Goal: Task Accomplishment & Management: Manage account settings

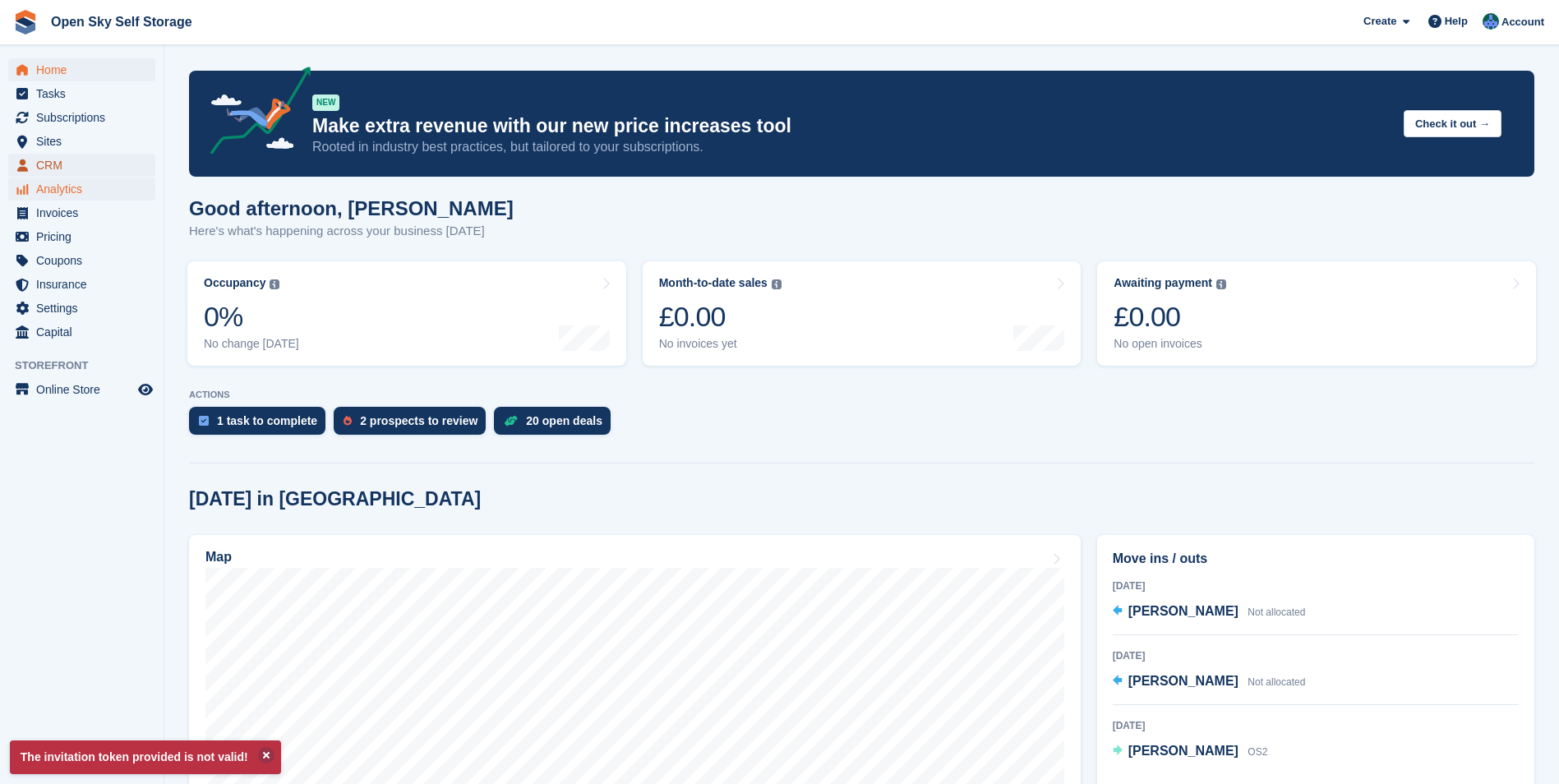
drag, startPoint x: 24, startPoint y: 171, endPoint x: 40, endPoint y: 180, distance: 18.4
click at [24, 171] on icon "menu" at bounding box center [22, 165] width 11 height 13
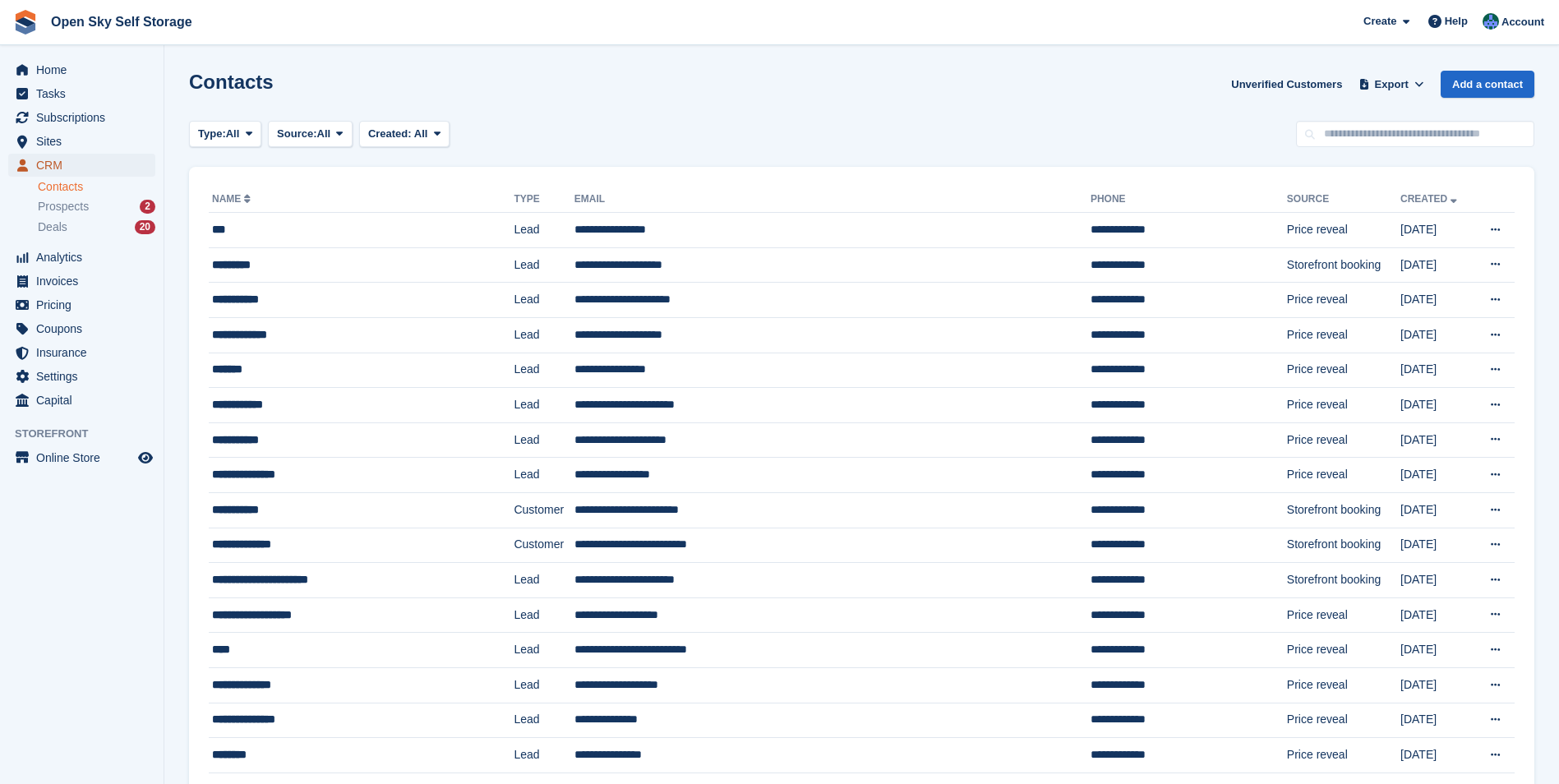
click at [42, 168] on span "CRM" at bounding box center [86, 165] width 98 height 23
click at [66, 227] on div "Deals 20" at bounding box center [97, 227] width 117 height 15
click at [89, 224] on div "Deals 20" at bounding box center [97, 227] width 117 height 15
click at [70, 165] on span "CRM" at bounding box center [86, 165] width 98 height 23
click at [100, 222] on div "Deals 20" at bounding box center [97, 227] width 117 height 15
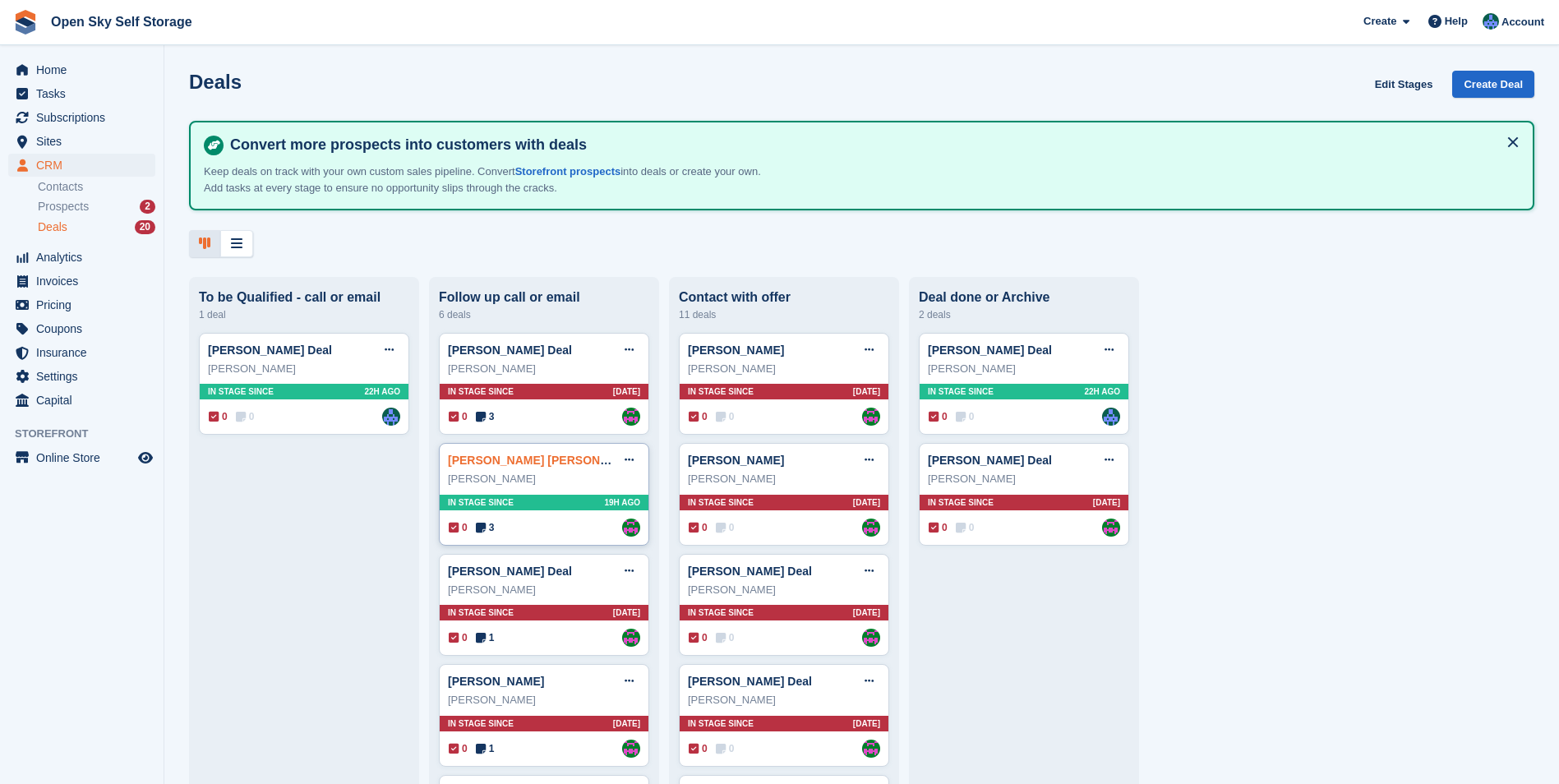
click at [530, 466] on link "Ashley James Deal" at bounding box center [546, 460] width 196 height 13
click at [390, 352] on icon at bounding box center [389, 350] width 9 height 11
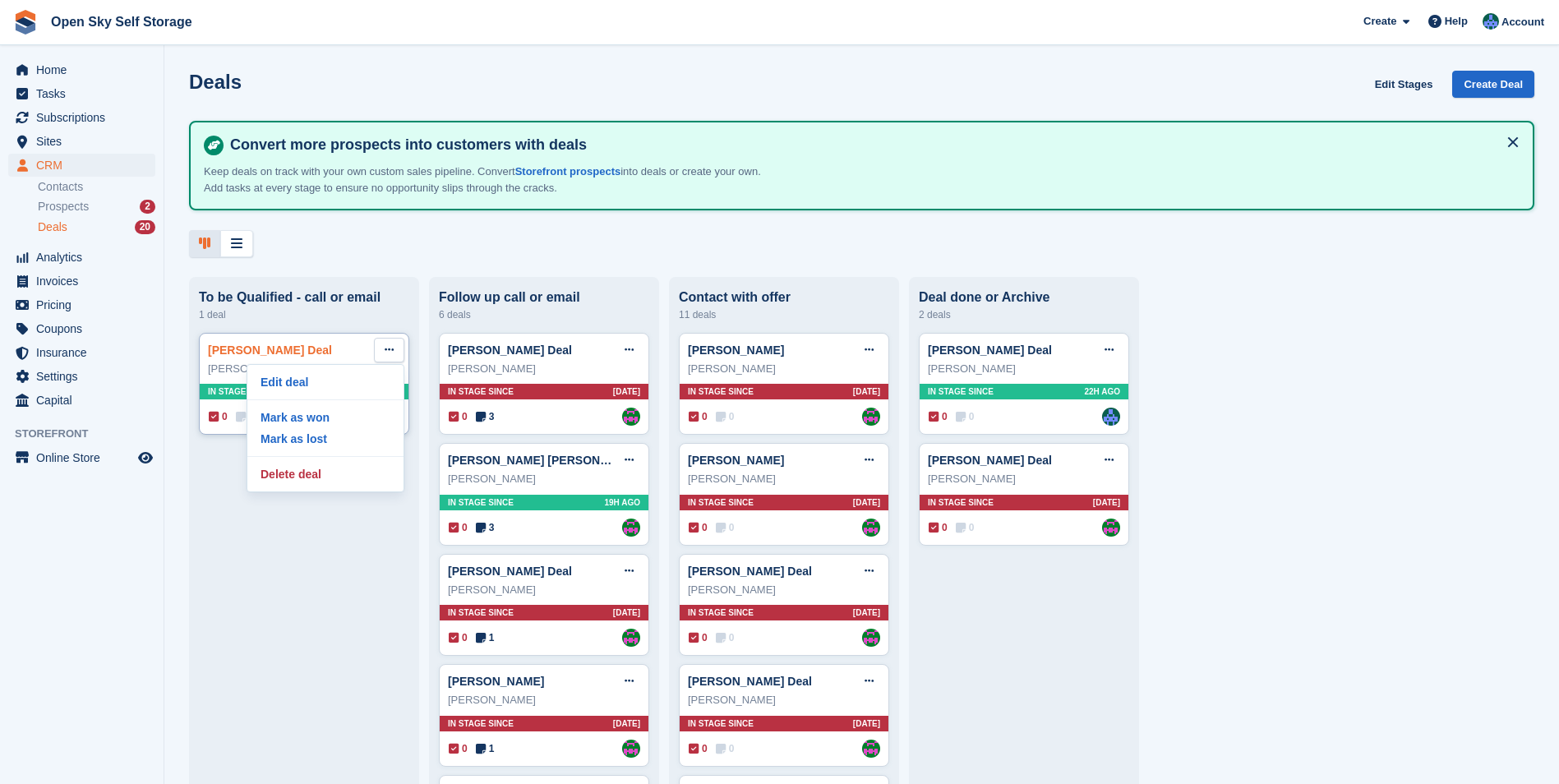
click at [240, 352] on link "Joel Norris Deal" at bounding box center [270, 350] width 124 height 13
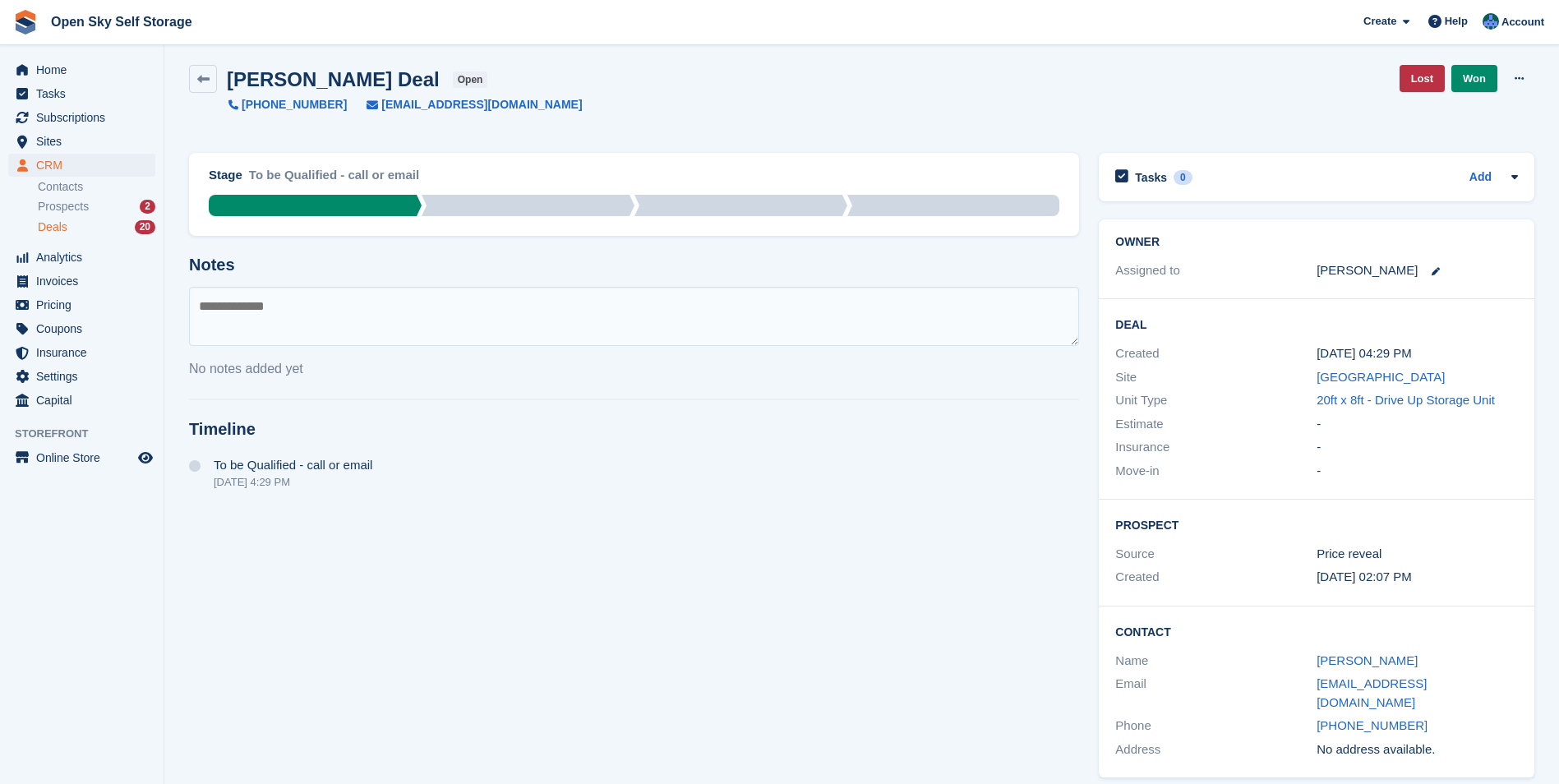
scroll to position [7, 0]
click at [277, 299] on textarea at bounding box center [634, 316] width 890 height 59
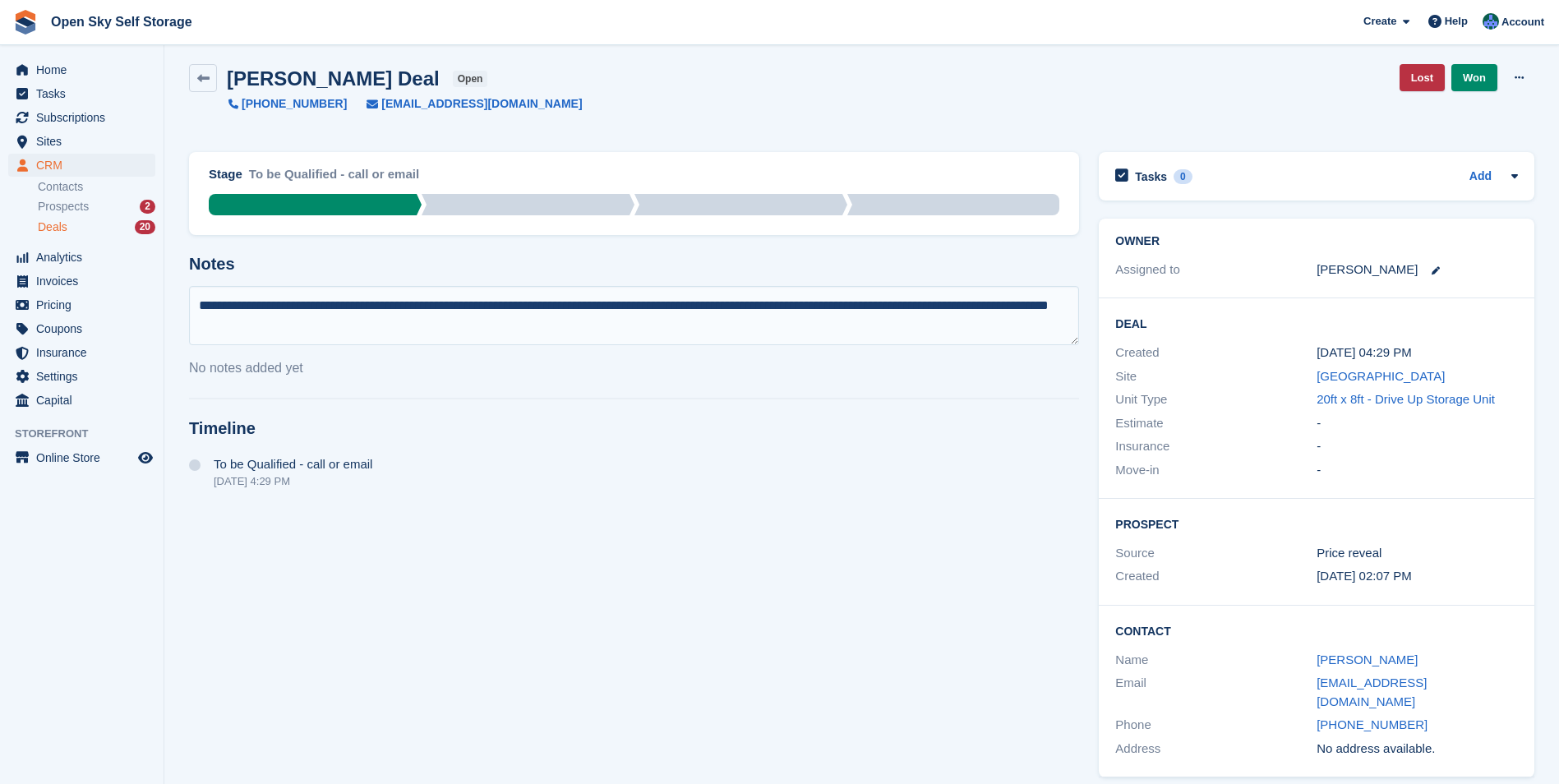
drag, startPoint x: 998, startPoint y: 305, endPoint x: 1002, endPoint y: 326, distance: 21.4
click at [1002, 326] on textarea "**********" at bounding box center [634, 316] width 890 height 59
type textarea "**********"
click at [1414, 76] on link "Lost" at bounding box center [1422, 78] width 45 height 27
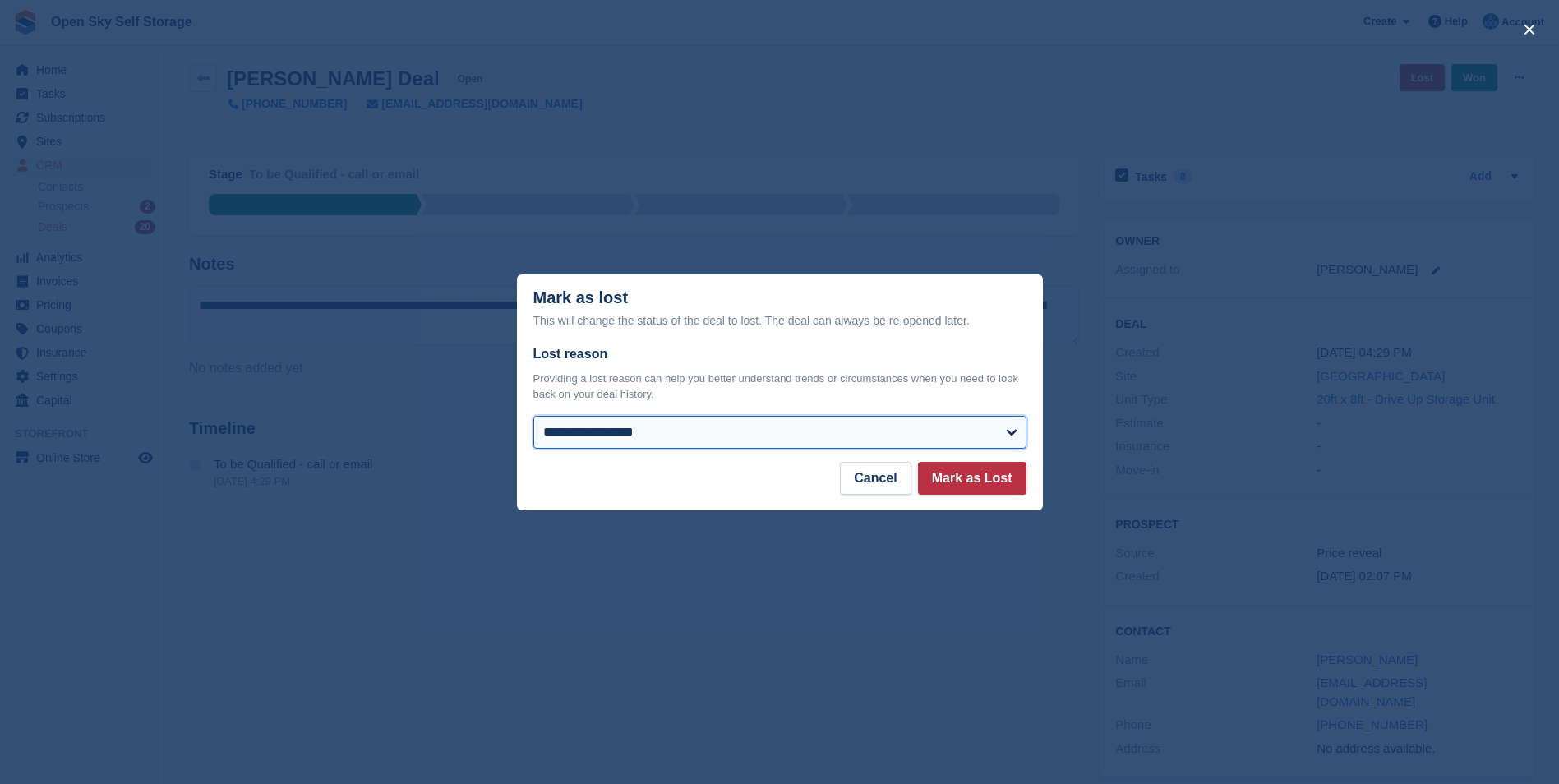
click at [636, 430] on select "**********" at bounding box center [779, 432] width 493 height 33
select select "**********"
click at [533, 417] on select "**********" at bounding box center [779, 432] width 493 height 33
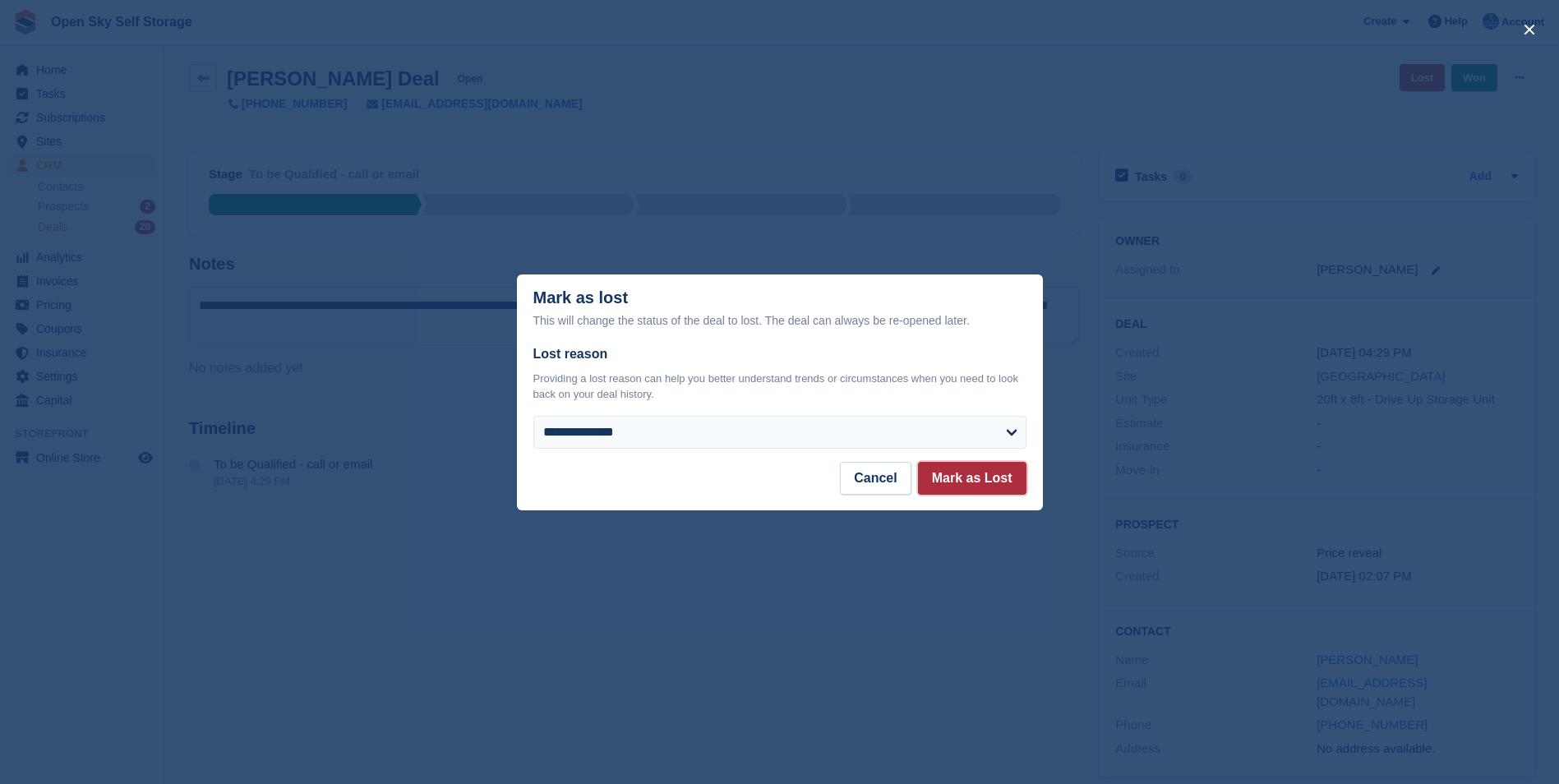
click at [946, 479] on button "Mark as Lost" at bounding box center [973, 478] width 109 height 33
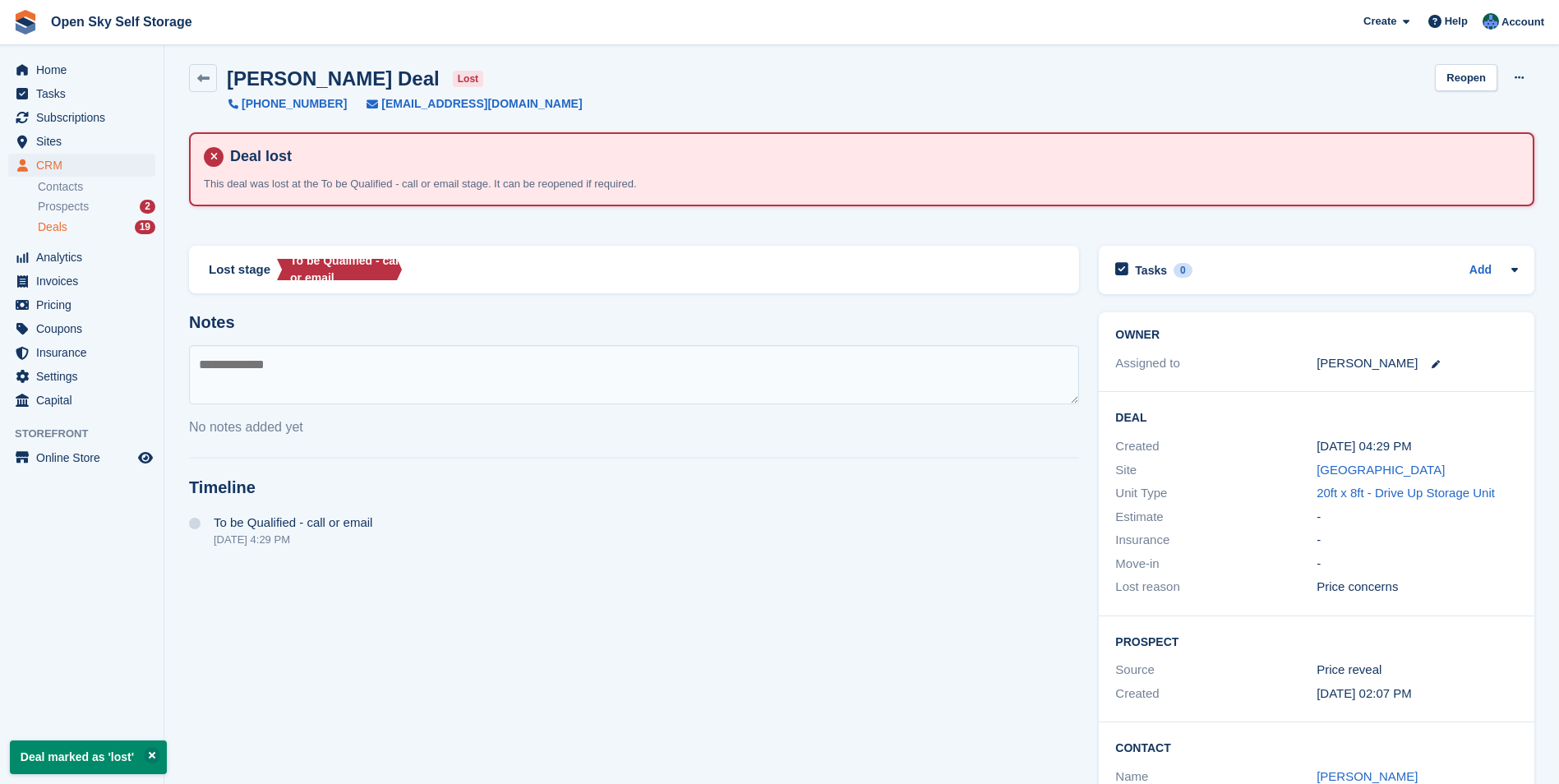
scroll to position [0, 0]
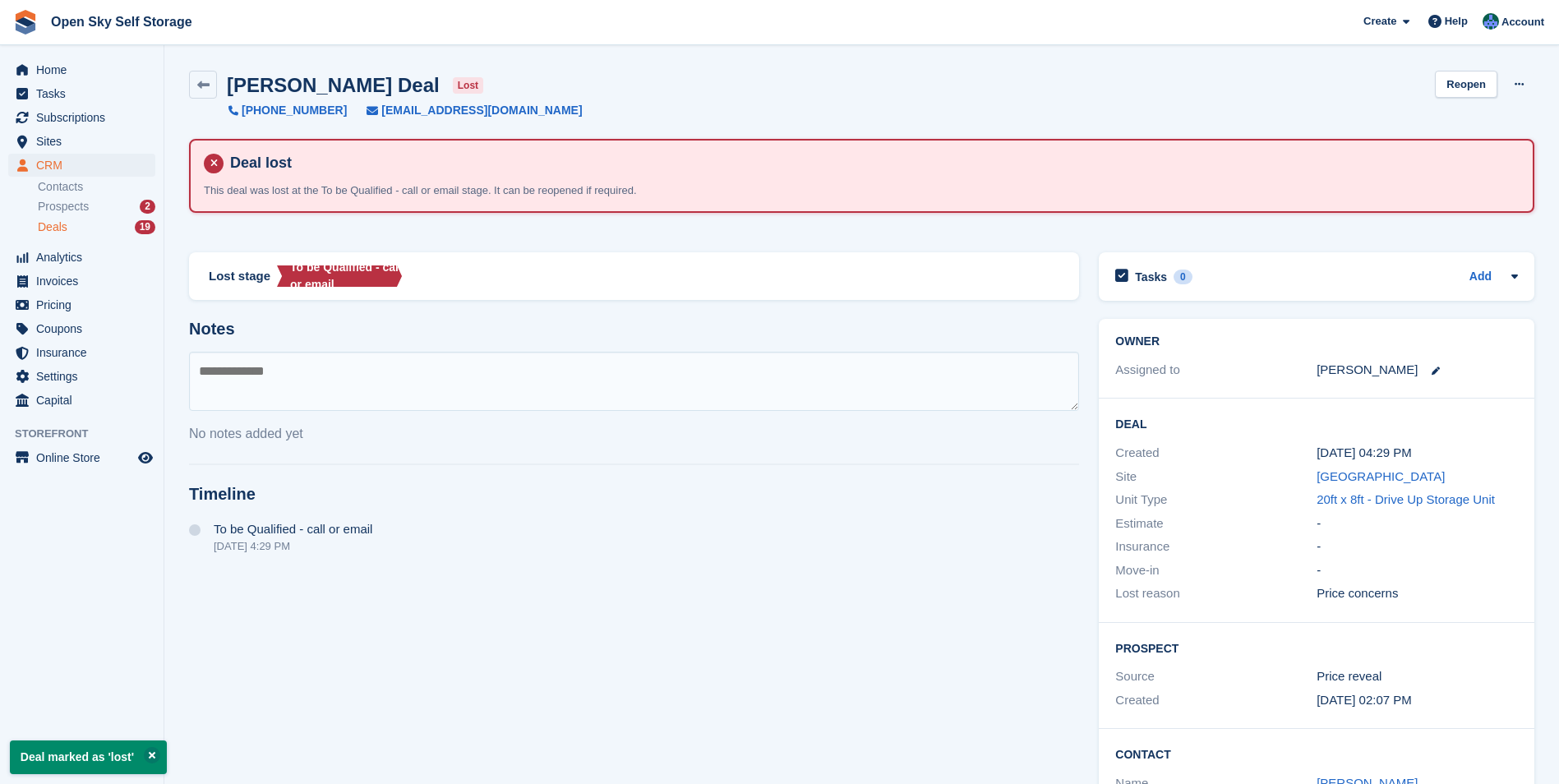
click at [104, 225] on div "Deals 19" at bounding box center [97, 227] width 117 height 15
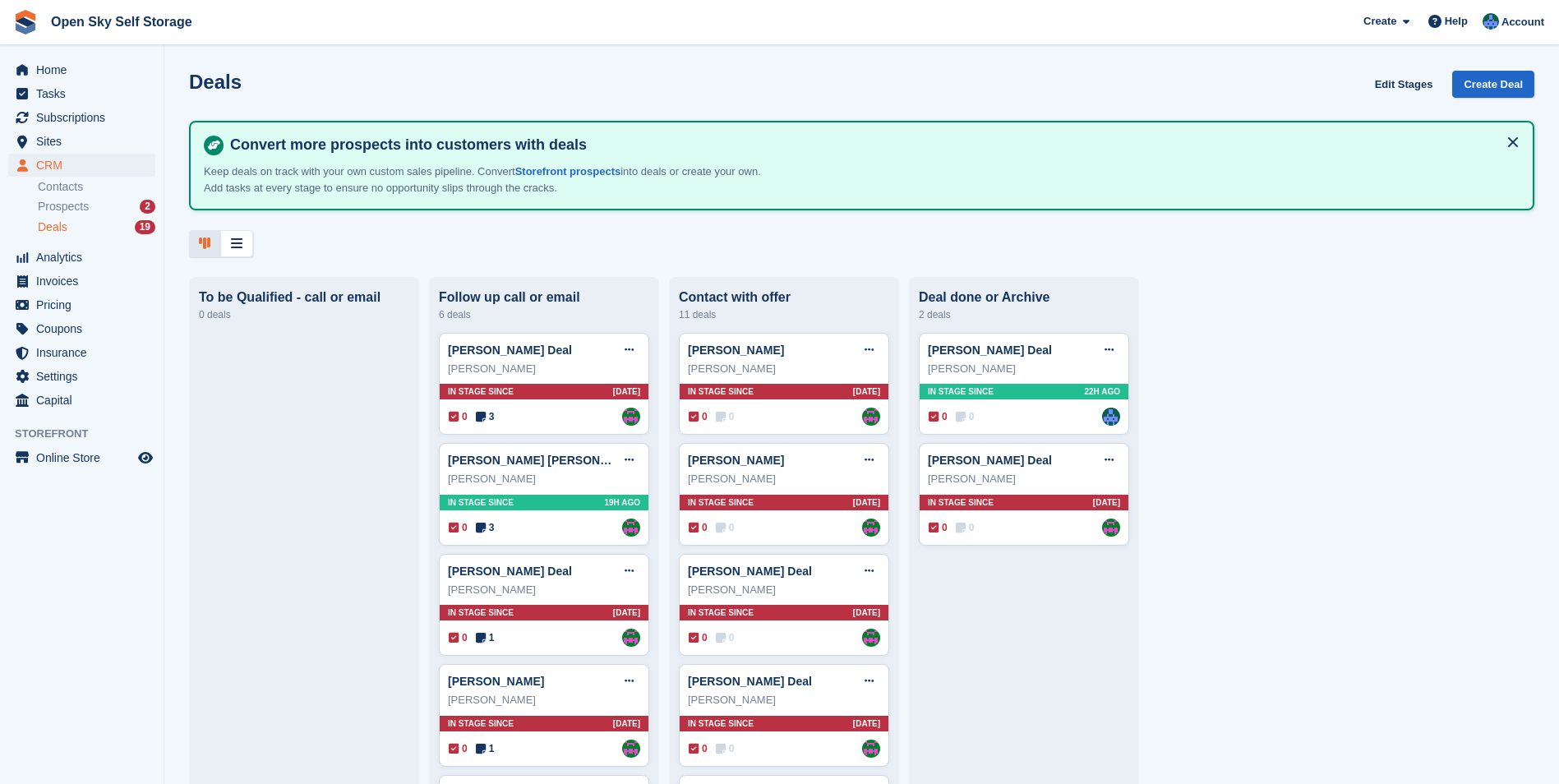
click at [100, 227] on div "Deals 19" at bounding box center [97, 227] width 117 height 15
click at [105, 238] on div "CRM CRM CRM Contacts Prospects 2 Deals 19 Contacts Prospects 2 Deals 19" at bounding box center [81, 199] width 164 height 92
click at [232, 241] on icon at bounding box center [237, 243] width 12 height 13
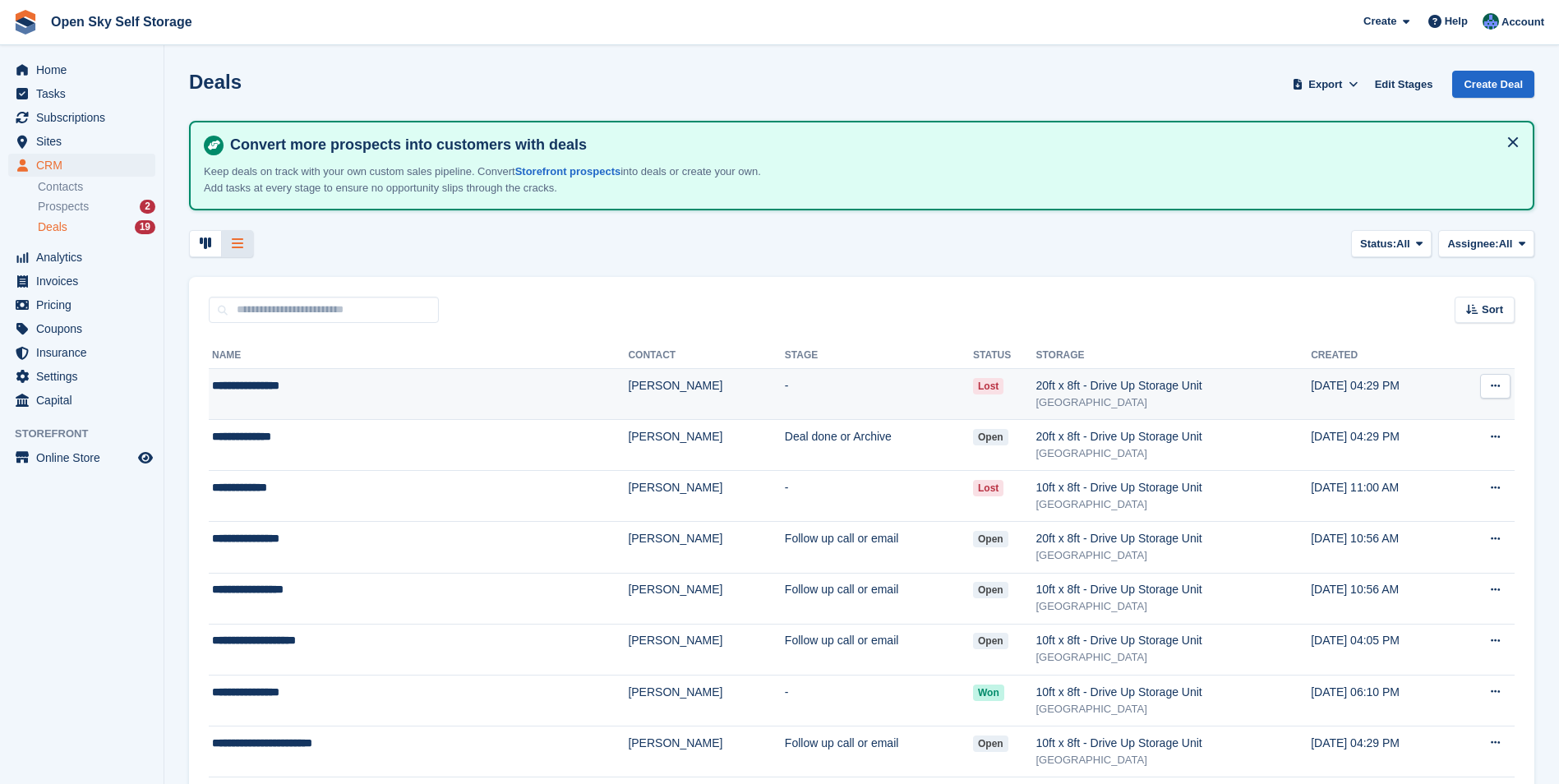
click at [785, 387] on td "-" at bounding box center [879, 395] width 188 height 51
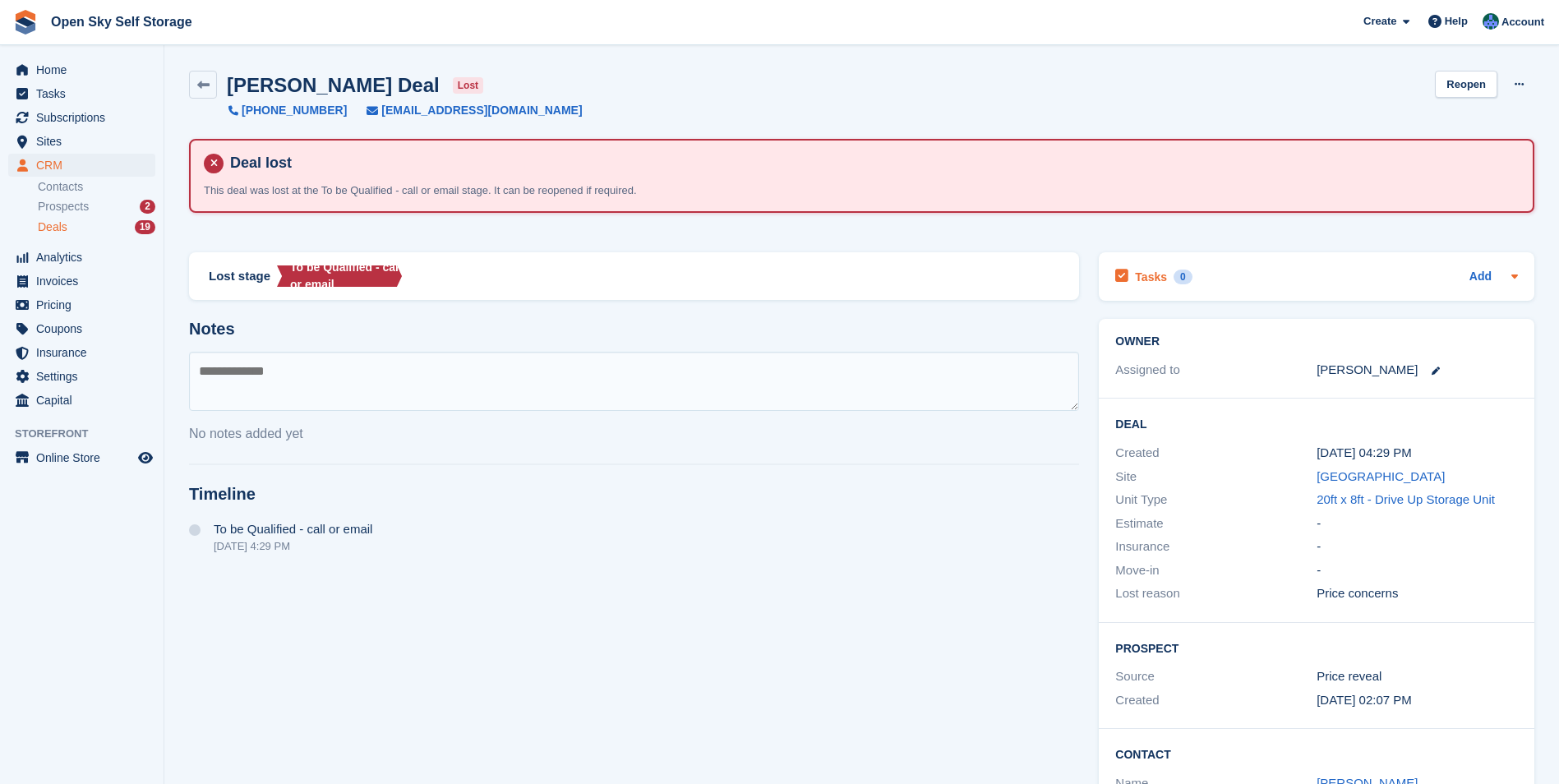
click at [1518, 272] on icon at bounding box center [1514, 276] width 13 height 13
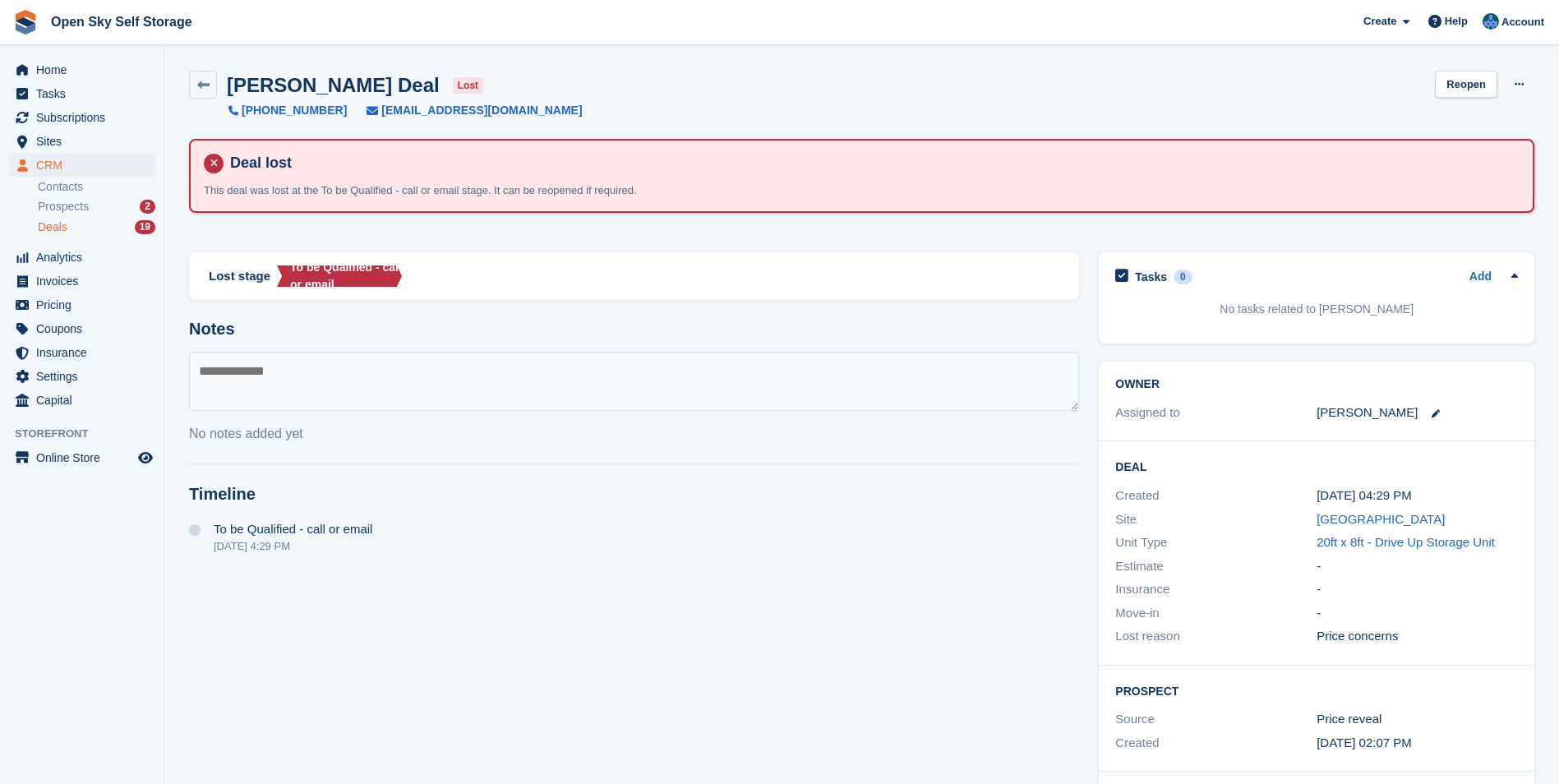
click at [1072, 319] on div "Lost stage To be Qualified - call or email Notes No notes added yet Timeline To…" at bounding box center [634, 598] width 910 height 712
click at [1510, 274] on icon at bounding box center [1514, 276] width 13 height 13
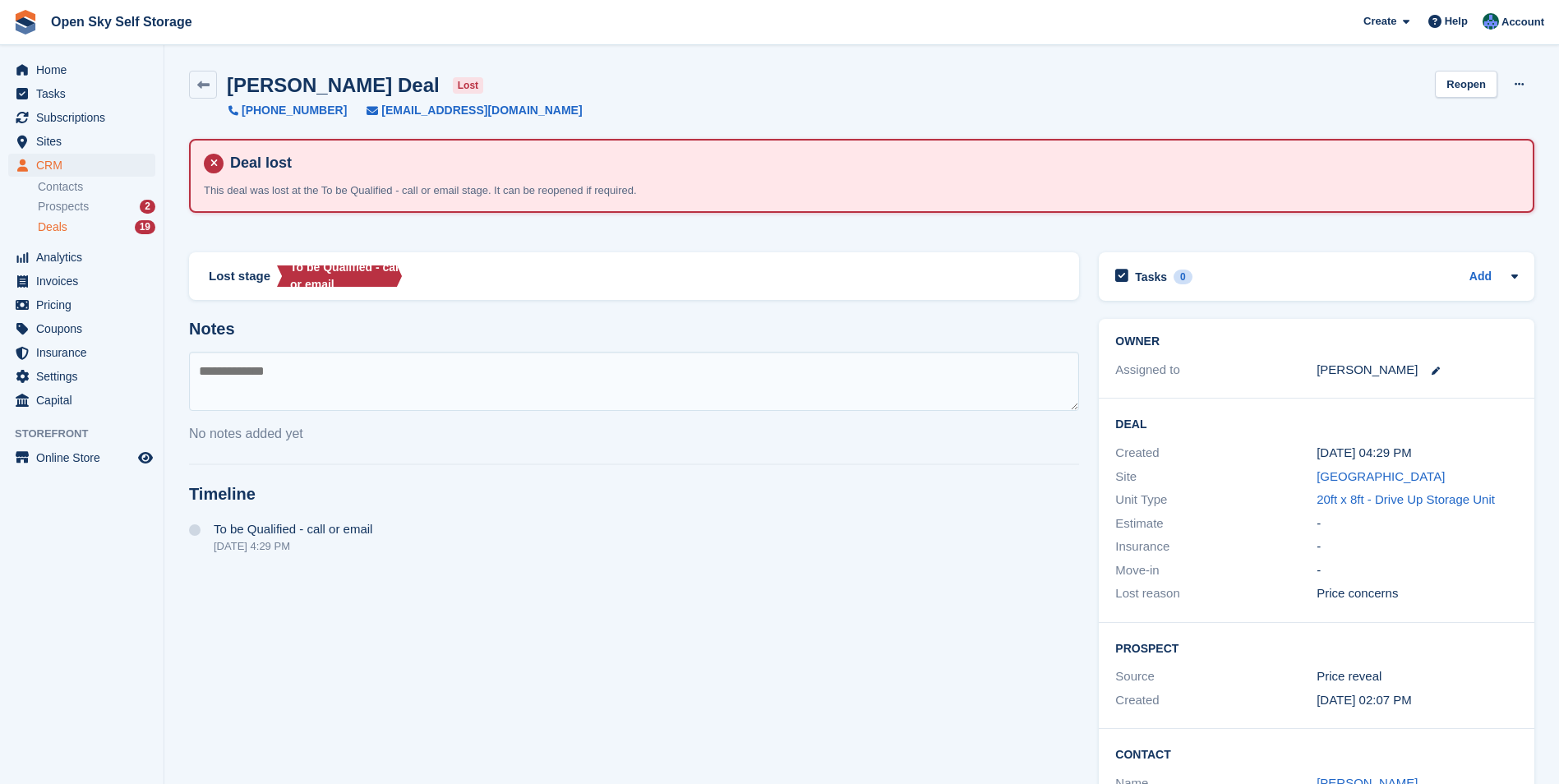
click at [377, 385] on textarea at bounding box center [634, 381] width 890 height 59
type textarea "*****"
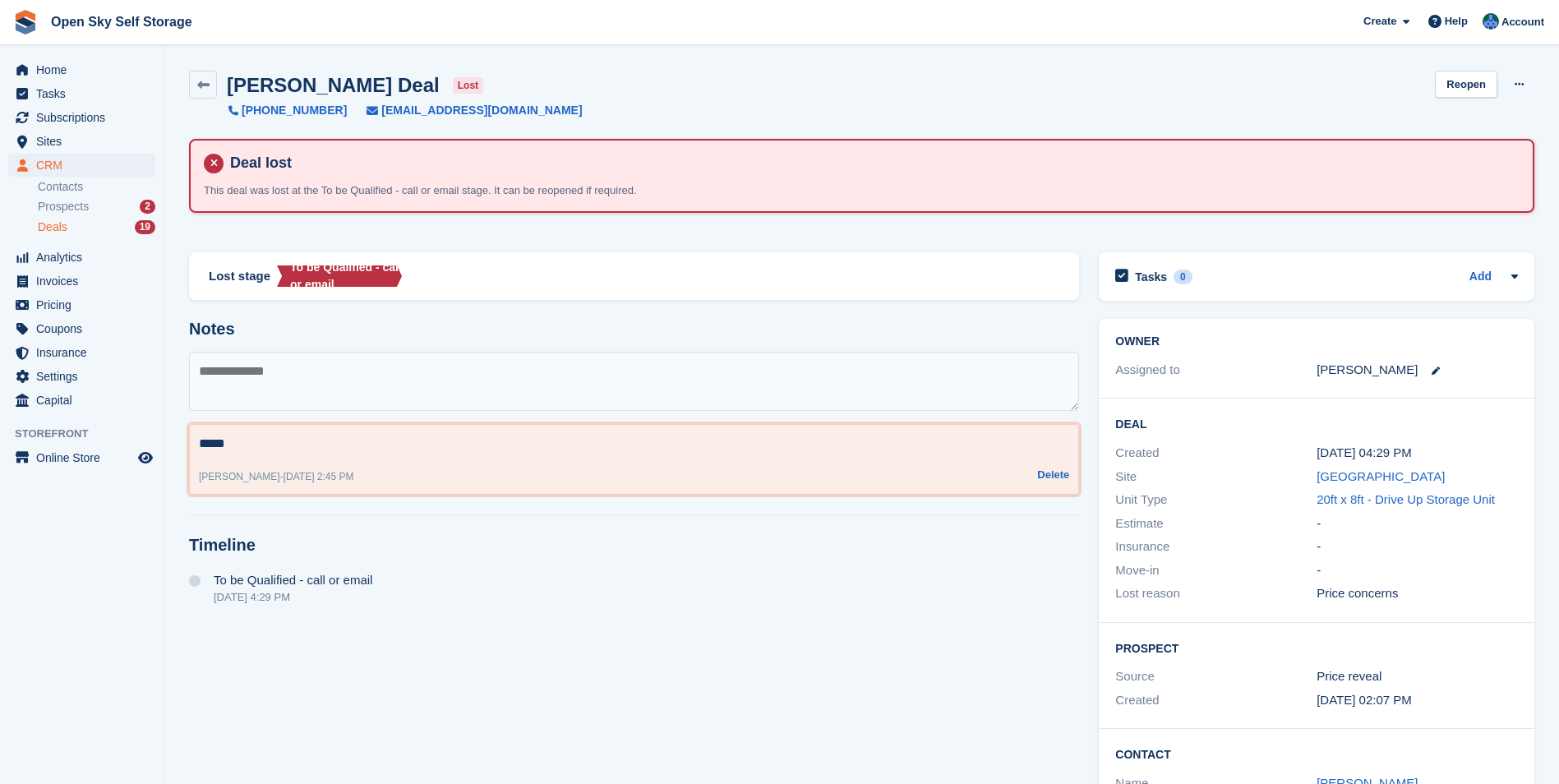
drag, startPoint x: 1049, startPoint y: 476, endPoint x: 854, endPoint y: 69, distance: 451.3
click at [1049, 476] on button "Delete" at bounding box center [1053, 474] width 32 height 16
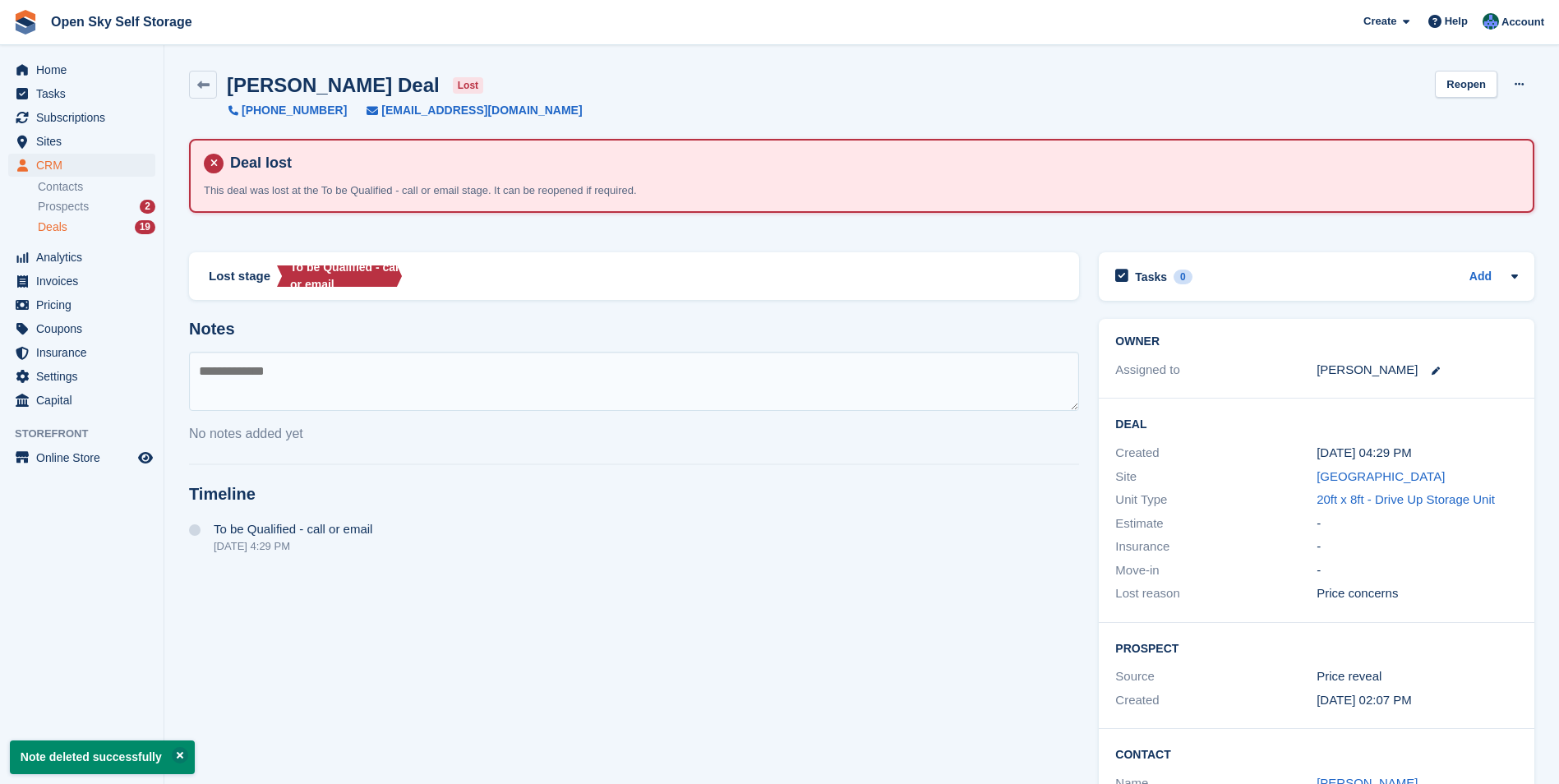
click at [214, 378] on textarea at bounding box center [634, 381] width 890 height 59
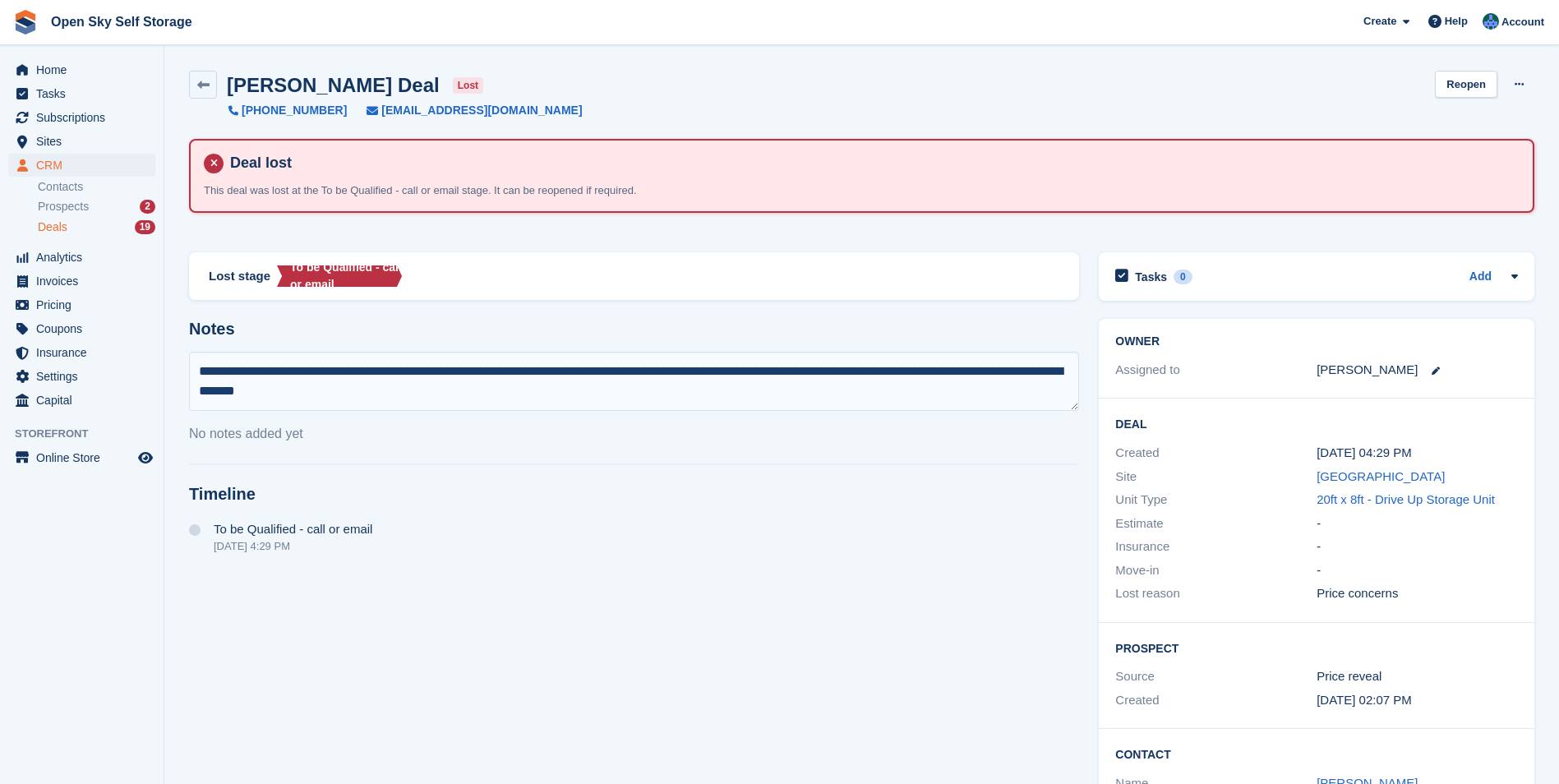
type textarea "**********"
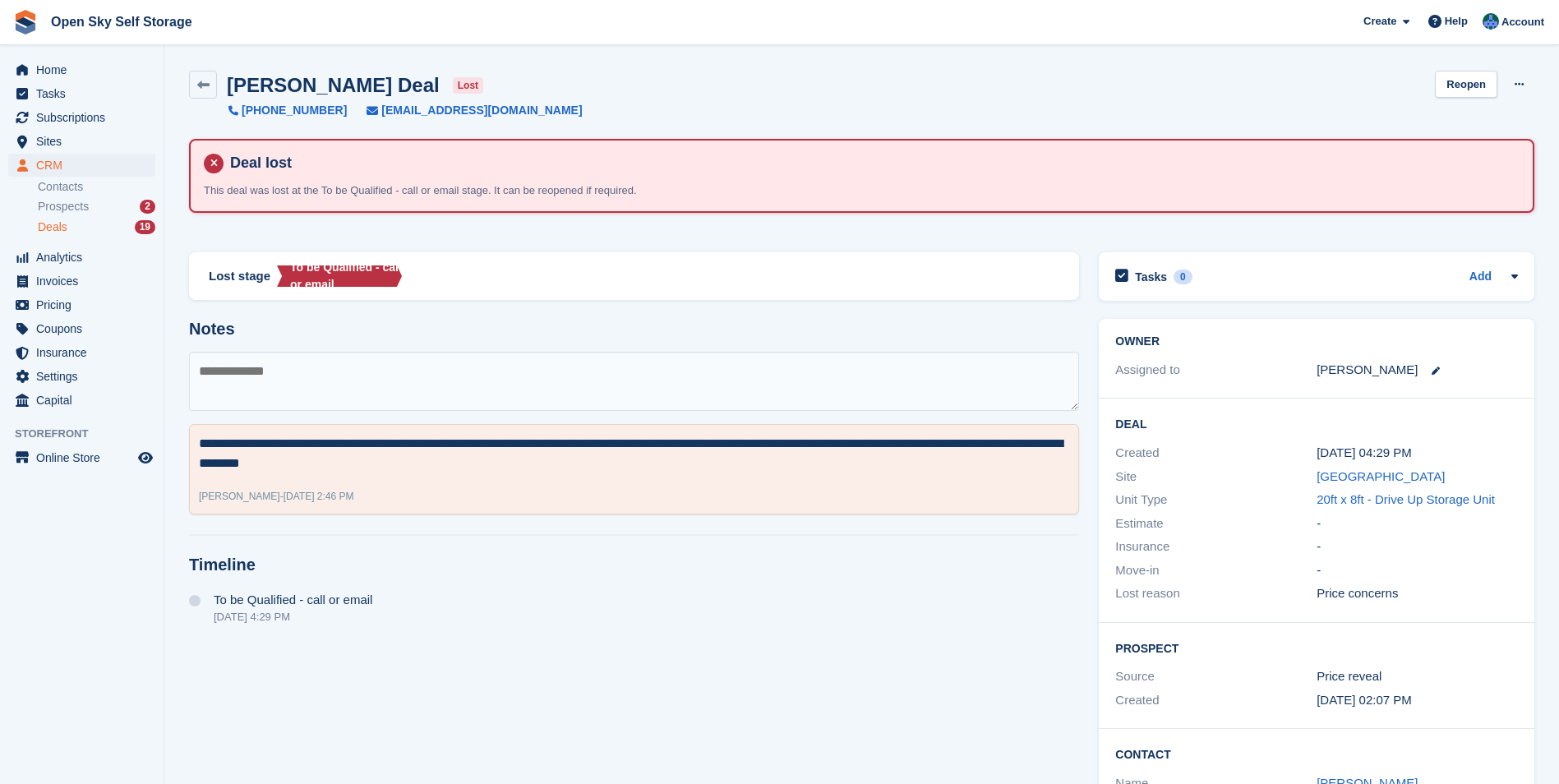
click at [76, 219] on link "Deals 19" at bounding box center [97, 227] width 117 height 17
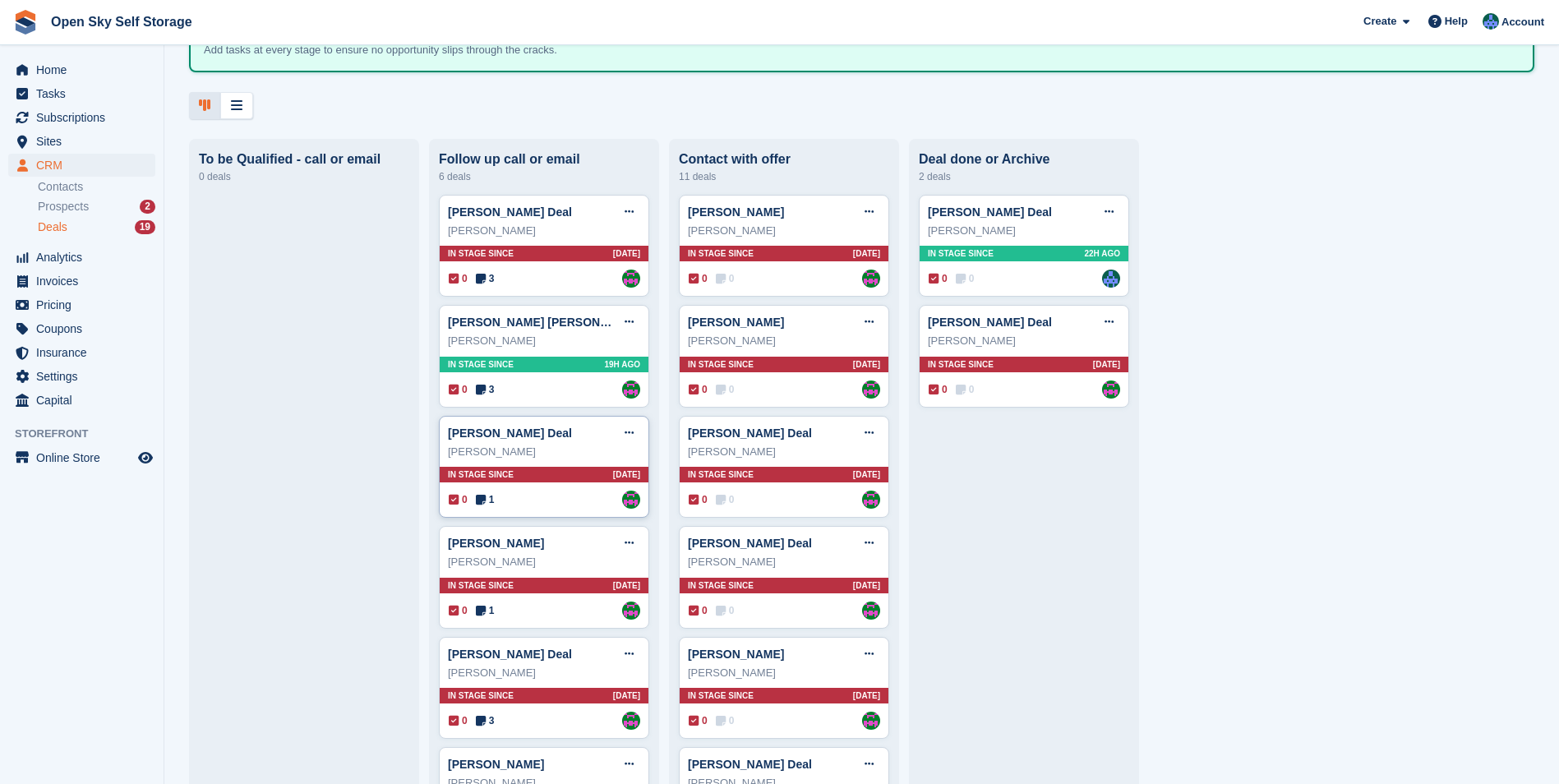
scroll to position [165, 0]
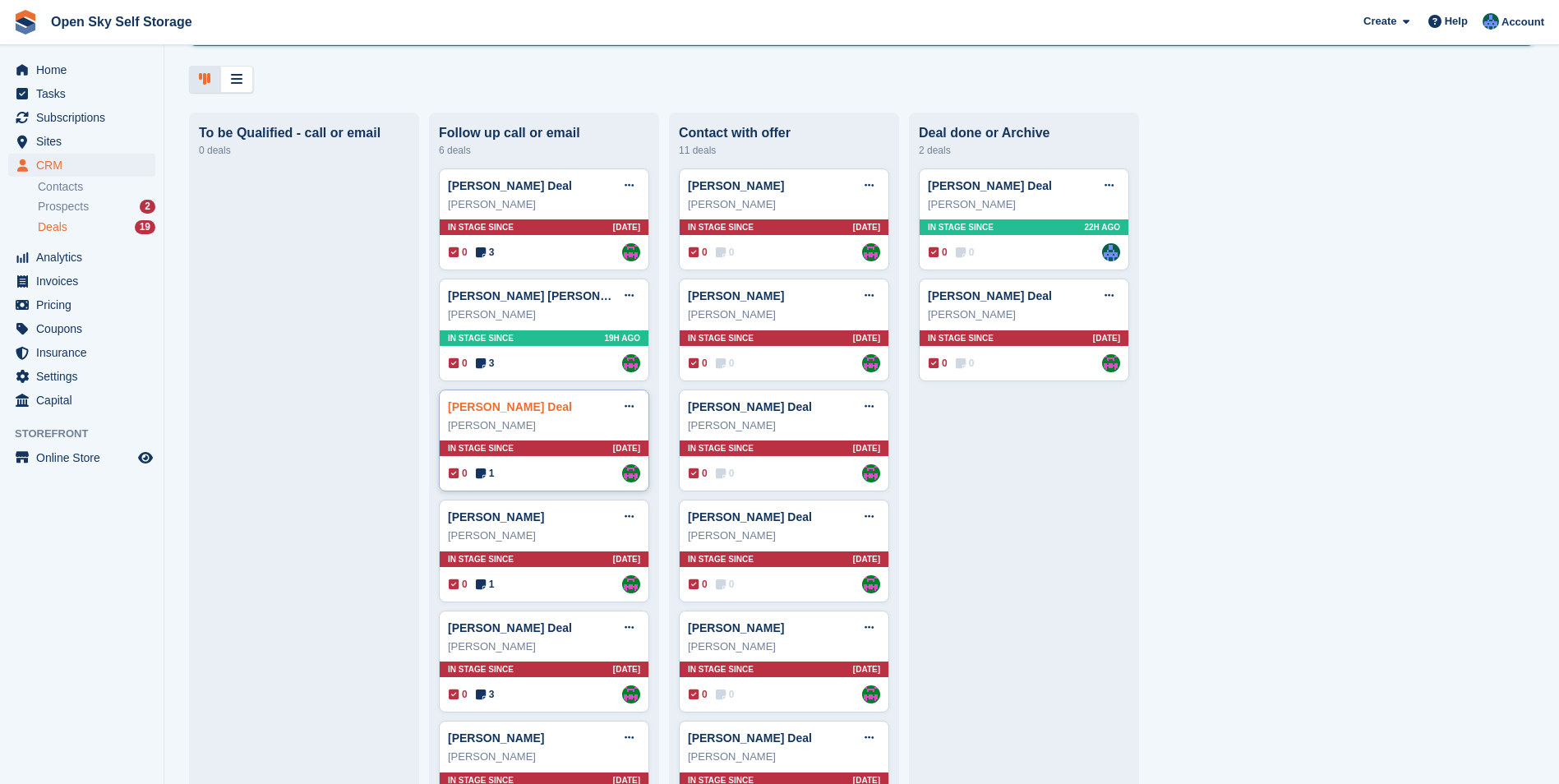
click at [516, 408] on link "Kawish Ali Siddiqui Deal" at bounding box center [510, 406] width 124 height 13
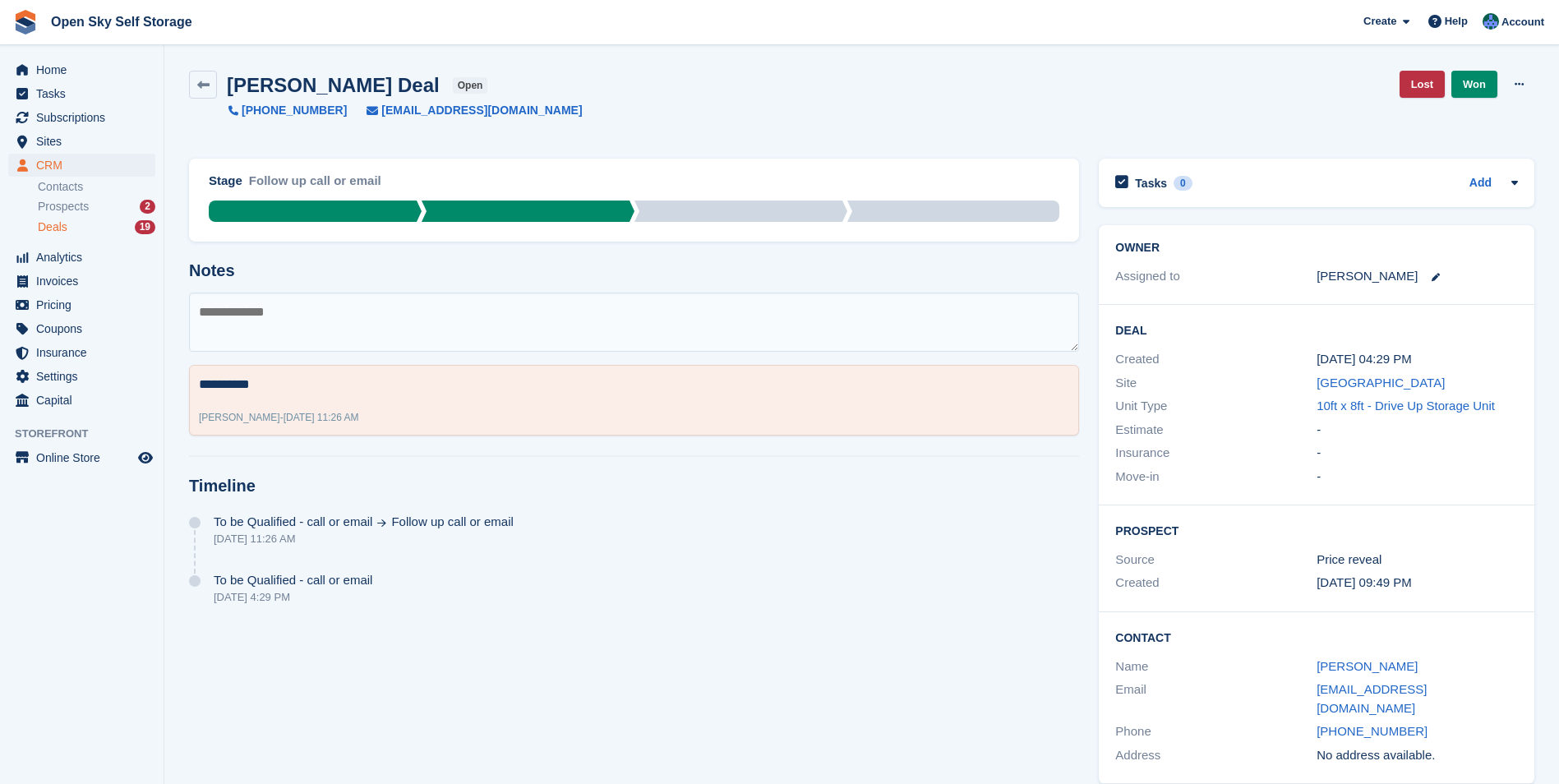
click at [77, 228] on div "Deals 19" at bounding box center [97, 227] width 117 height 15
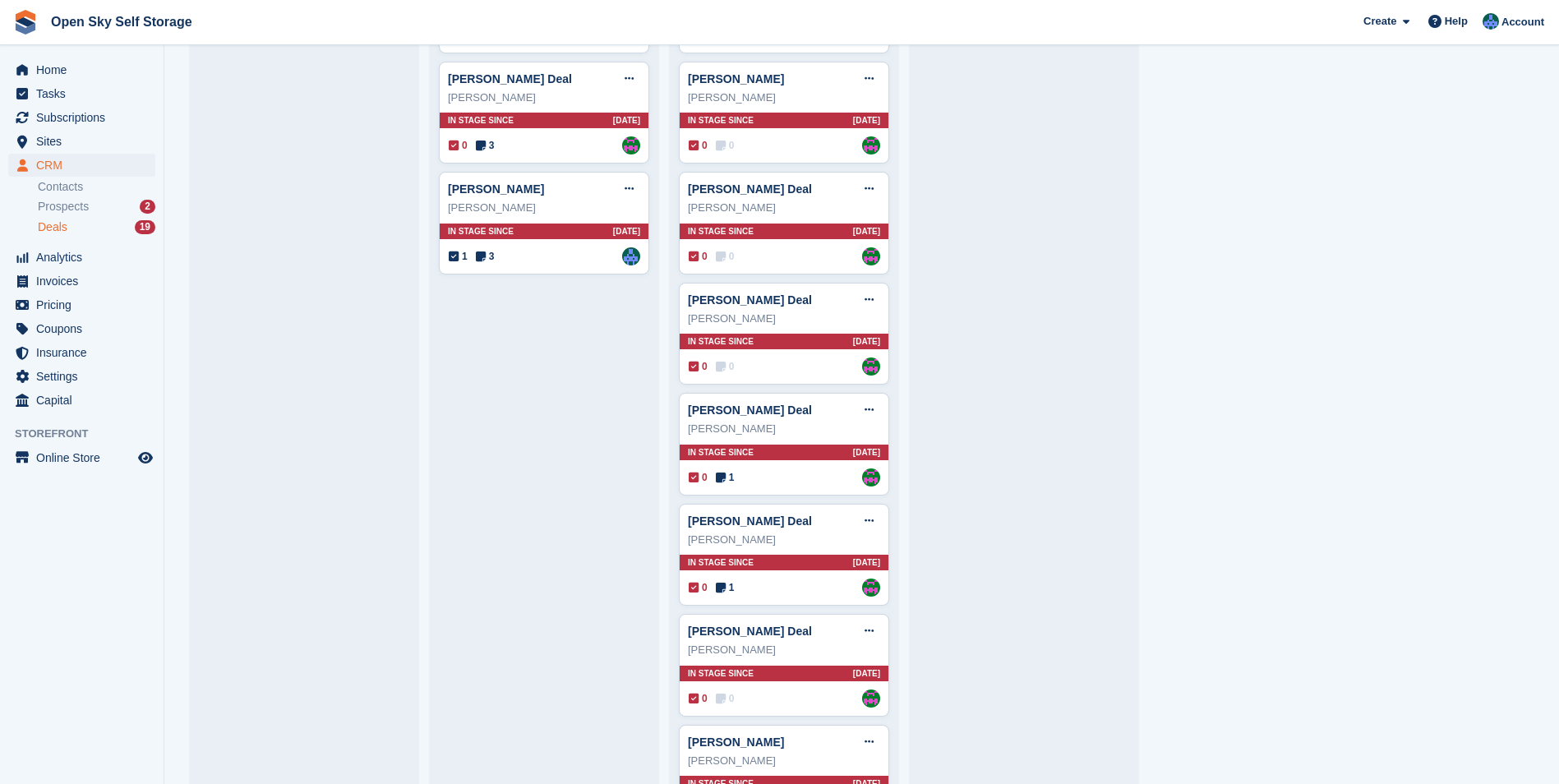
scroll to position [781, 0]
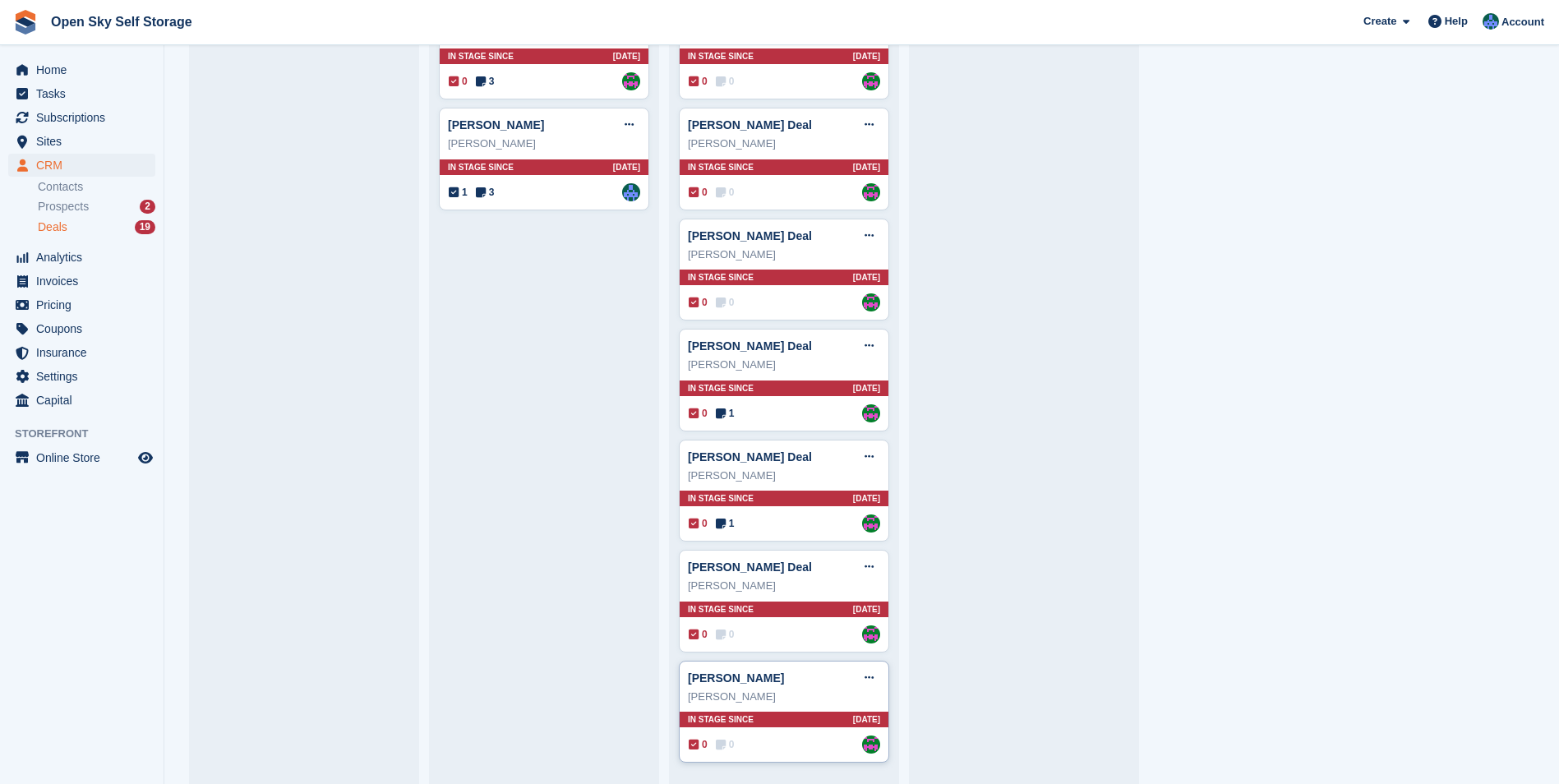
click at [781, 704] on div "Dallas Frederick Deal Edit deal Mark as won Mark as lost Delete deal Dallas Fre…" at bounding box center [784, 712] width 210 height 103
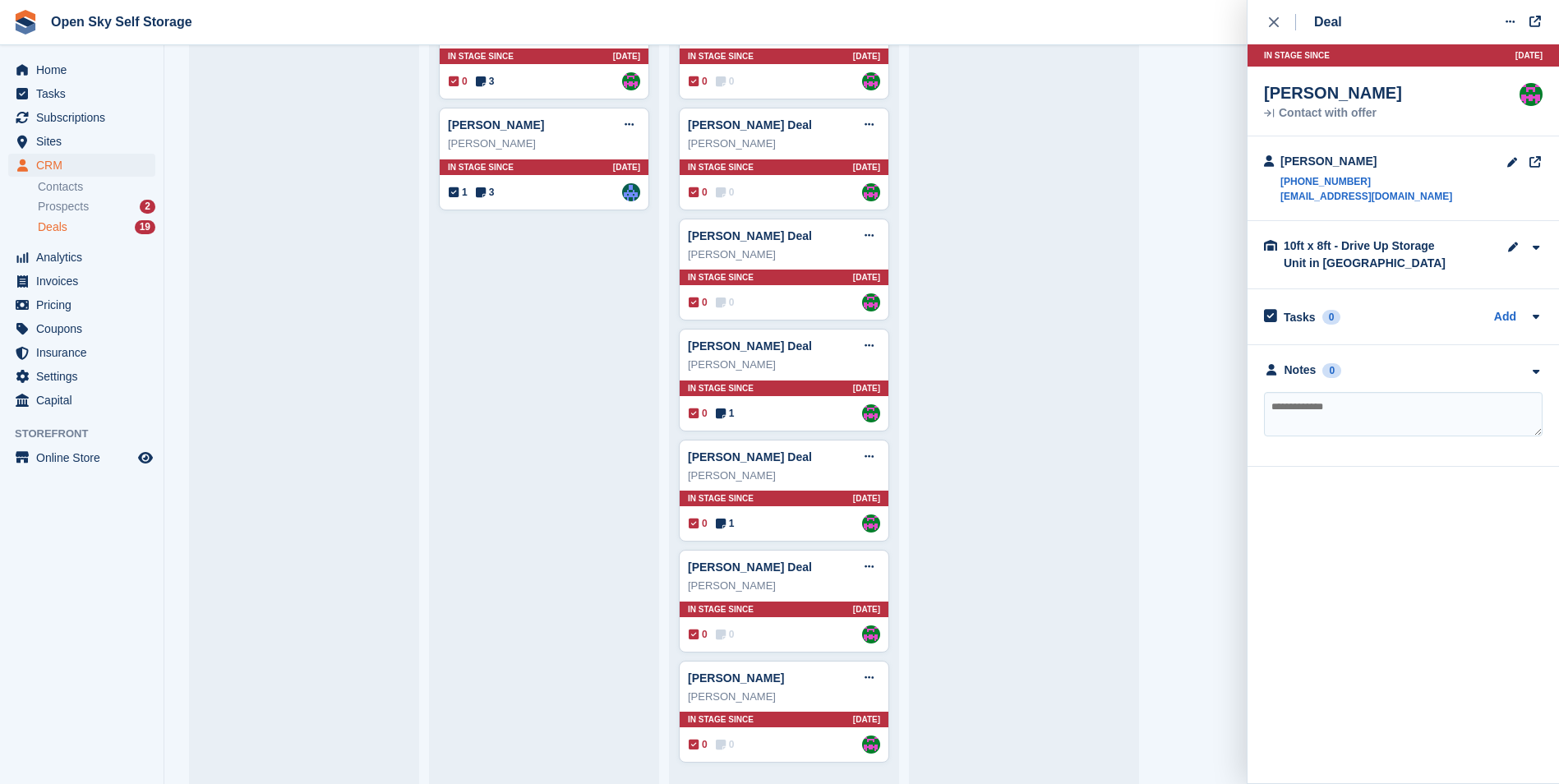
drag, startPoint x: 564, startPoint y: 26, endPoint x: 300, endPoint y: 33, distance: 264.1
click at [300, 36] on span "Open Sky Self Storage Create Subscription Invoice Contact Deal Discount Page He…" at bounding box center [779, 22] width 1559 height 44
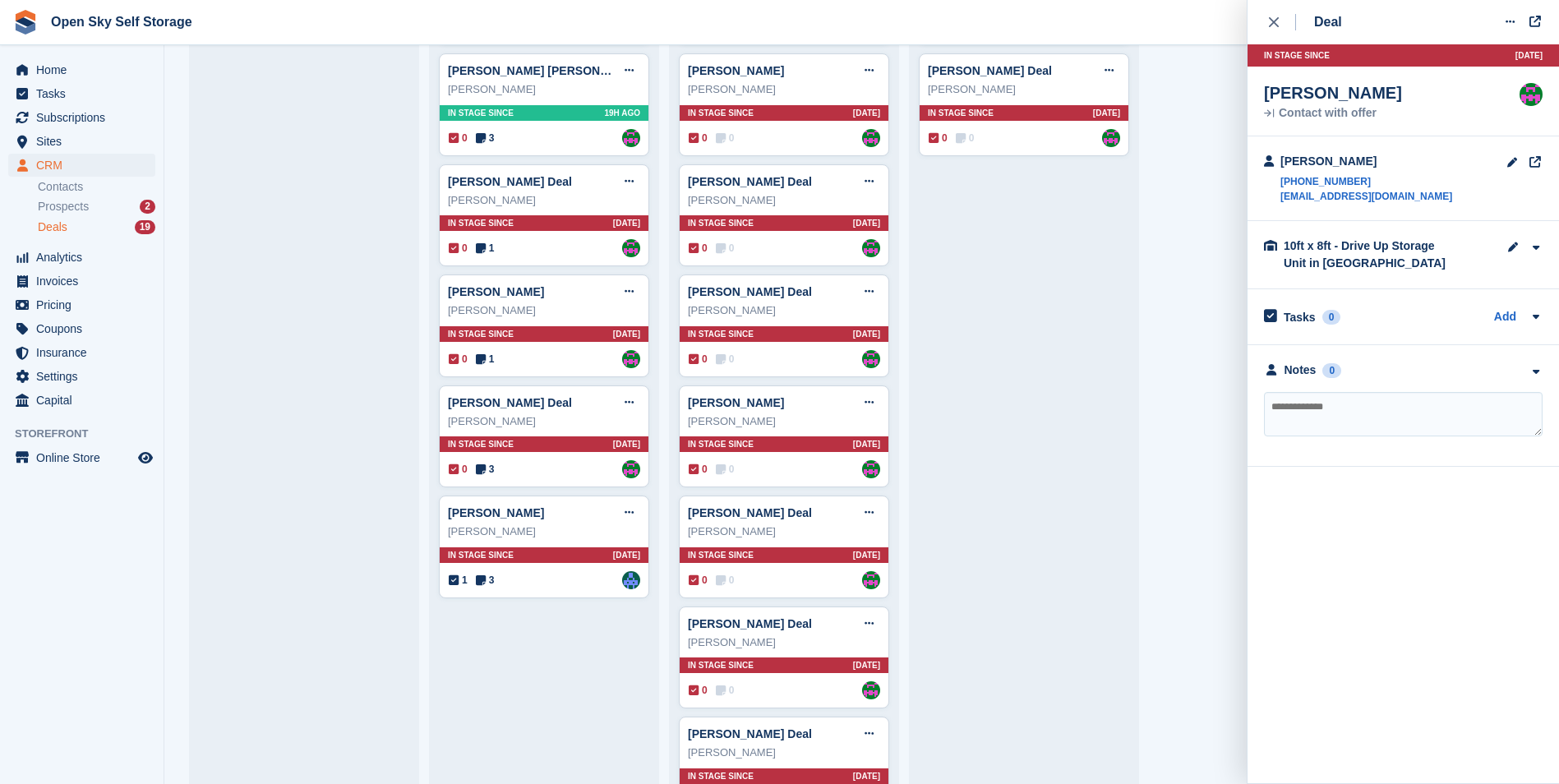
scroll to position [389, 0]
drag, startPoint x: 367, startPoint y: 29, endPoint x: 626, endPoint y: 36, distance: 259.1
click at [626, 36] on span "Open Sky Self Storage Create Subscription Invoice Contact Deal Discount Page He…" at bounding box center [779, 22] width 1559 height 44
click at [1270, 19] on icon "close" at bounding box center [1274, 22] width 10 height 10
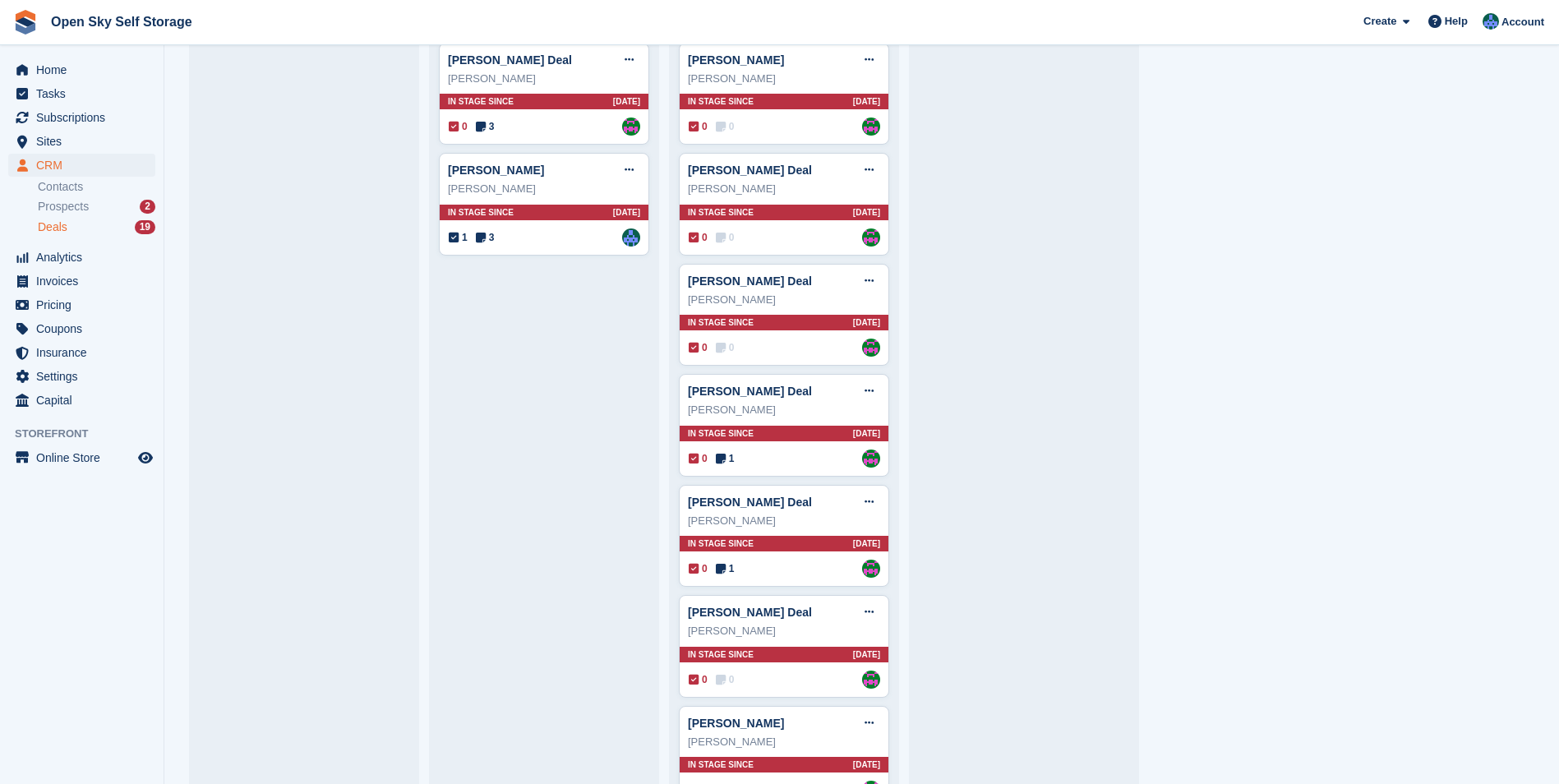
scroll to position [781, 0]
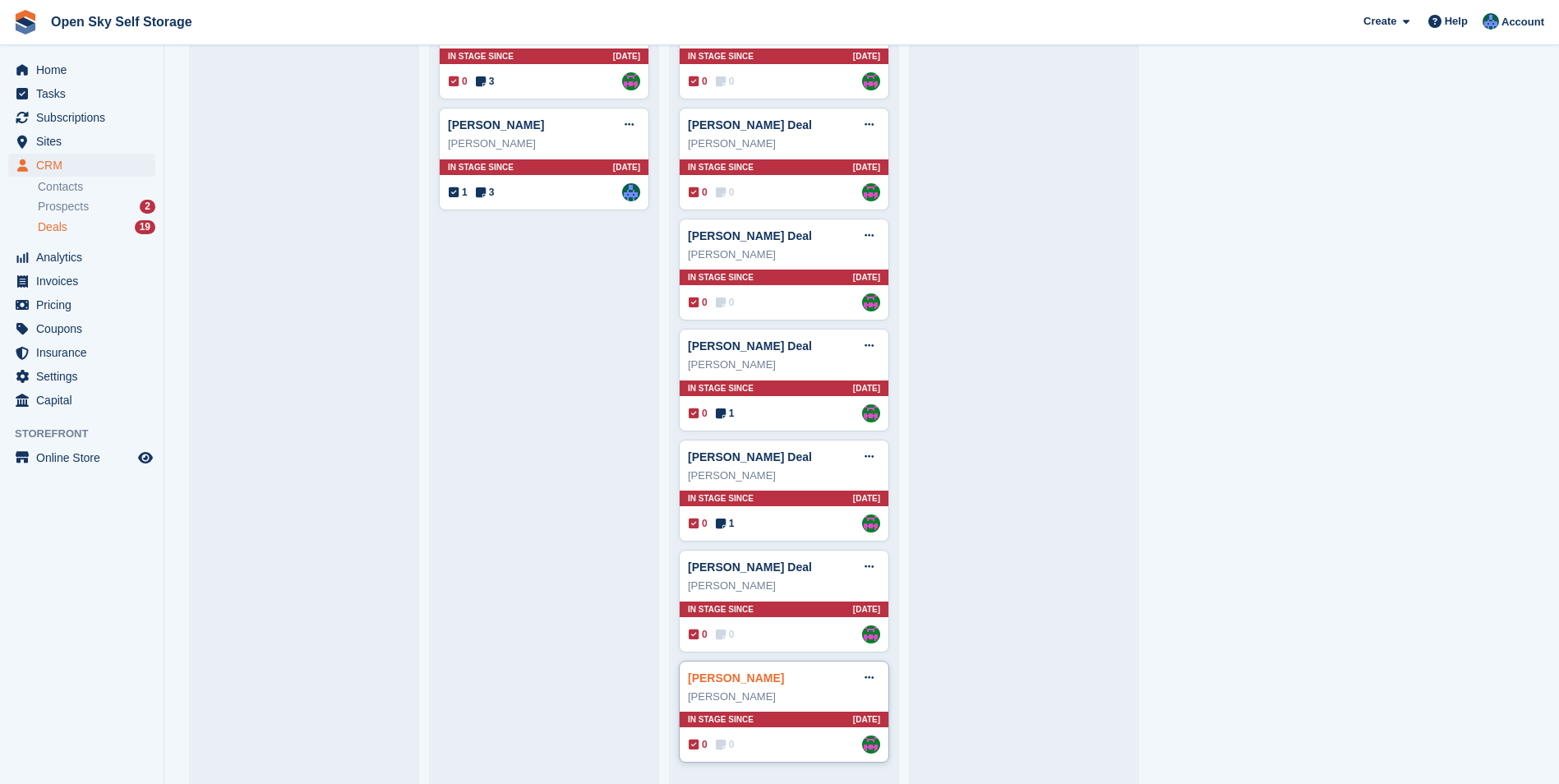
click at [730, 675] on link "[PERSON_NAME]" at bounding box center [735, 677] width 96 height 13
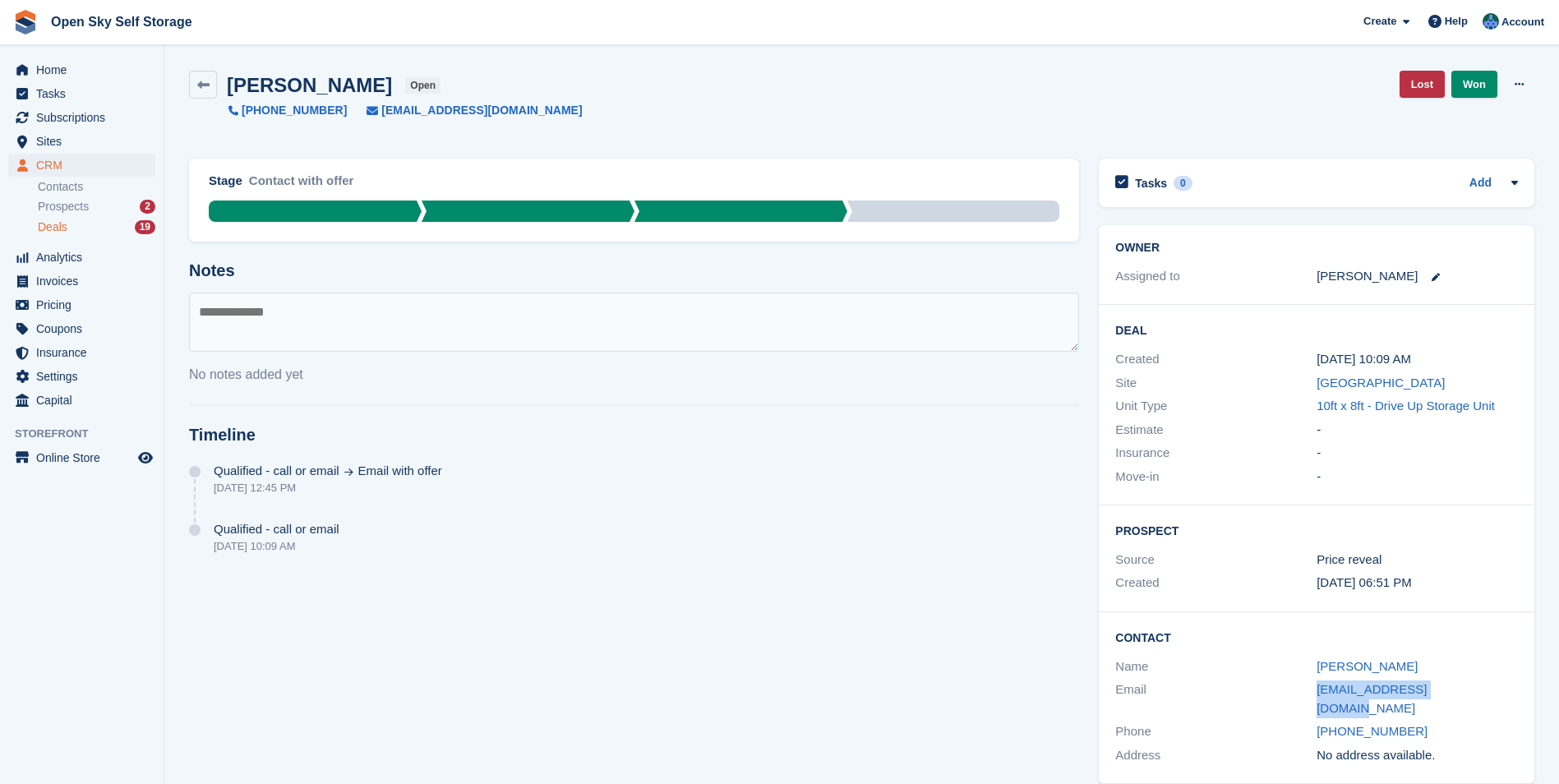
drag, startPoint x: 1443, startPoint y: 691, endPoint x: 1315, endPoint y: 687, distance: 128.1
click at [1315, 687] on div "Email dallasfh@hotmail.co.uk" at bounding box center [1316, 698] width 402 height 42
drag, startPoint x: 1315, startPoint y: 687, endPoint x: 1356, endPoint y: 690, distance: 41.1
copy div "dallasfh@hotmail.co.uk"
click at [215, 311] on textarea at bounding box center [634, 322] width 890 height 59
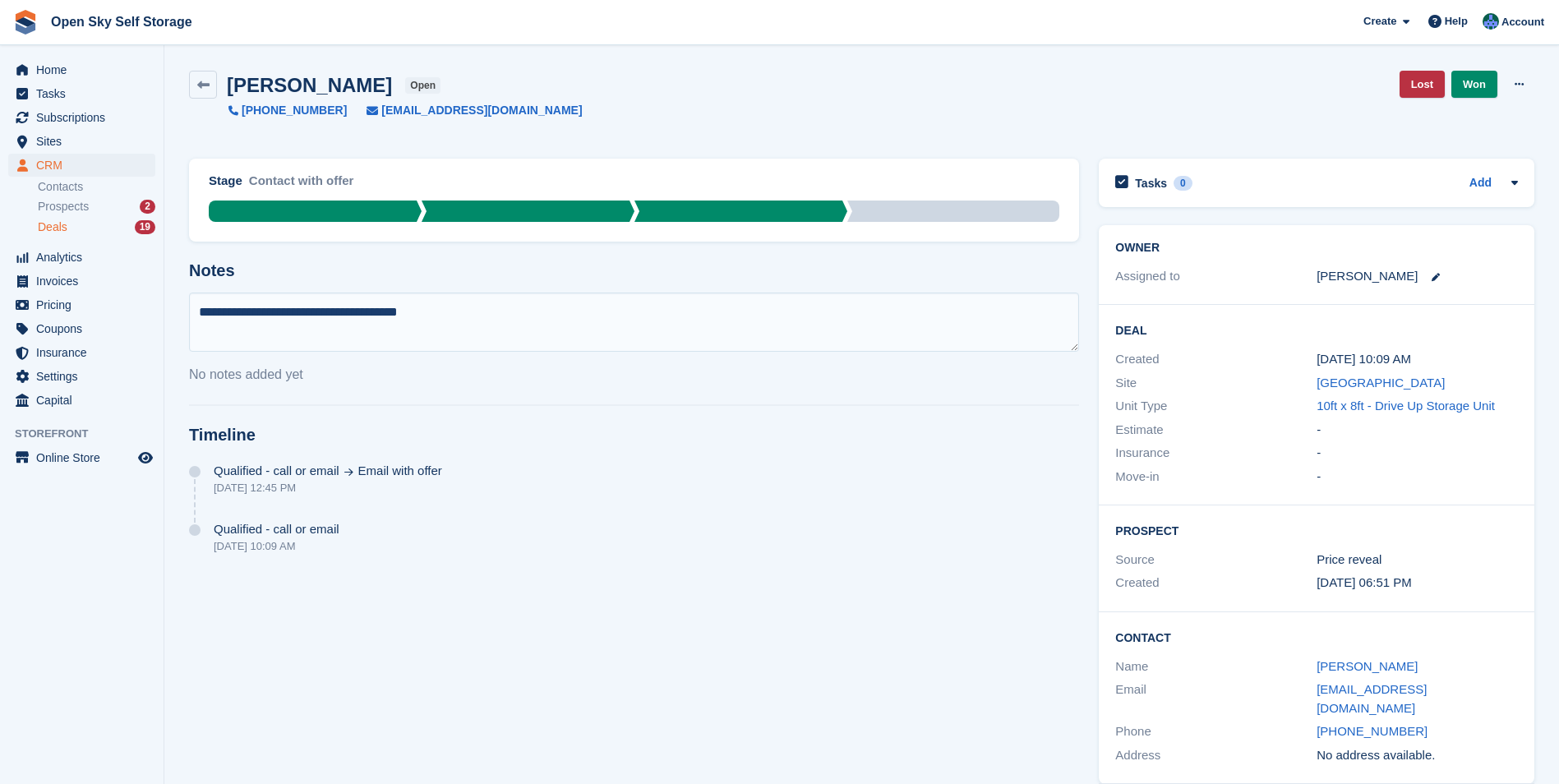
type textarea "**********"
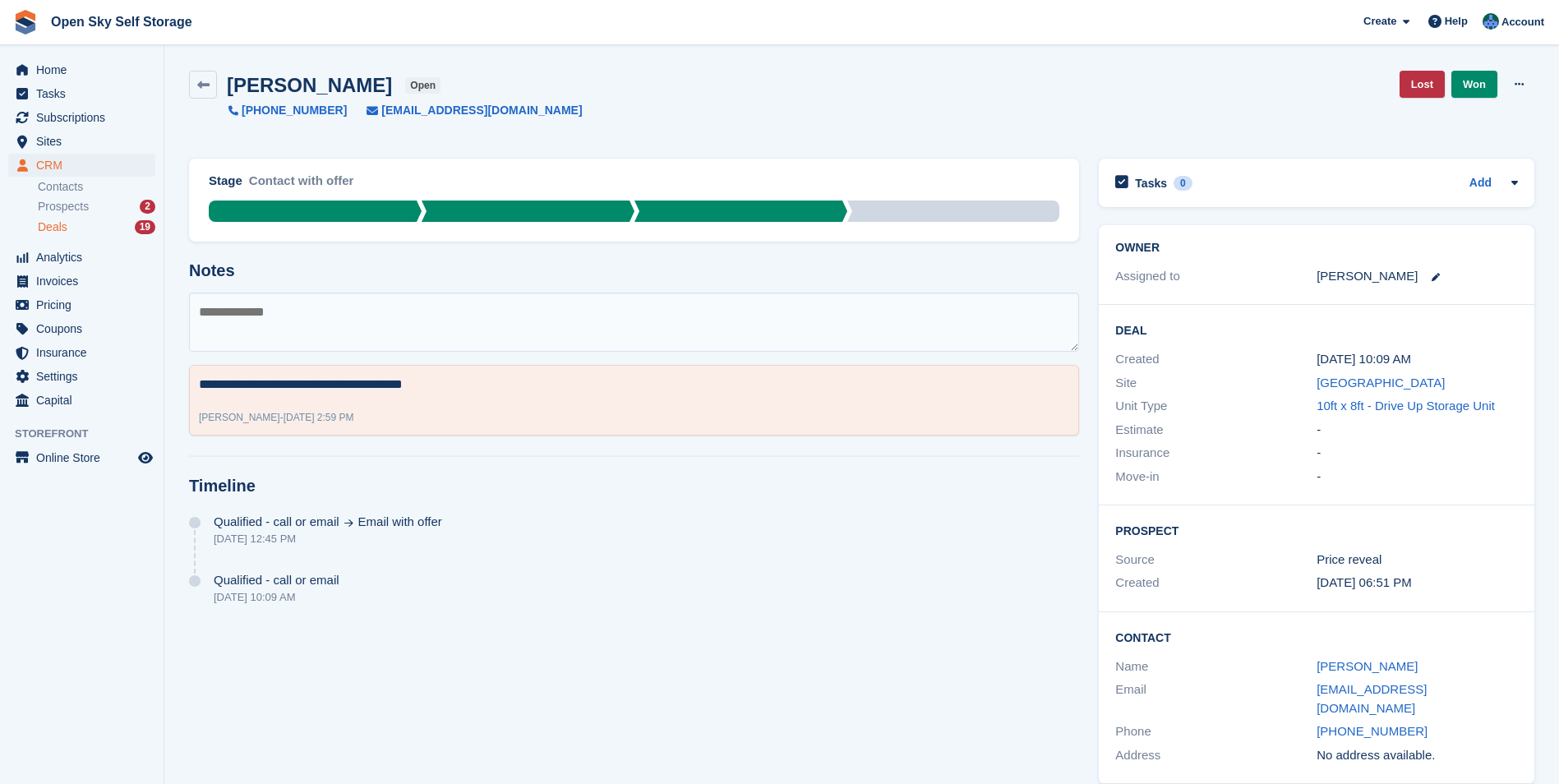
click at [103, 227] on div "Deals 19" at bounding box center [97, 227] width 117 height 15
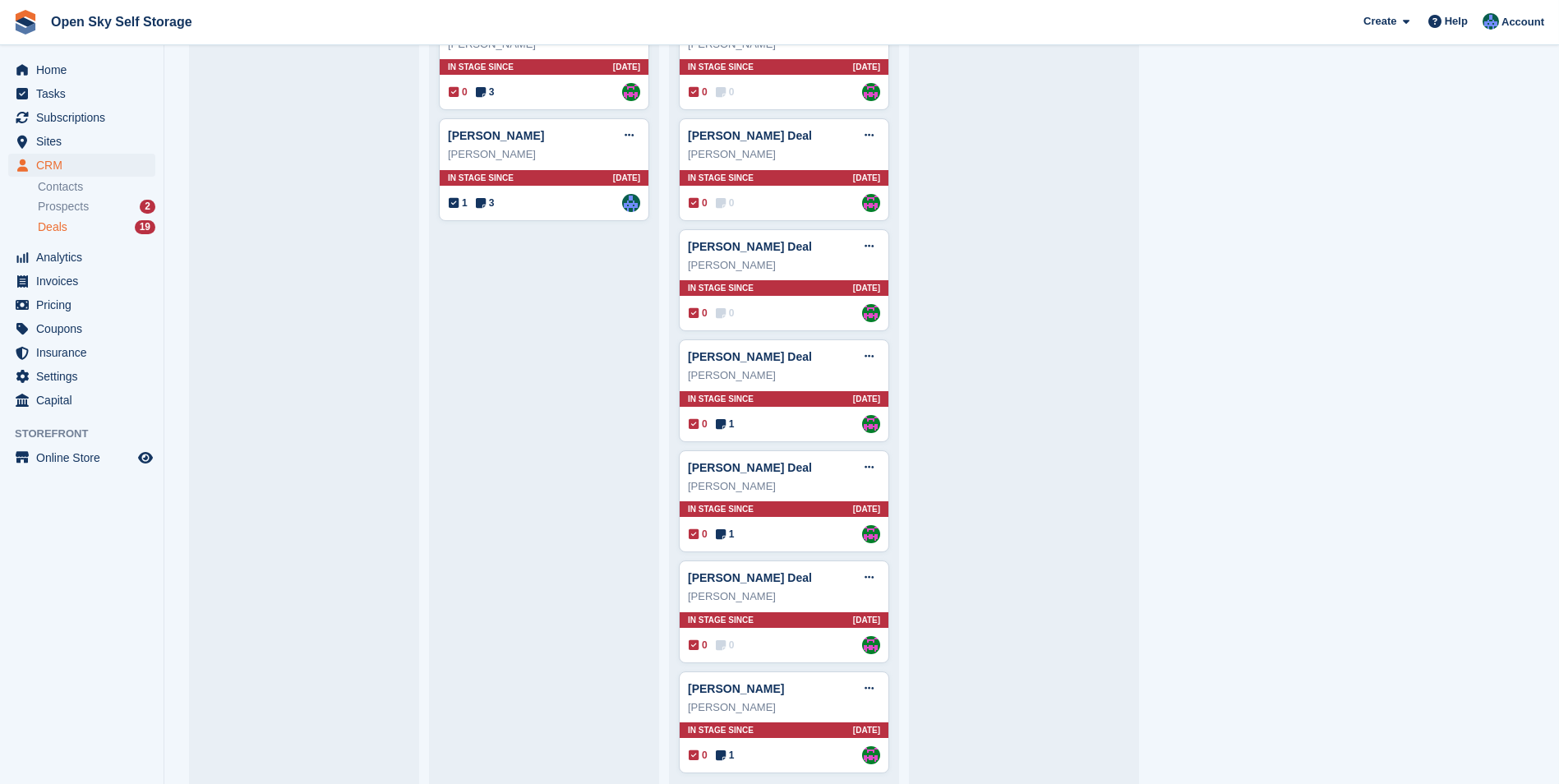
scroll to position [781, 0]
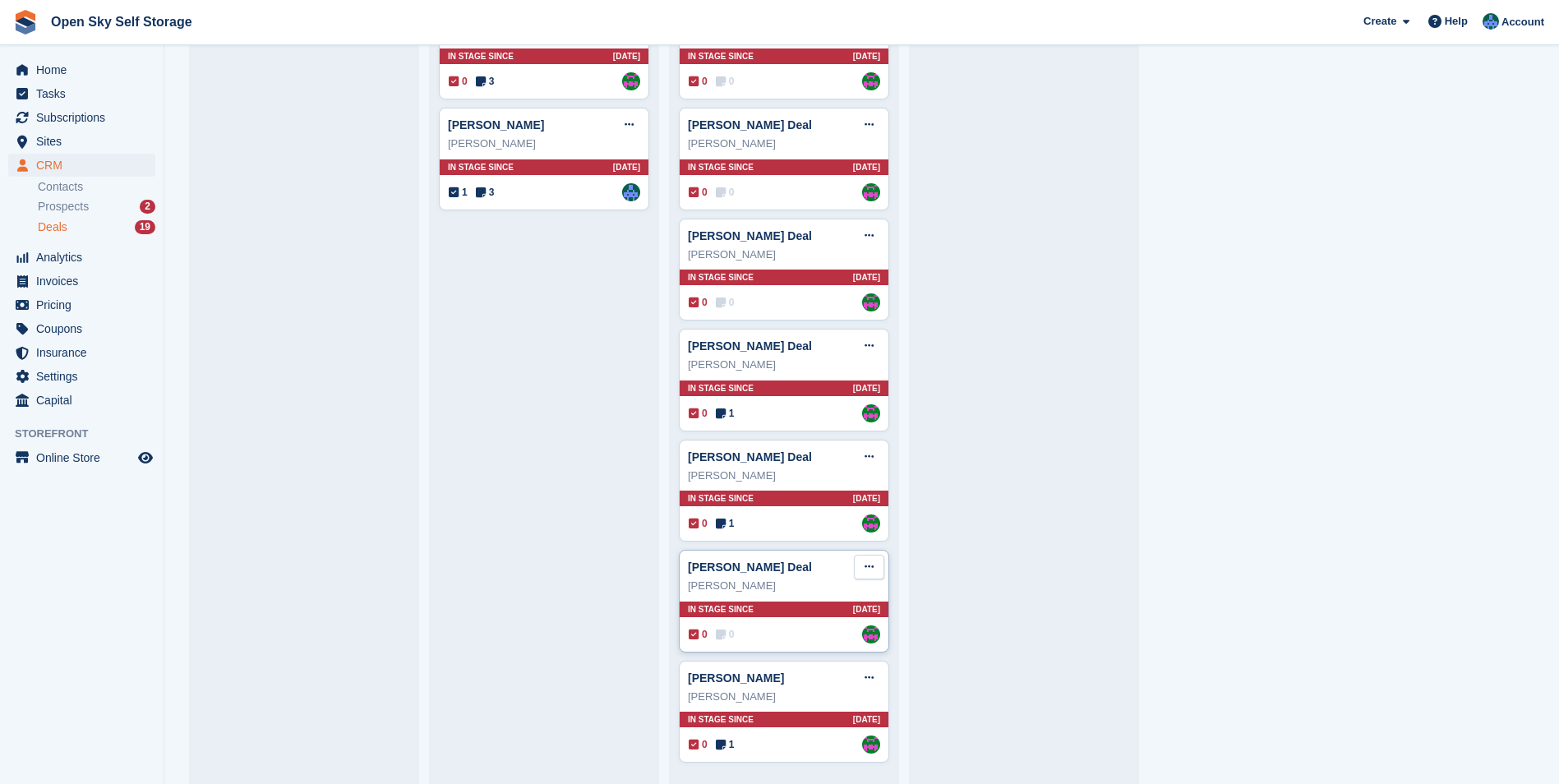
click at [872, 564] on icon at bounding box center [869, 566] width 9 height 11
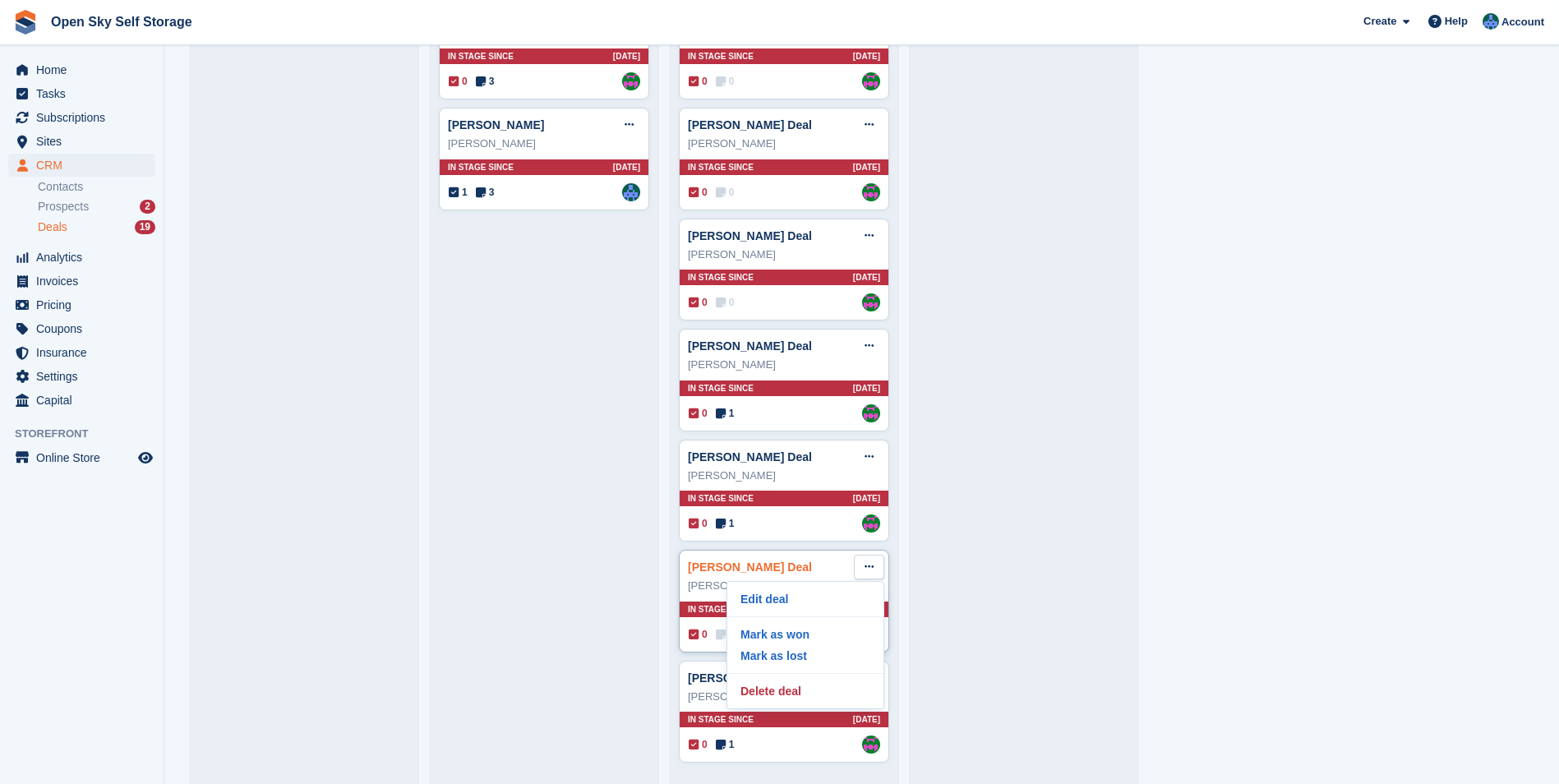
click at [727, 572] on link "[PERSON_NAME] Deal" at bounding box center [749, 566] width 124 height 13
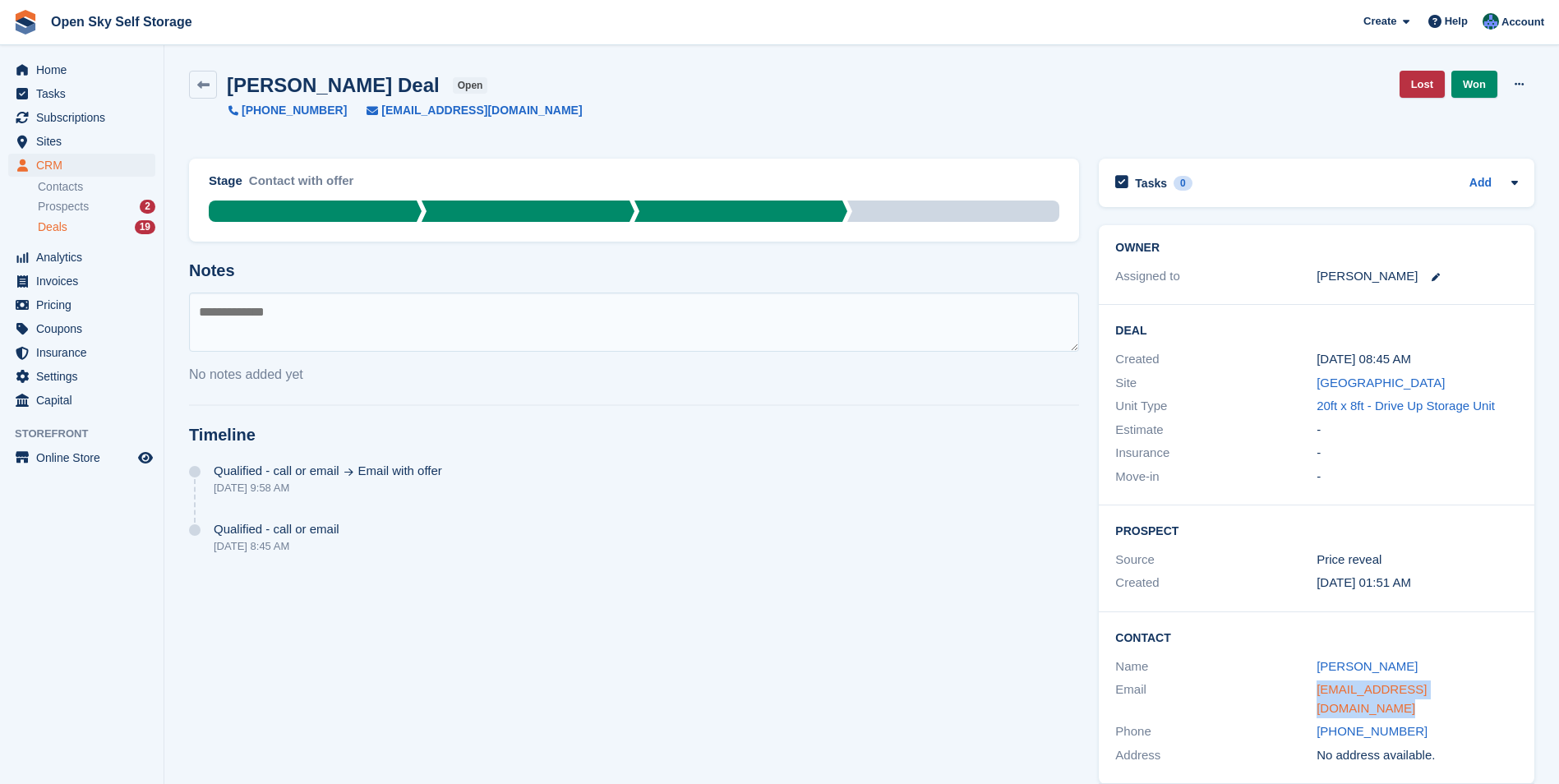
drag, startPoint x: 1478, startPoint y: 687, endPoint x: 1319, endPoint y: 687, distance: 159.0
click at [1319, 687] on div "elliotpourtourfi@hotmail.com" at bounding box center [1416, 699] width 201 height 37
drag, startPoint x: 1319, startPoint y: 687, endPoint x: 1342, endPoint y: 689, distance: 23.1
copy link "elliotpourtourfi@hotmail.com"
click at [240, 318] on textarea at bounding box center [634, 322] width 890 height 59
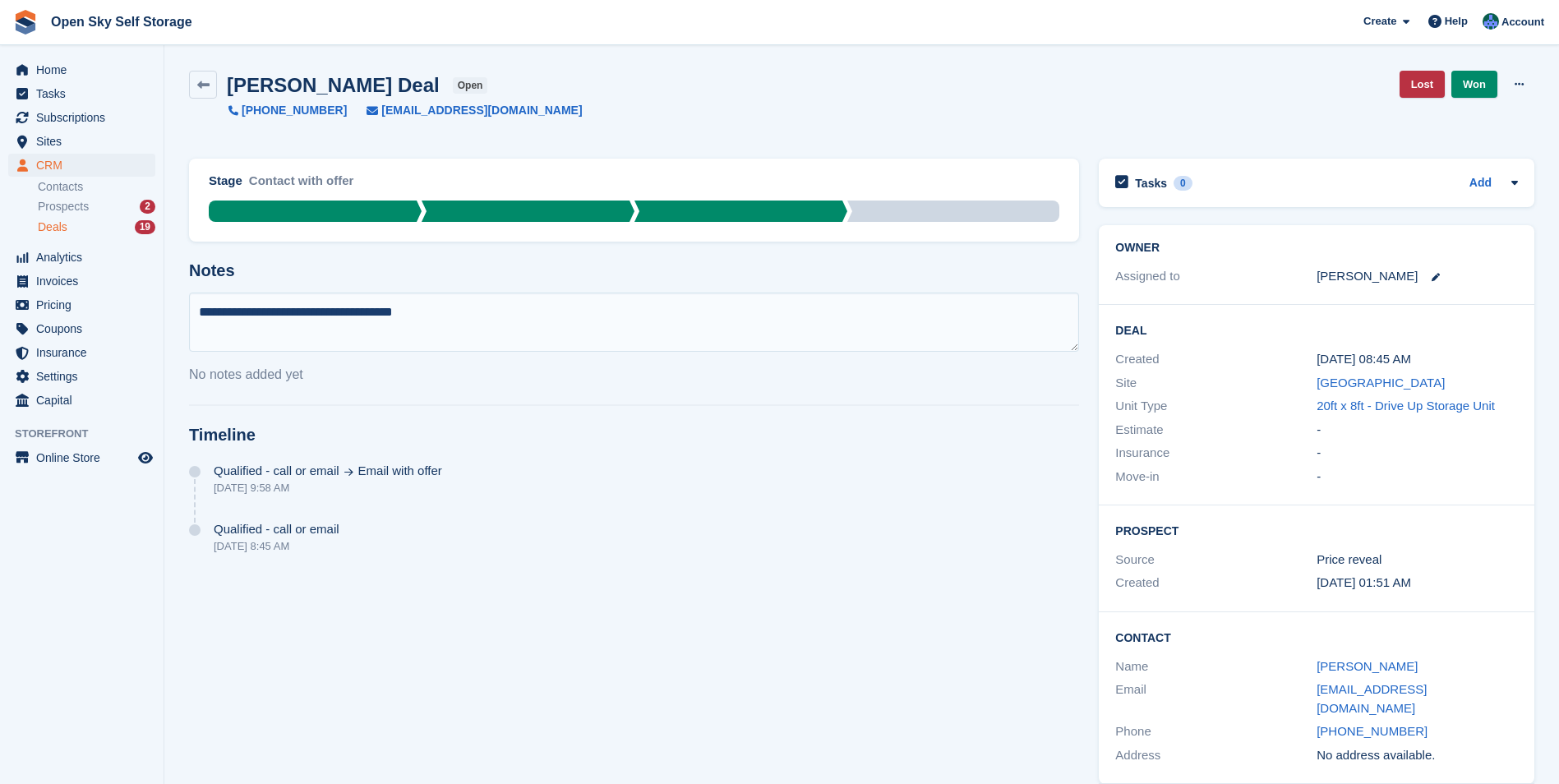
type textarea "**********"
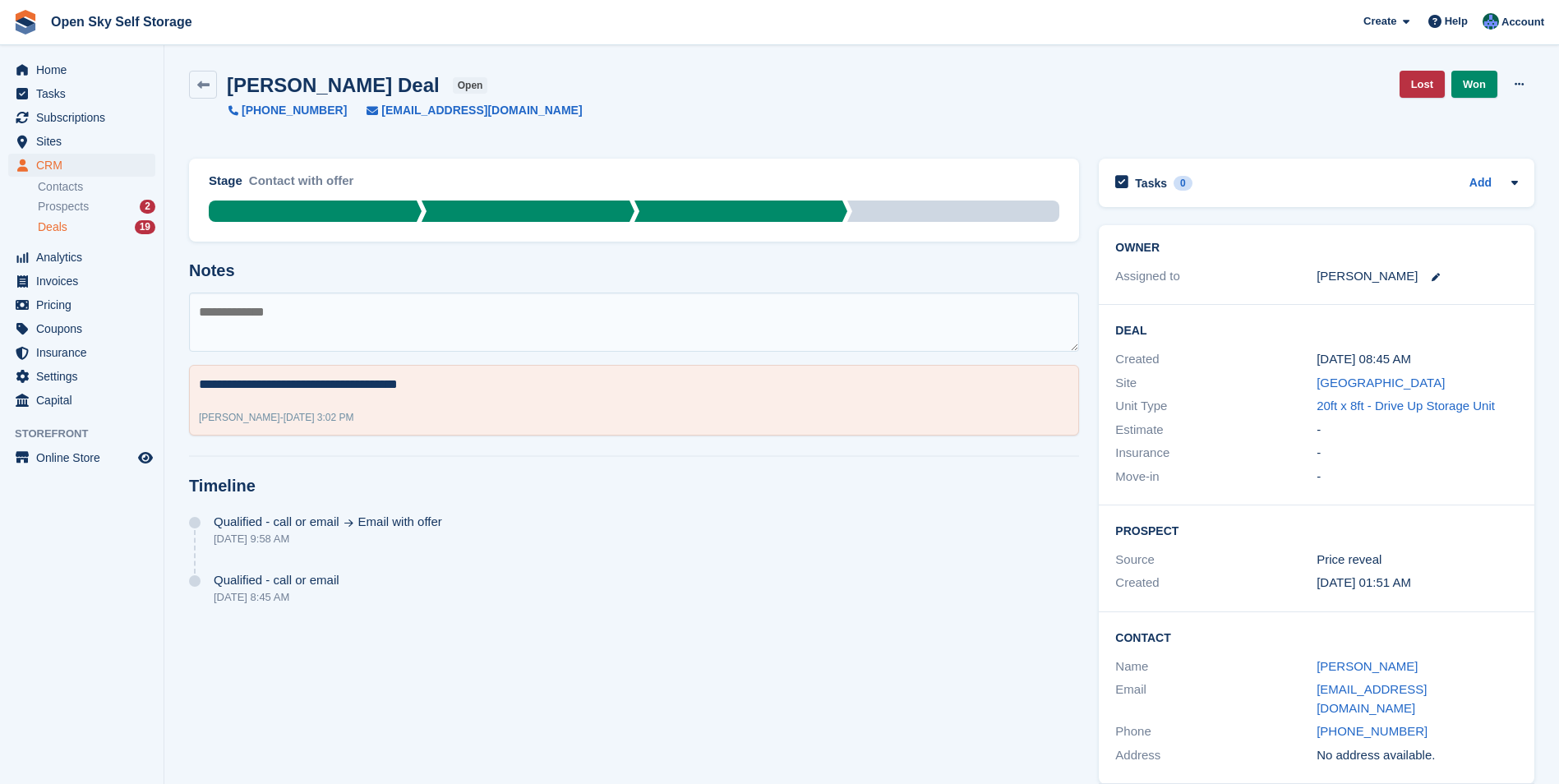
click at [70, 232] on div "Deals 19" at bounding box center [97, 227] width 117 height 15
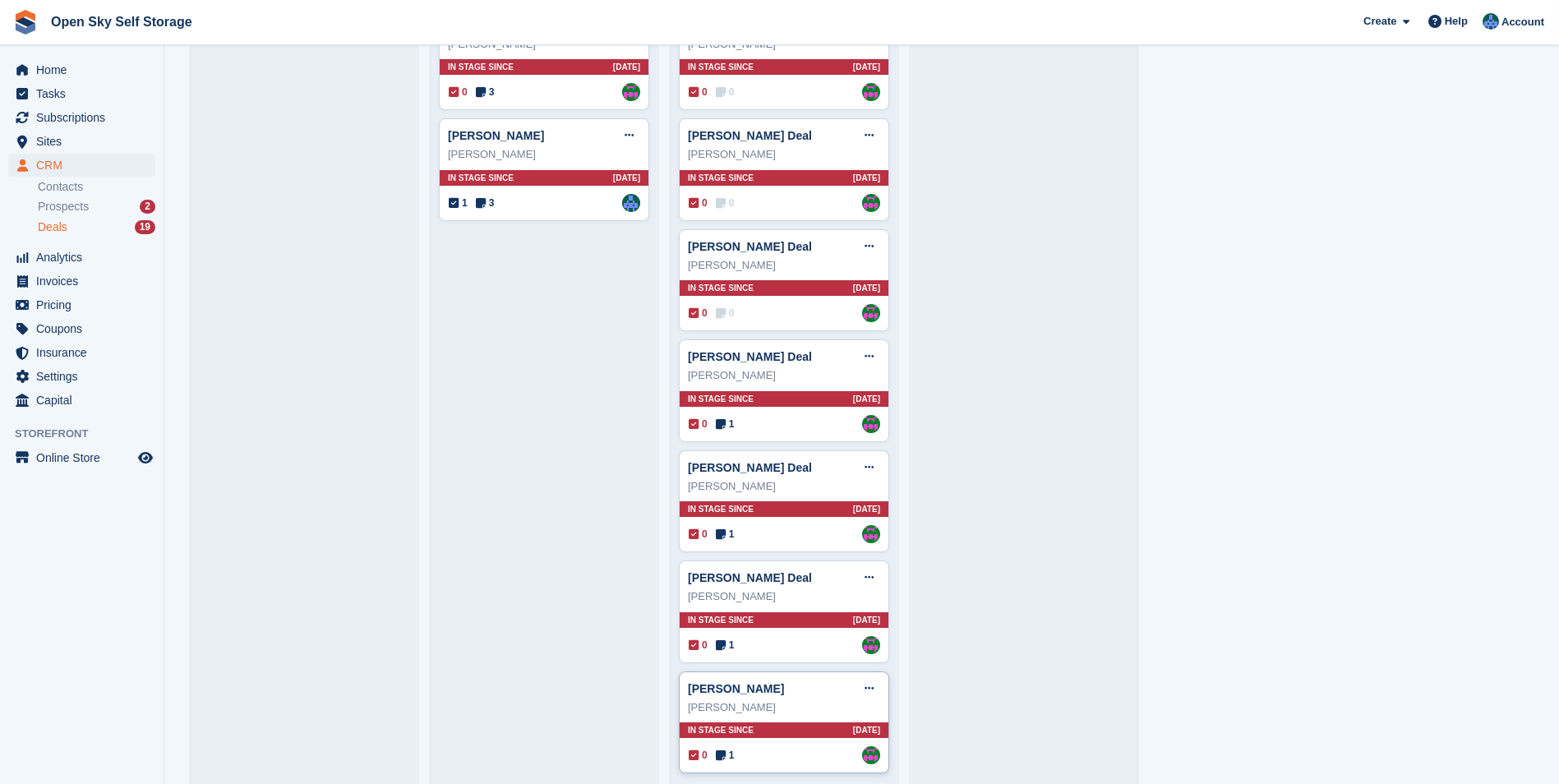
scroll to position [781, 0]
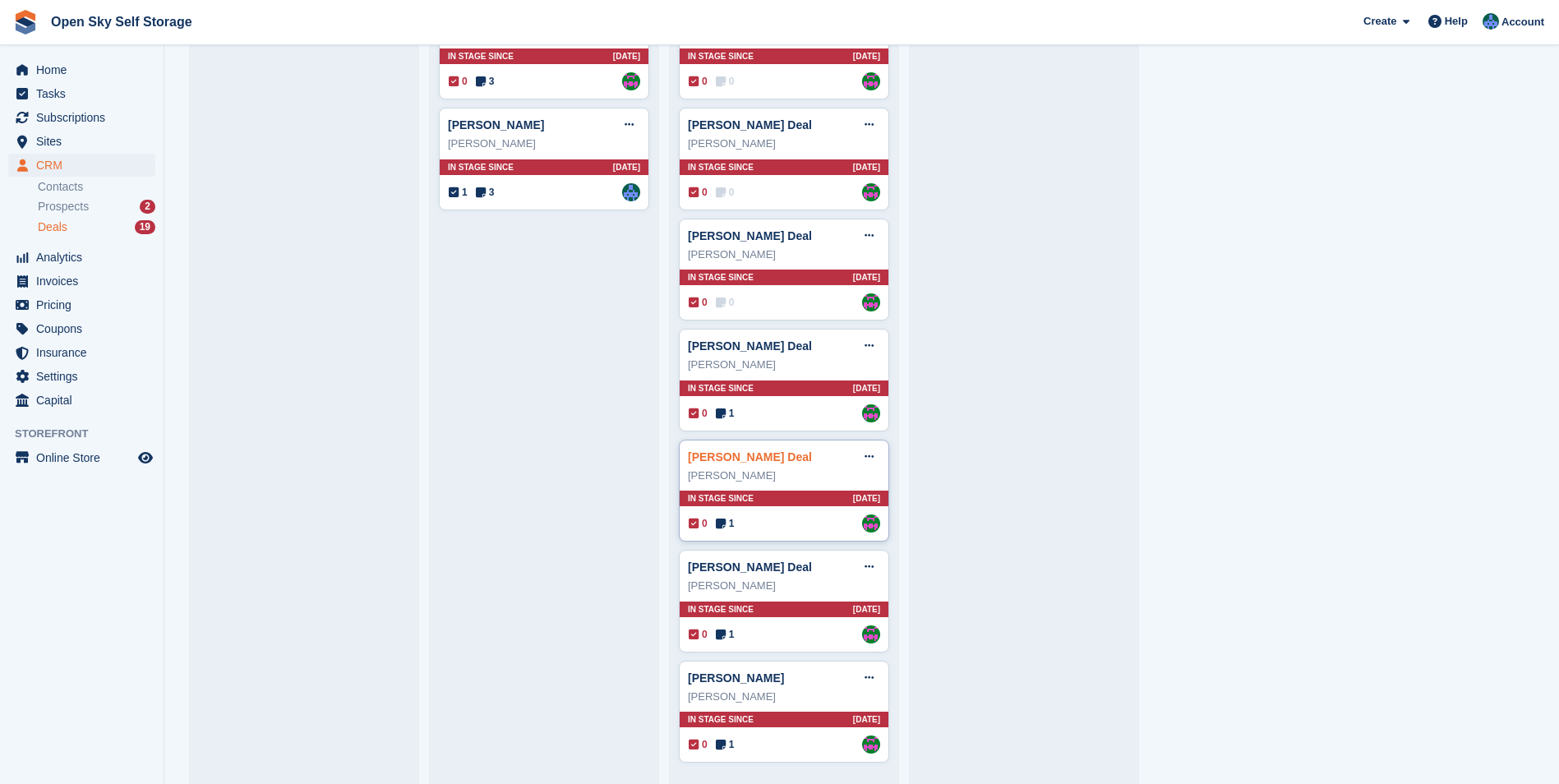
click at [732, 455] on link "[PERSON_NAME] Deal" at bounding box center [749, 456] width 124 height 13
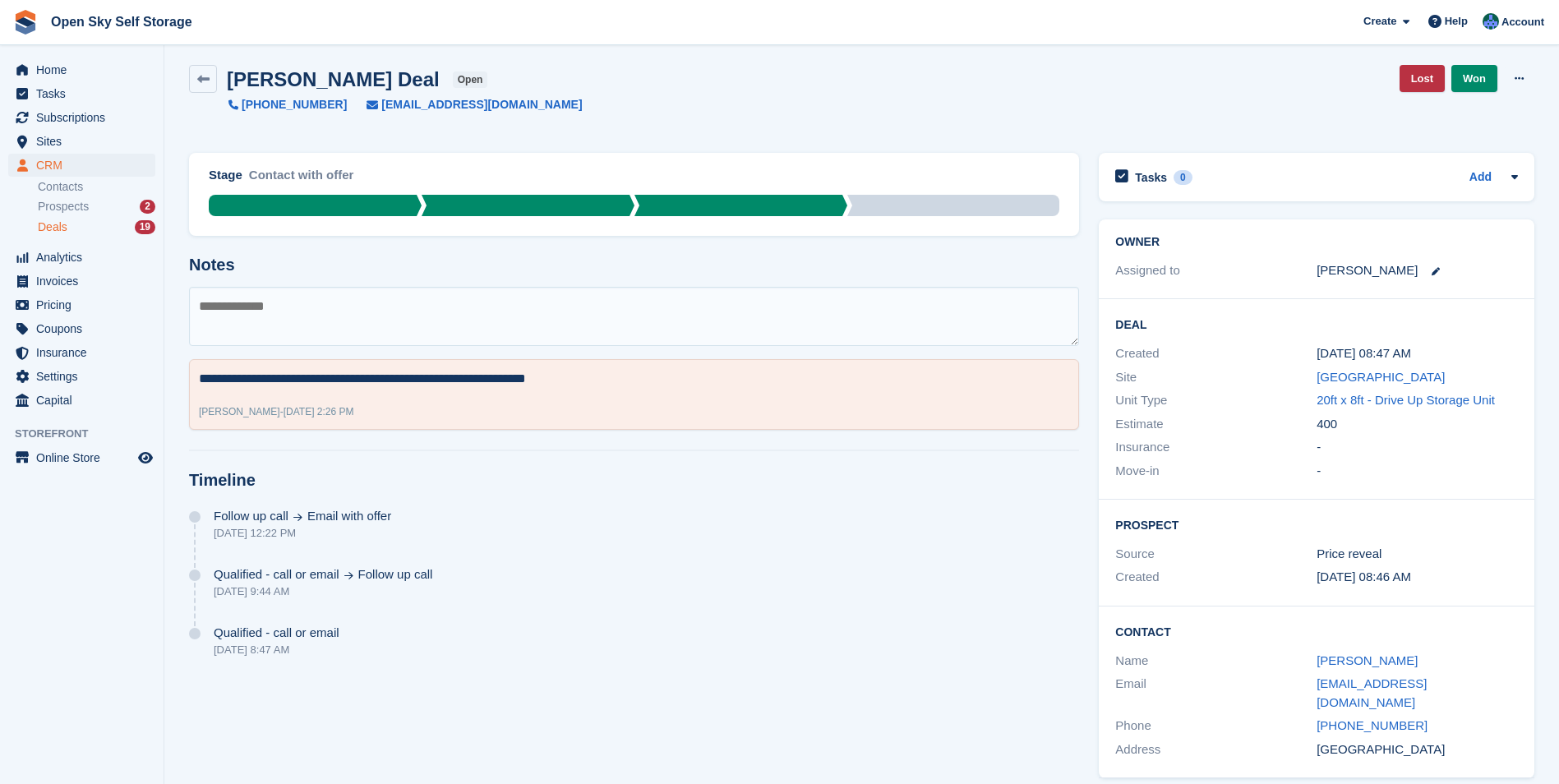
scroll to position [7, 0]
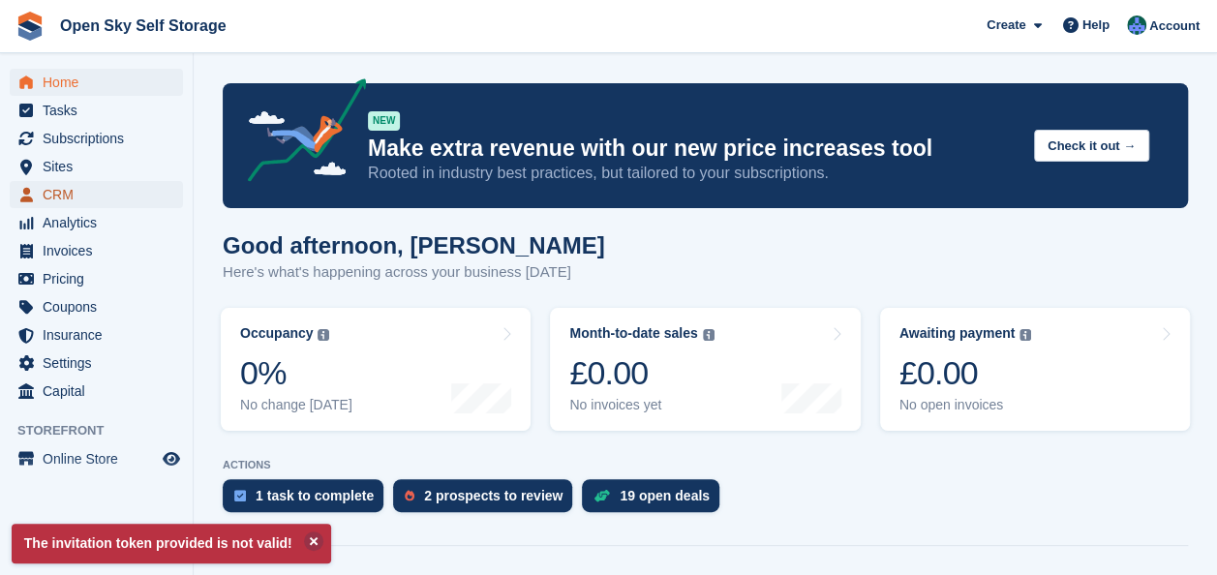
click at [82, 181] on span "CRM" at bounding box center [101, 194] width 116 height 27
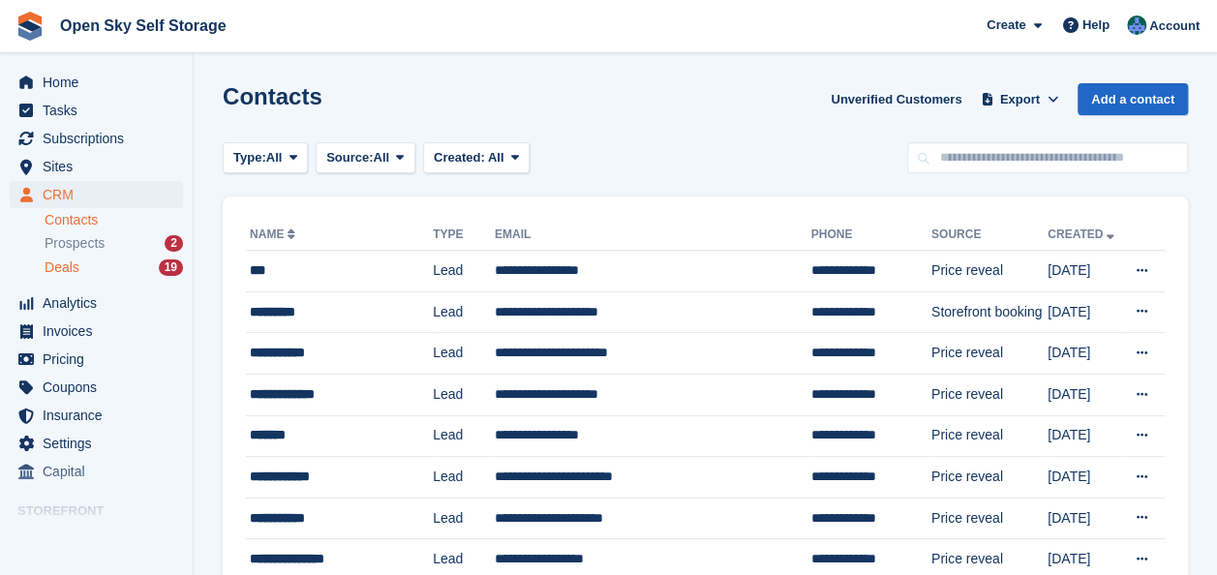
click at [97, 271] on div "Deals 19" at bounding box center [114, 268] width 138 height 18
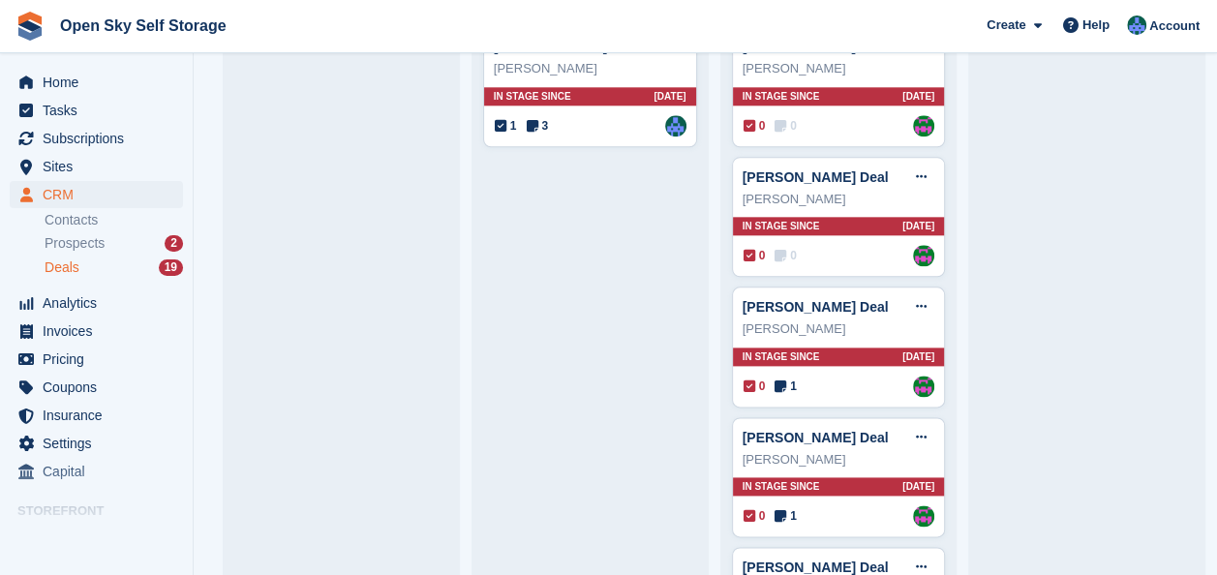
scroll to position [1255, 0]
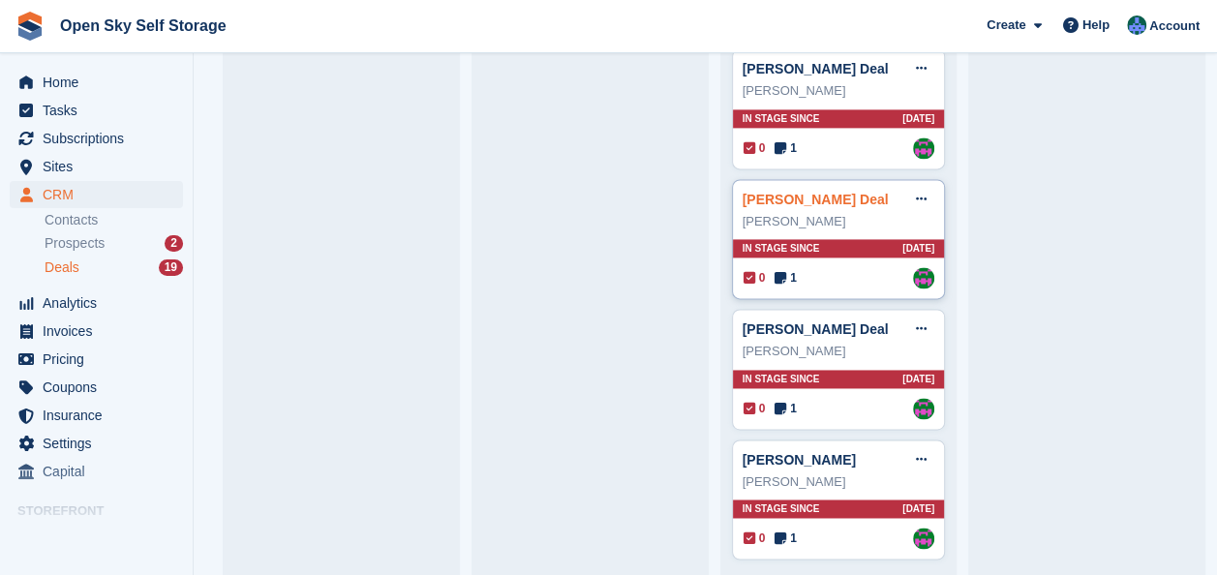
click at [819, 192] on link "[PERSON_NAME] Deal" at bounding box center [816, 199] width 146 height 15
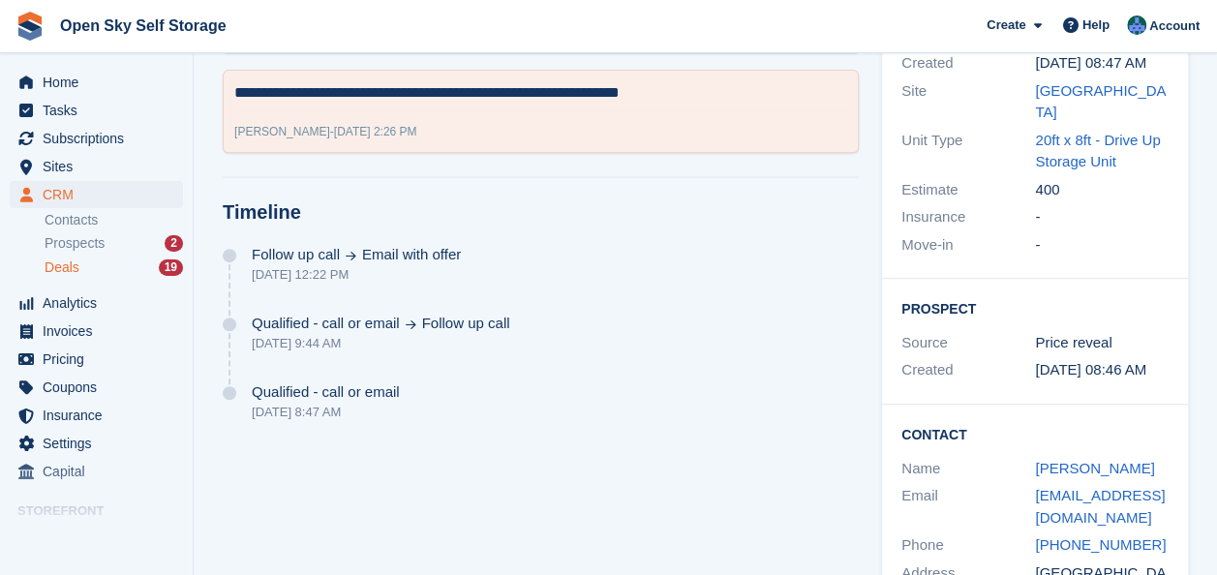
scroll to position [398, 0]
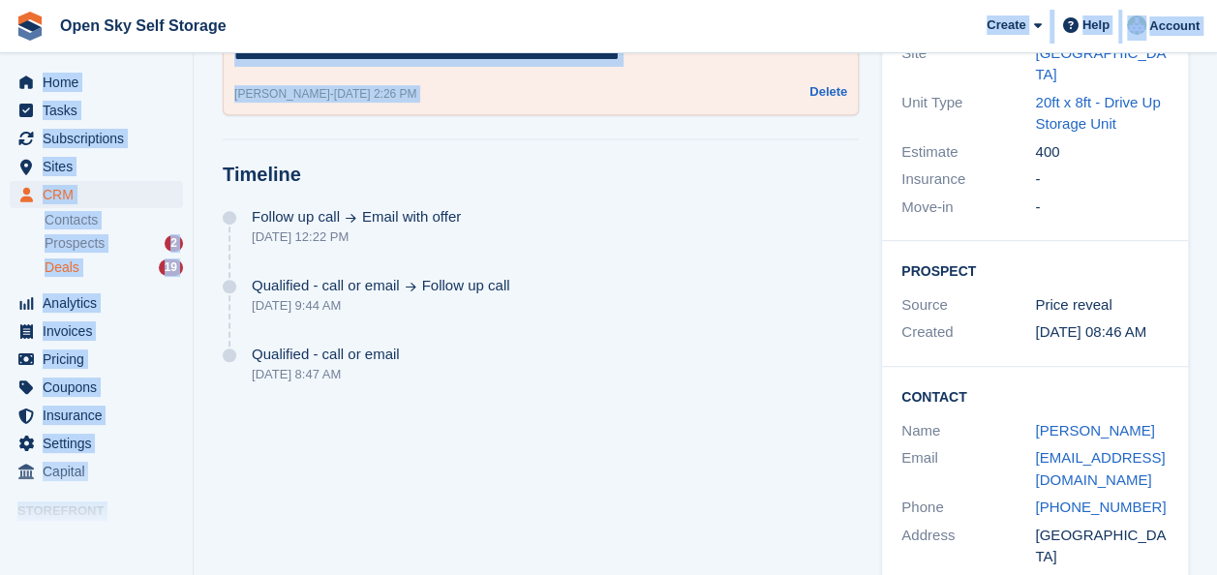
drag, startPoint x: 496, startPoint y: 21, endPoint x: 823, endPoint y: 77, distance: 332.1
click at [823, 77] on div "Open Sky Self Storage Create Subscription Invoice Contact Deal Discount Page He…" at bounding box center [608, 111] width 1217 height 1019
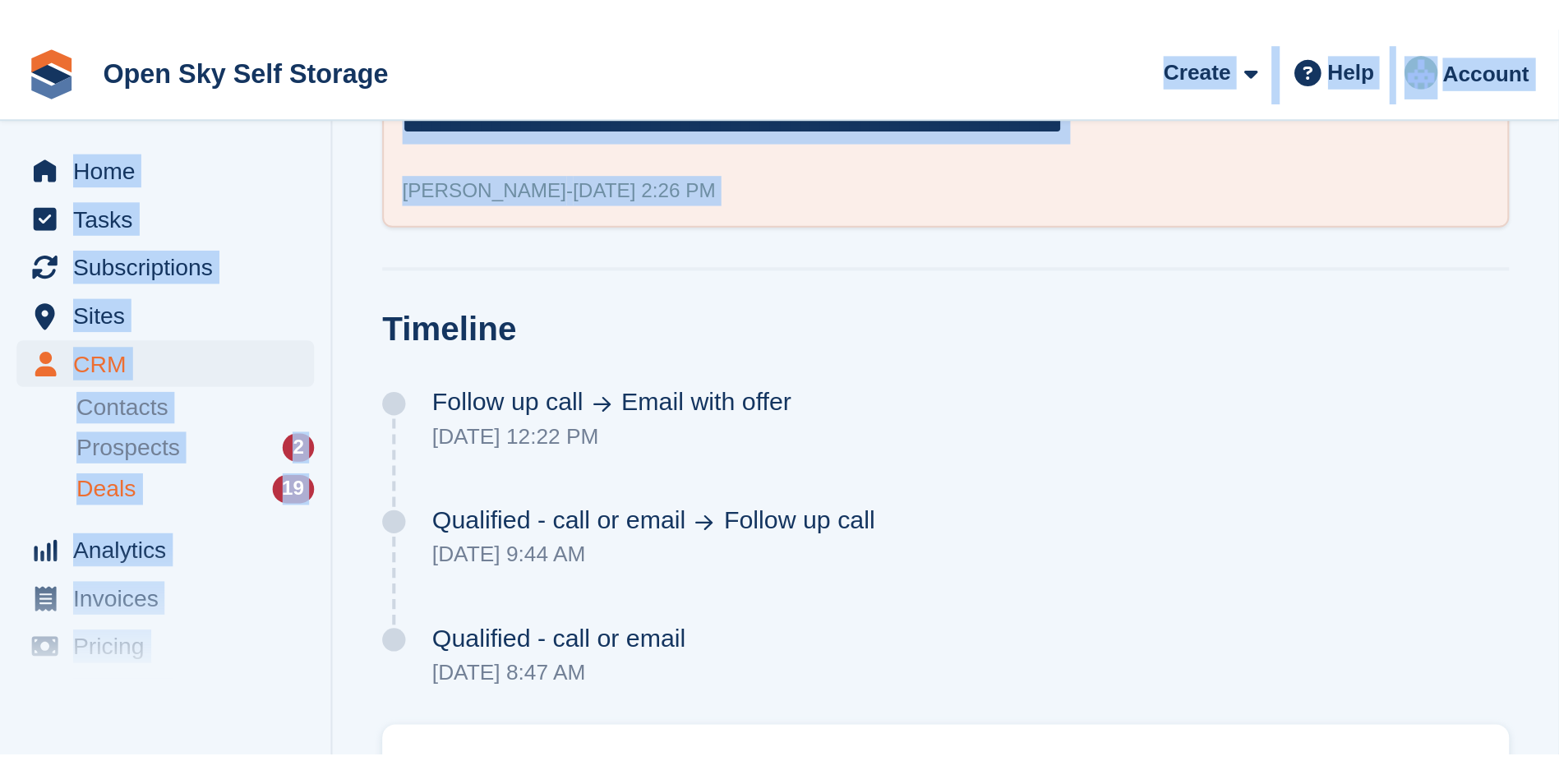
scroll to position [7, 0]
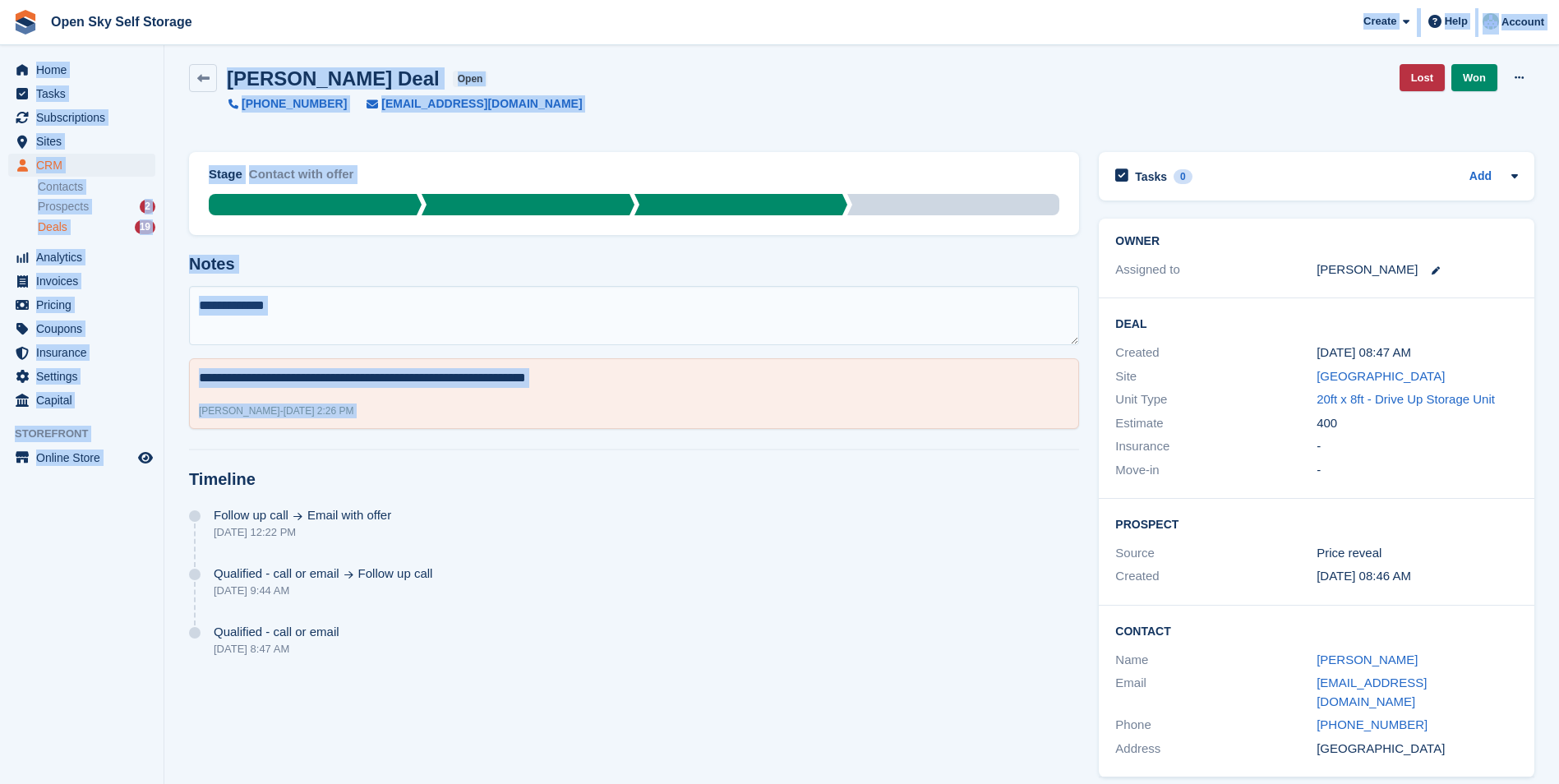
click at [306, 311] on textarea at bounding box center [634, 316] width 890 height 59
drag, startPoint x: 296, startPoint y: 302, endPoint x: 307, endPoint y: 303, distance: 11.0
click at [297, 302] on textarea at bounding box center [634, 316] width 890 height 59
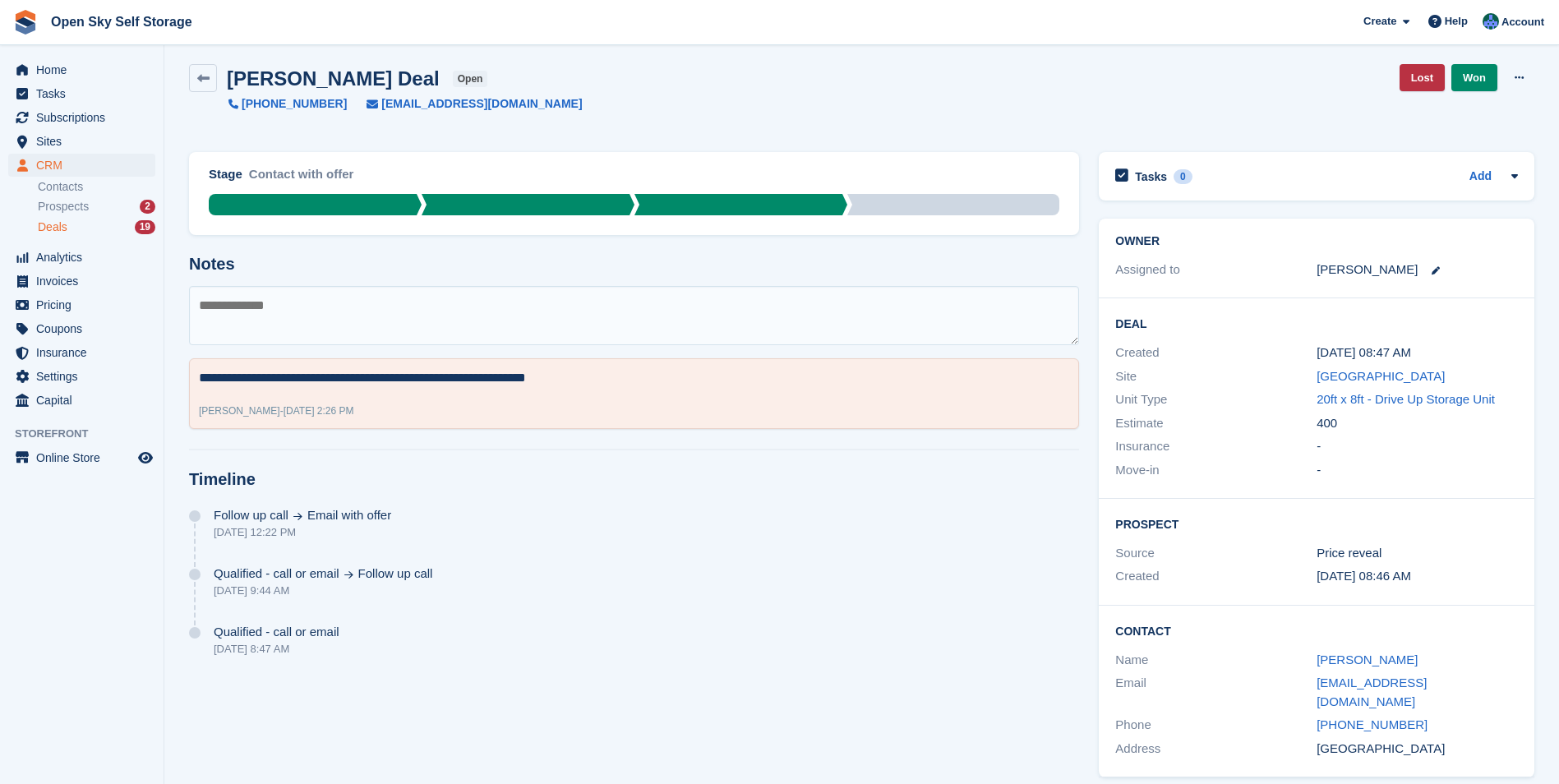
click at [633, 487] on div "Follow up call Email with offer [DATE] 12:22 PM" at bounding box center [634, 537] width 890 height 59
click at [224, 311] on textarea at bounding box center [634, 316] width 890 height 59
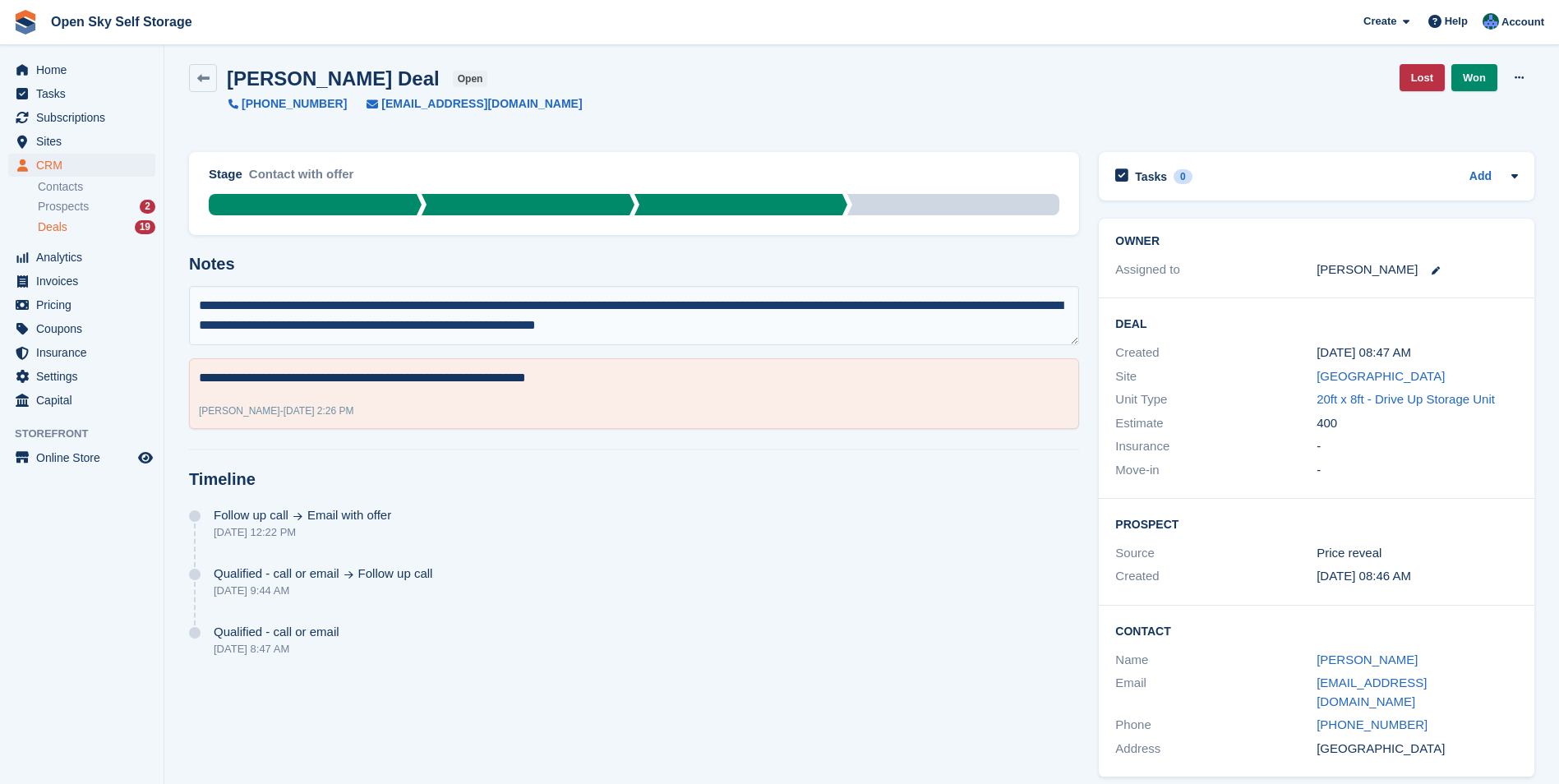
type textarea "**********"
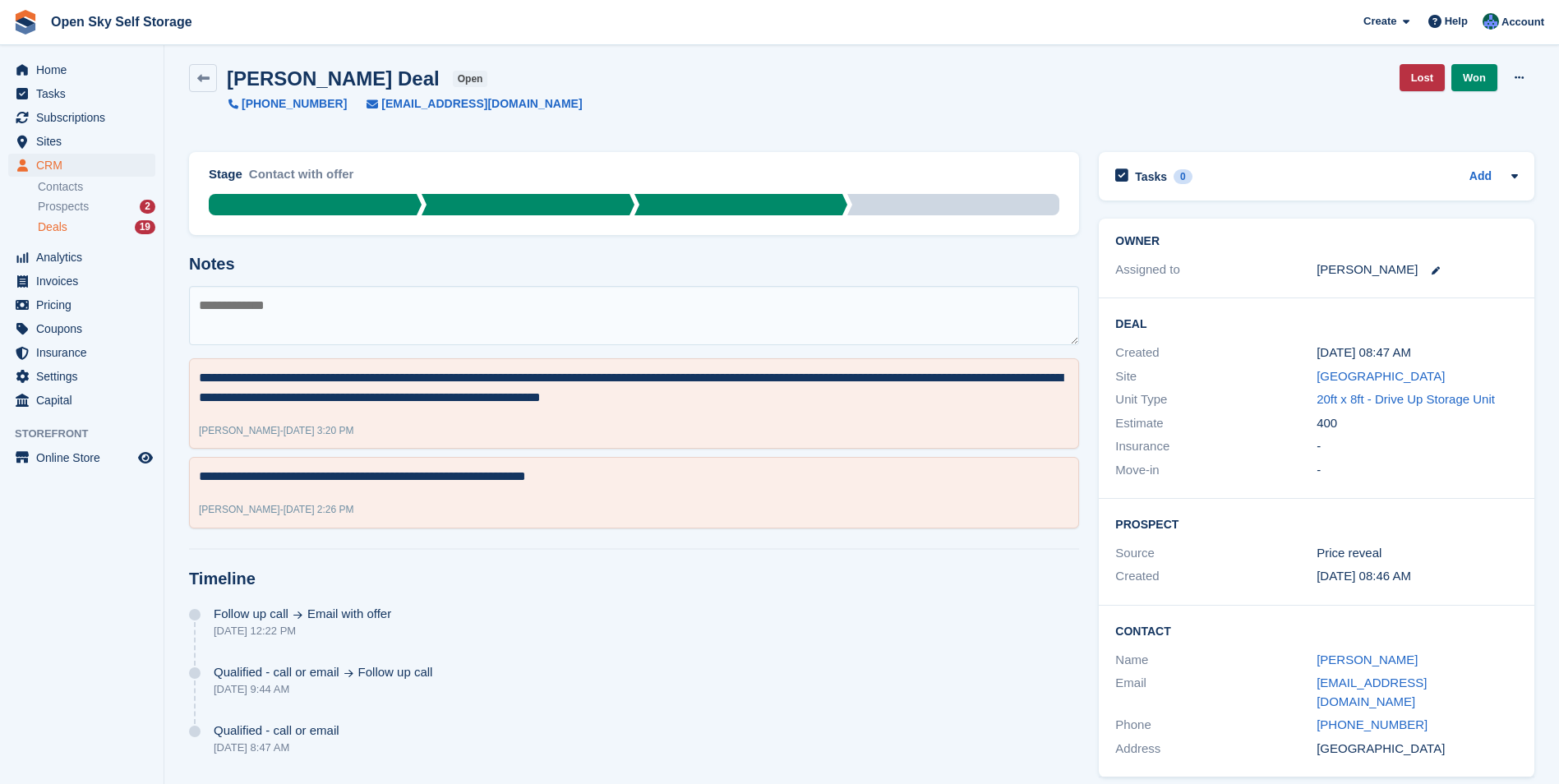
click at [61, 227] on span "Deals" at bounding box center [53, 227] width 30 height 15
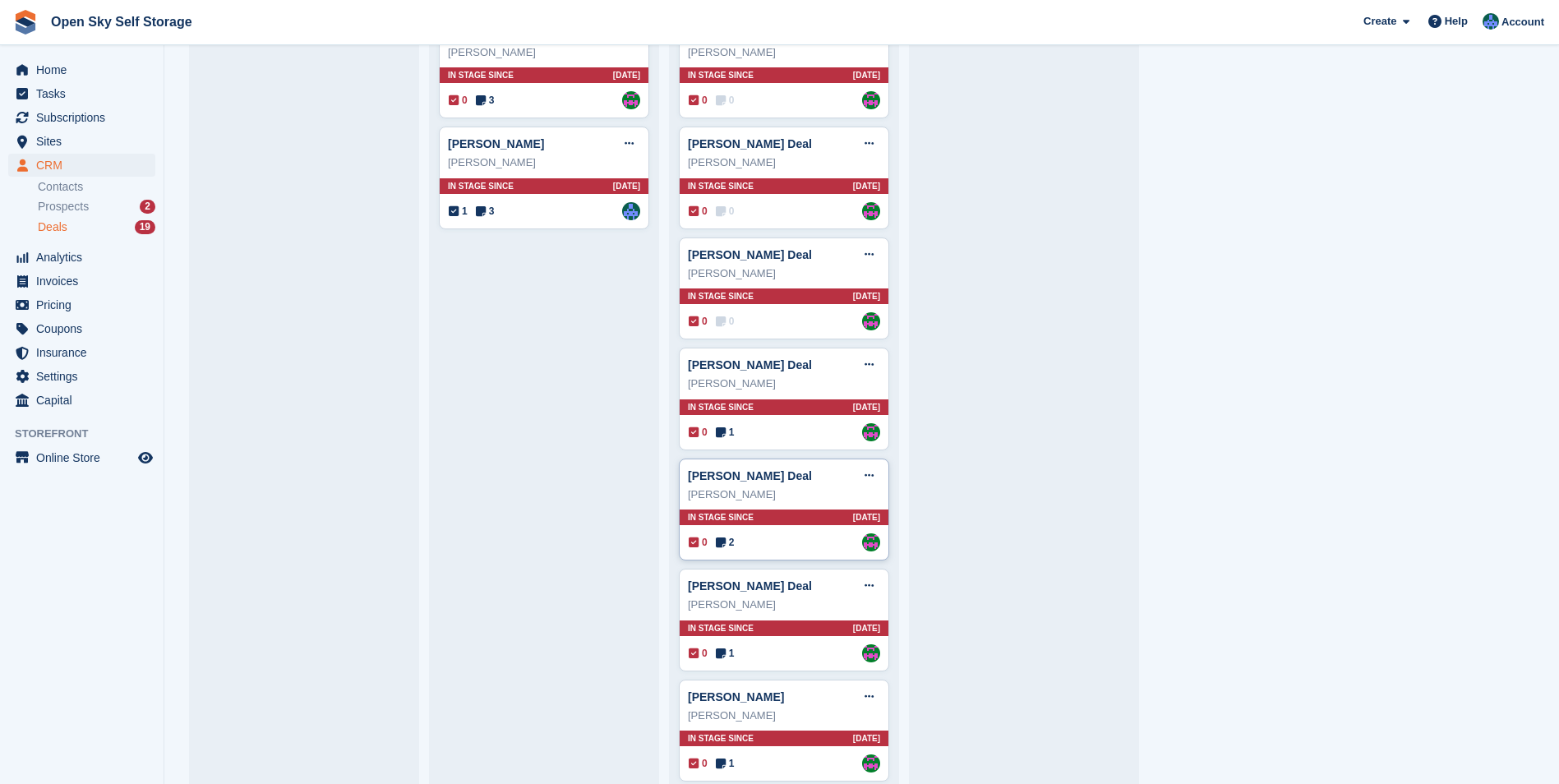
scroll to position [781, 0]
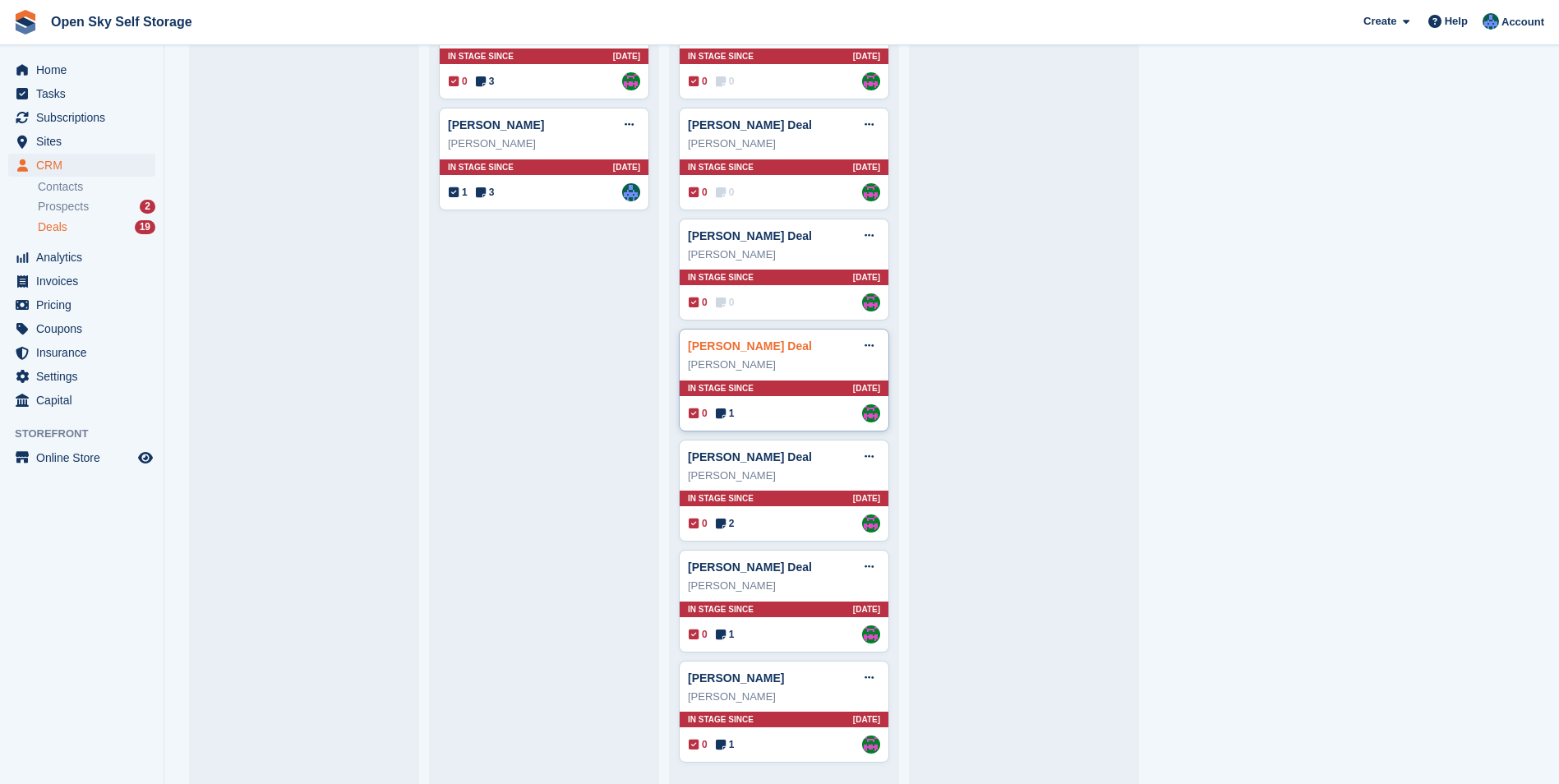
click at [733, 345] on link "[PERSON_NAME] Deal" at bounding box center [749, 345] width 124 height 13
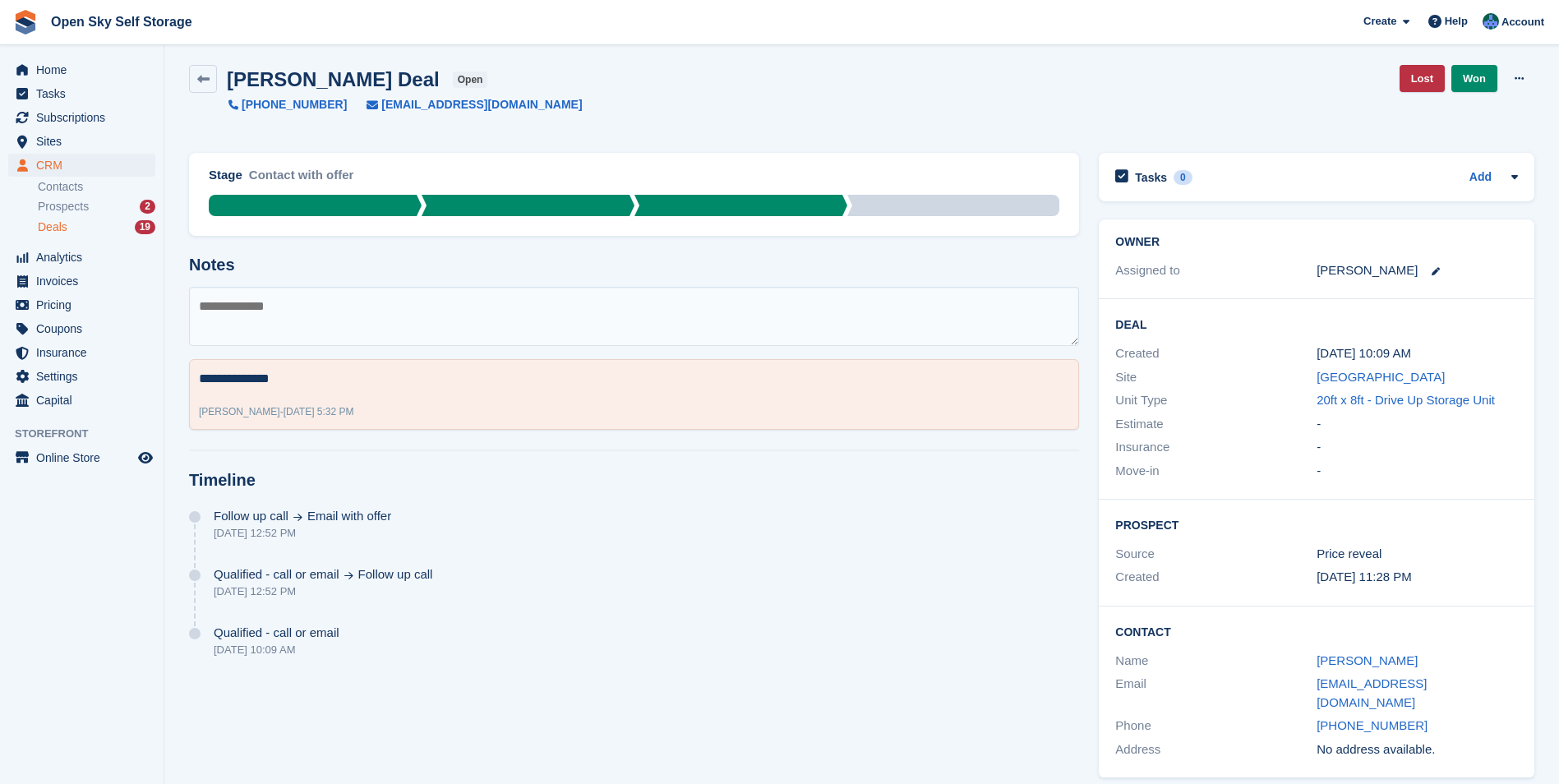
scroll to position [7, 0]
drag, startPoint x: 1466, startPoint y: 683, endPoint x: 1310, endPoint y: 683, distance: 156.0
click at [1032, 487] on div "Email [EMAIL_ADDRESS][DOMAIN_NAME]" at bounding box center [1316, 692] width 402 height 42
drag, startPoint x: 1310, startPoint y: 683, endPoint x: 1334, endPoint y: 680, distance: 24.2
copy div "[EMAIL_ADDRESS][DOMAIN_NAME]"
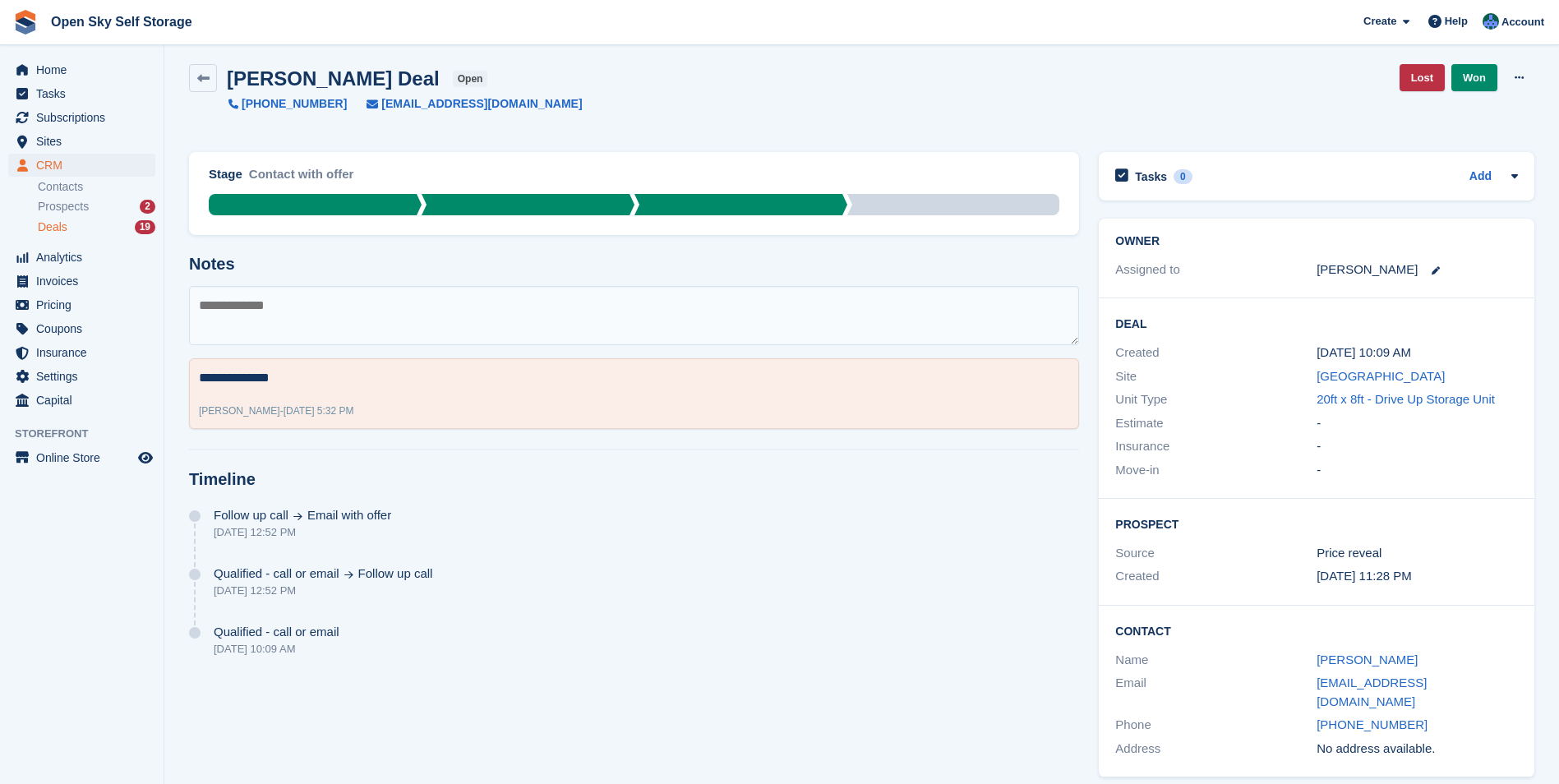
click at [214, 300] on textarea at bounding box center [634, 316] width 890 height 59
type textarea "**********"
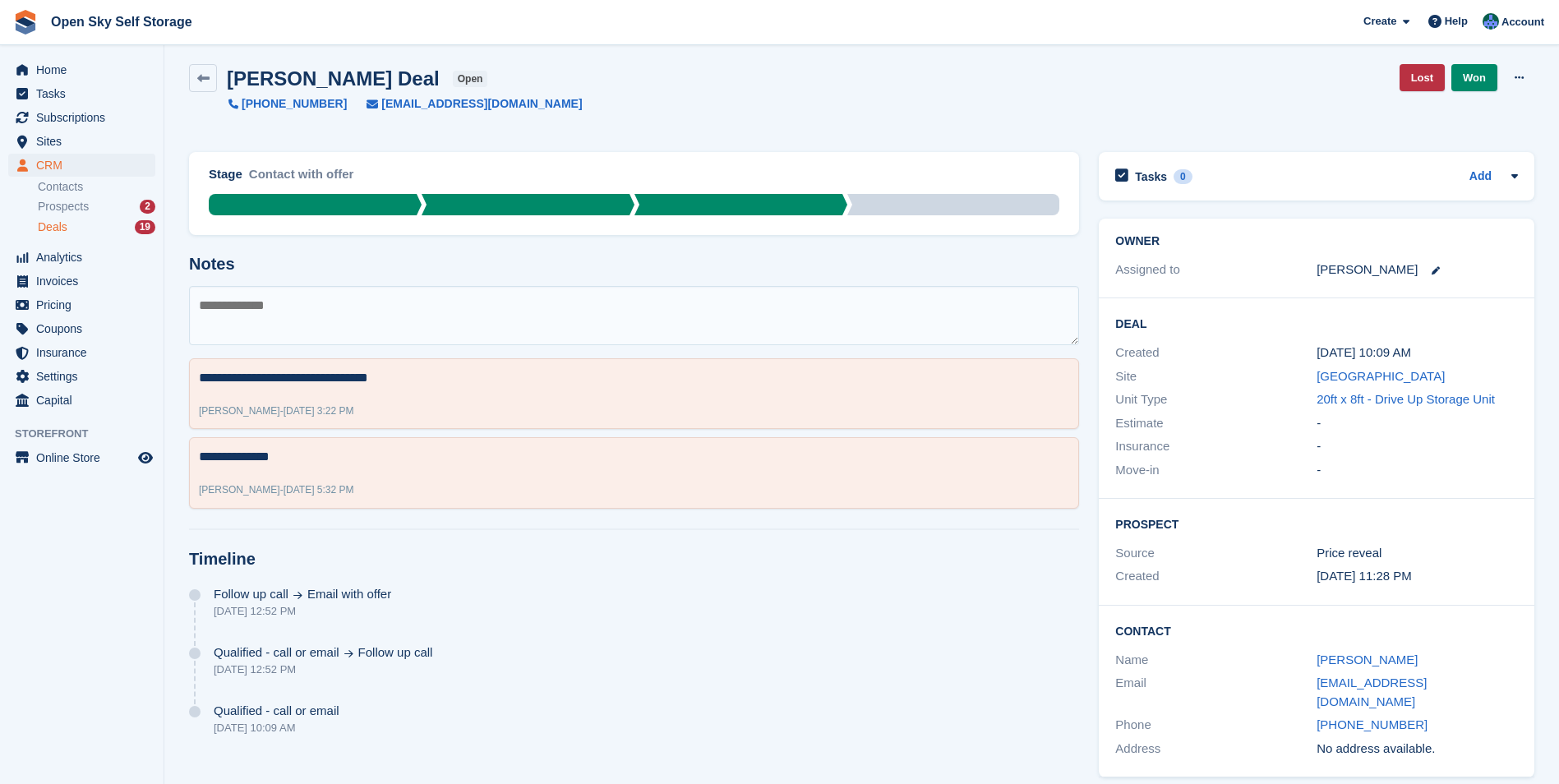
click at [86, 225] on div "Deals 19" at bounding box center [97, 227] width 117 height 15
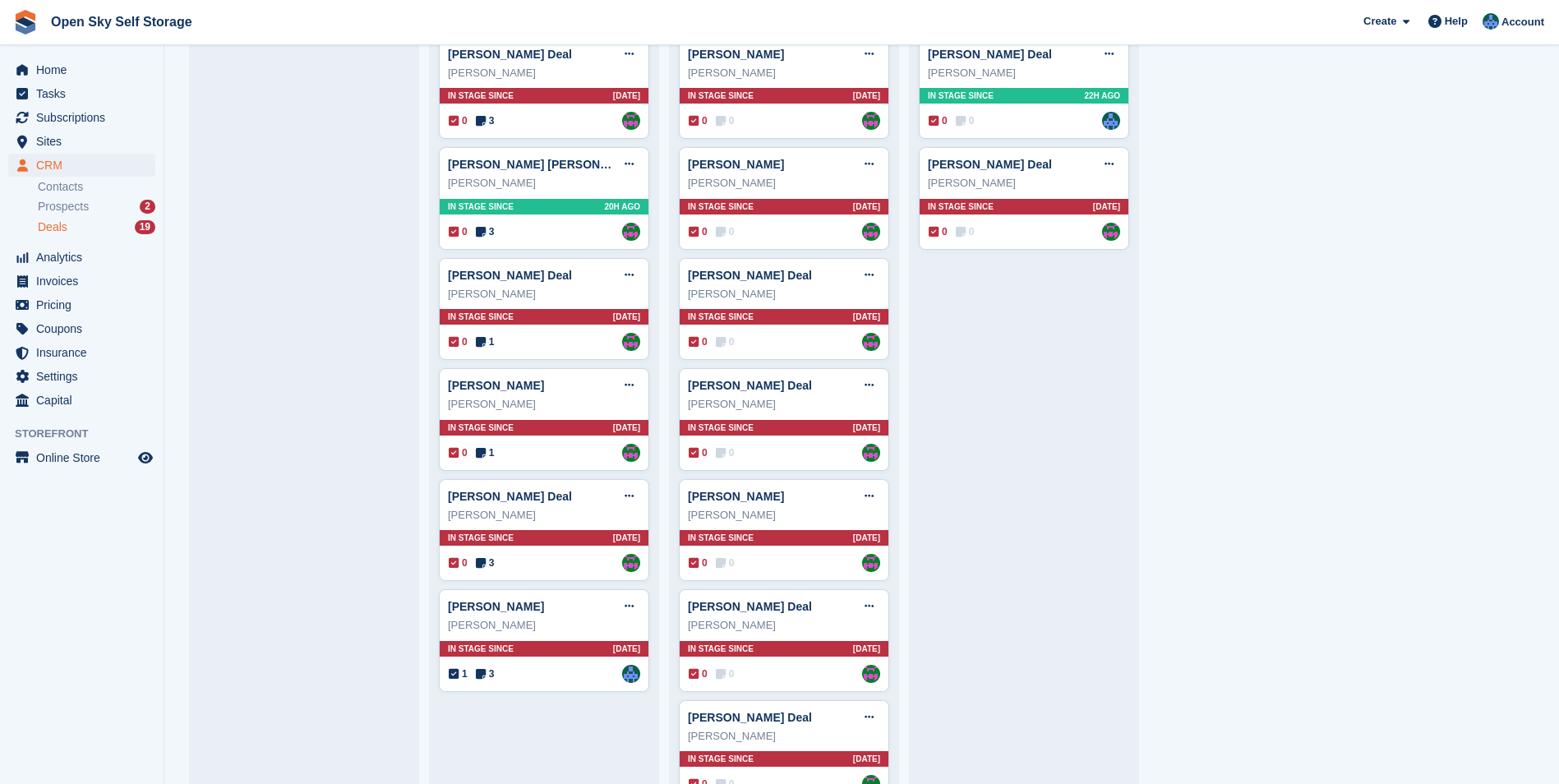
scroll to position [493, 0]
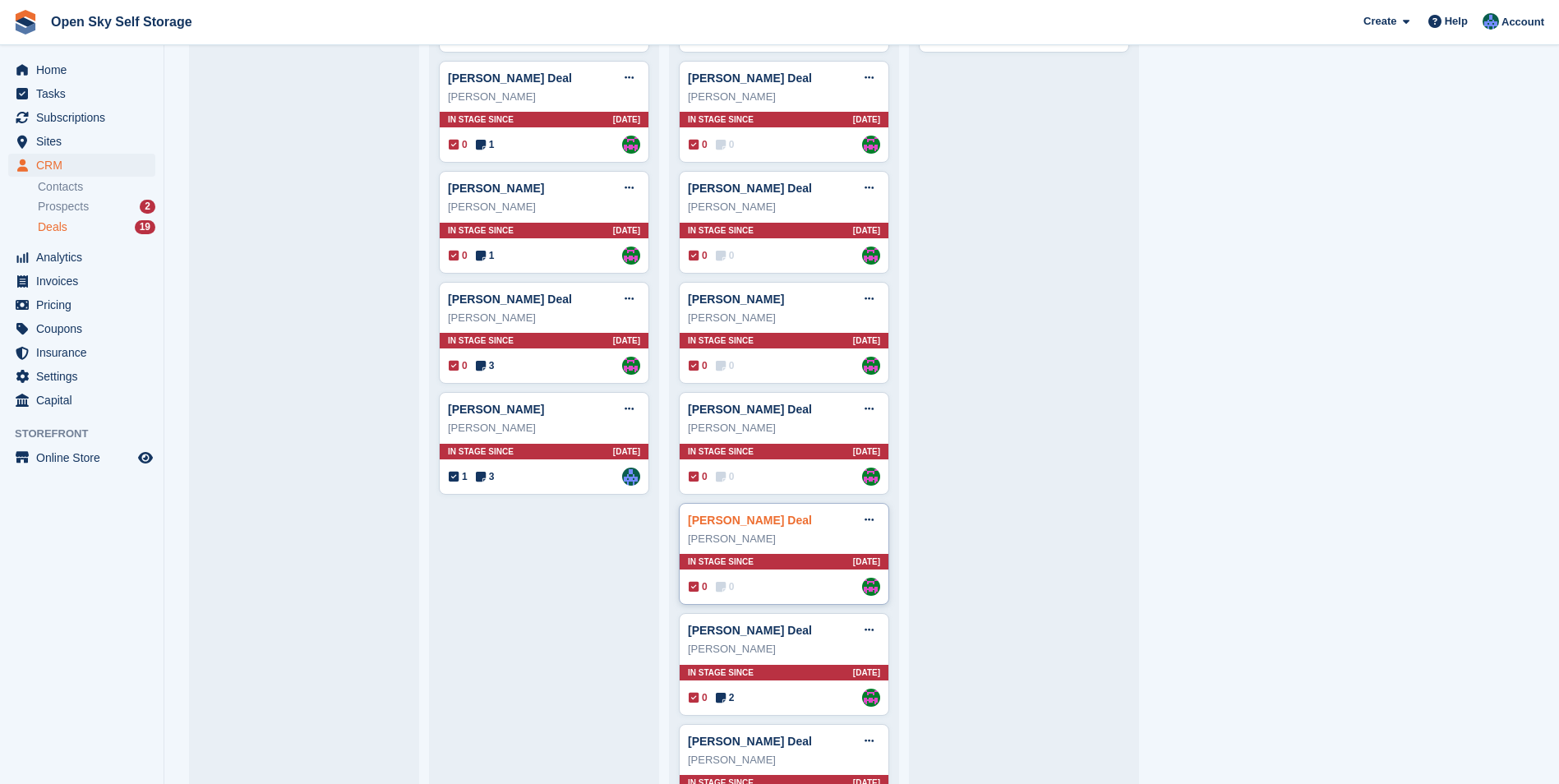
click at [743, 487] on link "[PERSON_NAME] Deal" at bounding box center [749, 519] width 124 height 13
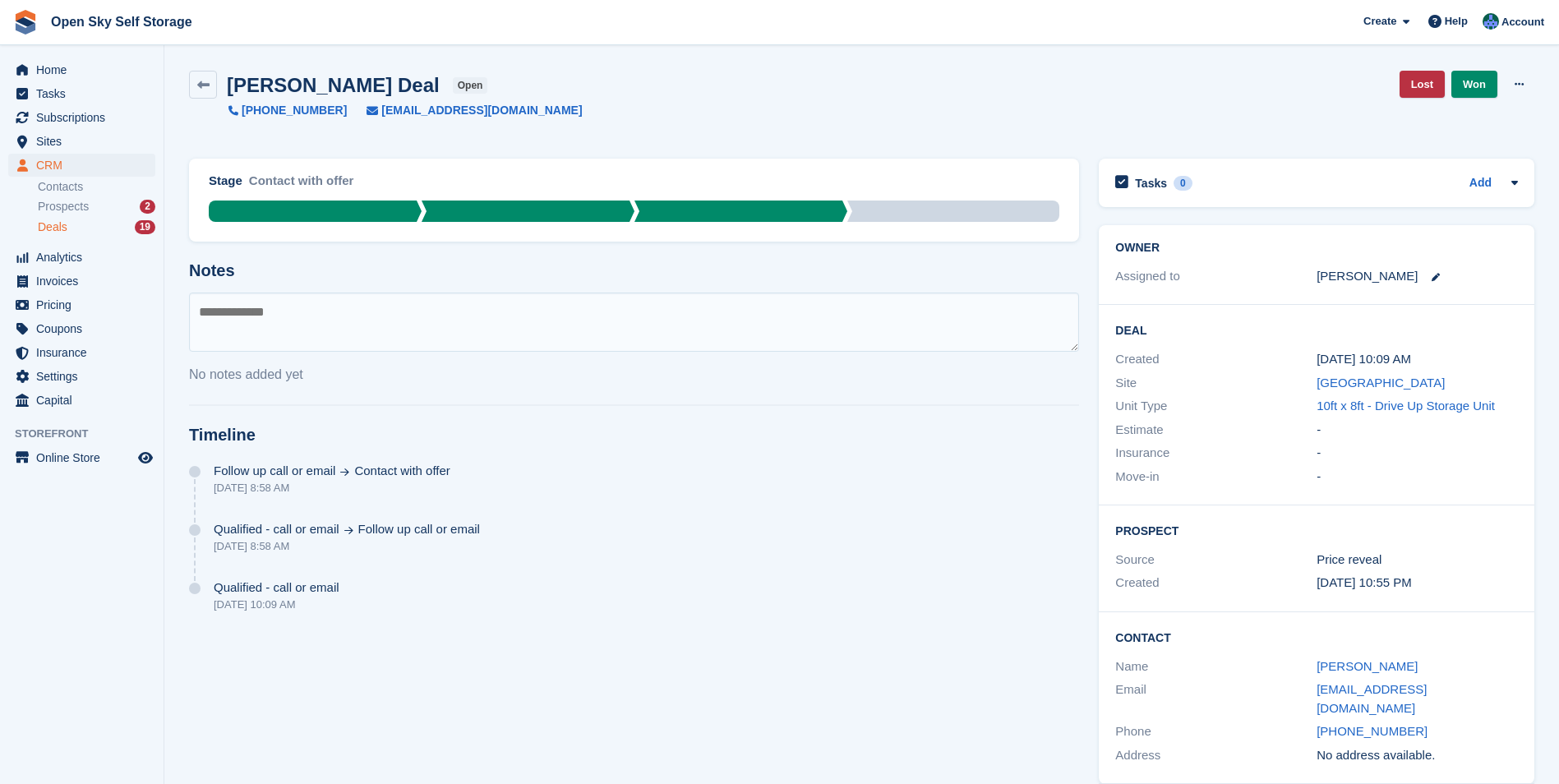
scroll to position [7, 0]
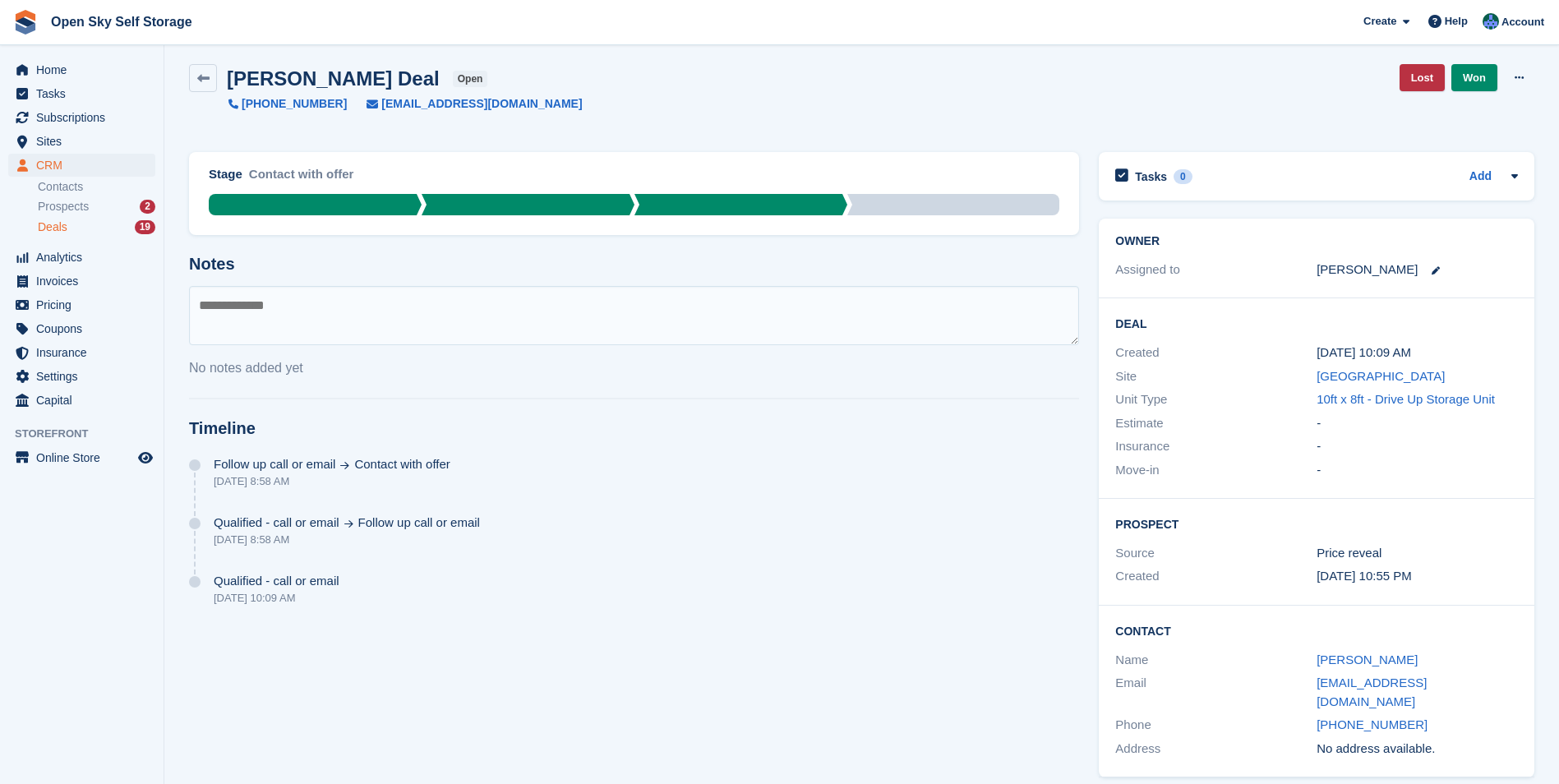
click at [216, 308] on textarea at bounding box center [634, 316] width 890 height 59
type textarea "**********"
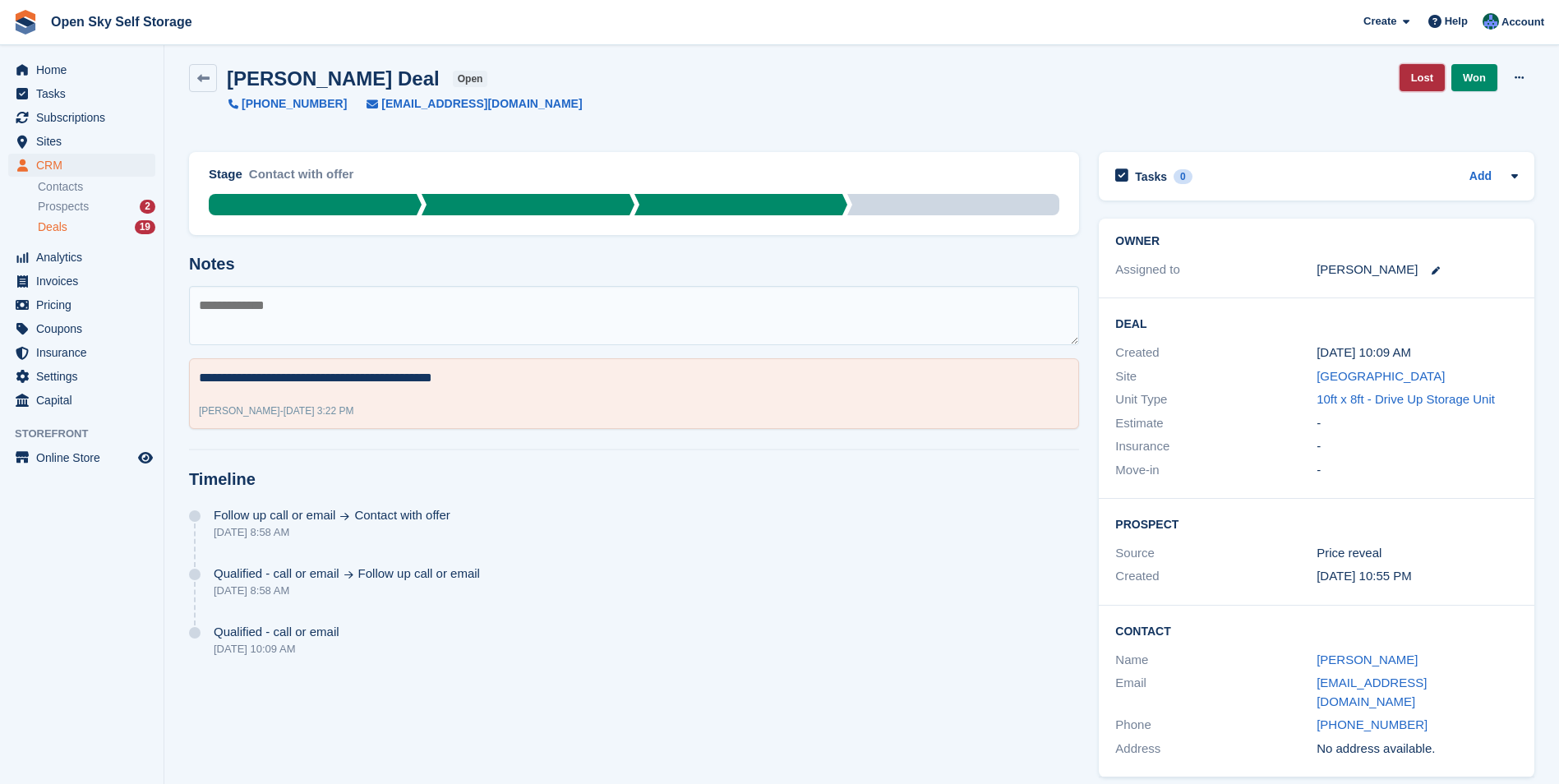
click at [1032, 72] on link "Lost" at bounding box center [1422, 78] width 45 height 27
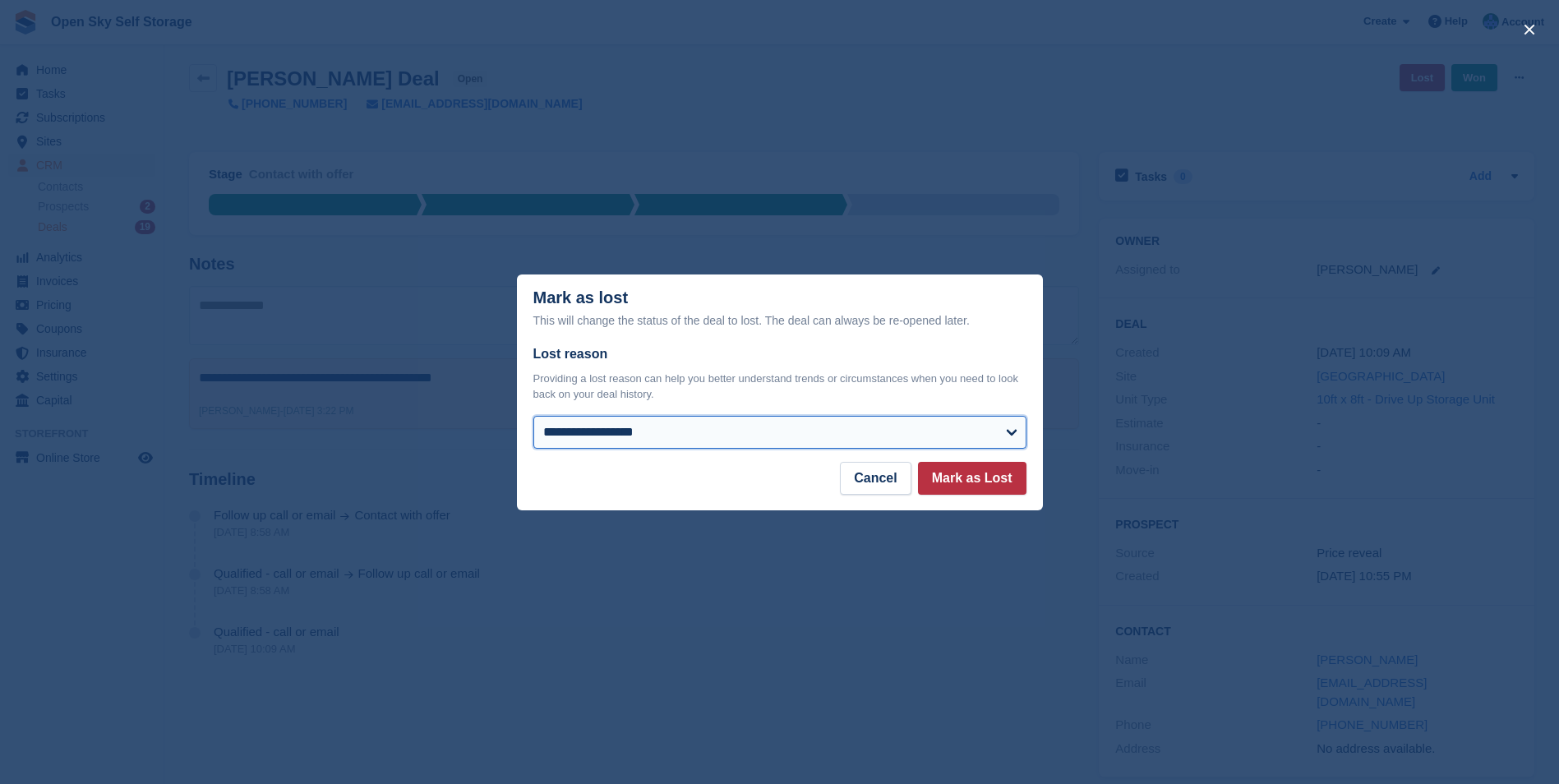
click at [1006, 428] on select "**********" at bounding box center [779, 432] width 493 height 33
select select "******"
click at [533, 417] on select "**********" at bounding box center [779, 432] width 493 height 33
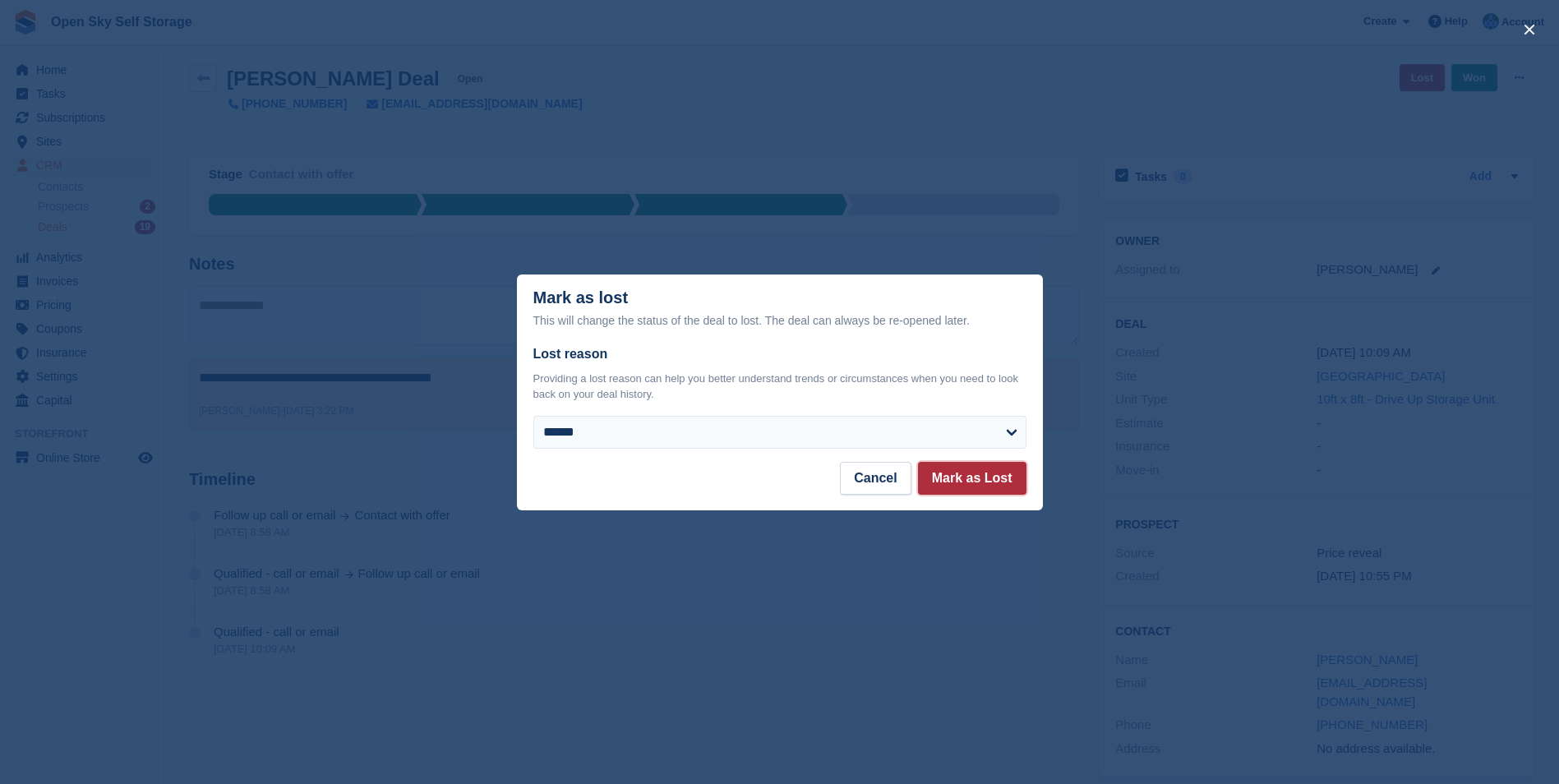
click at [974, 482] on button "Mark as Lost" at bounding box center [973, 478] width 109 height 33
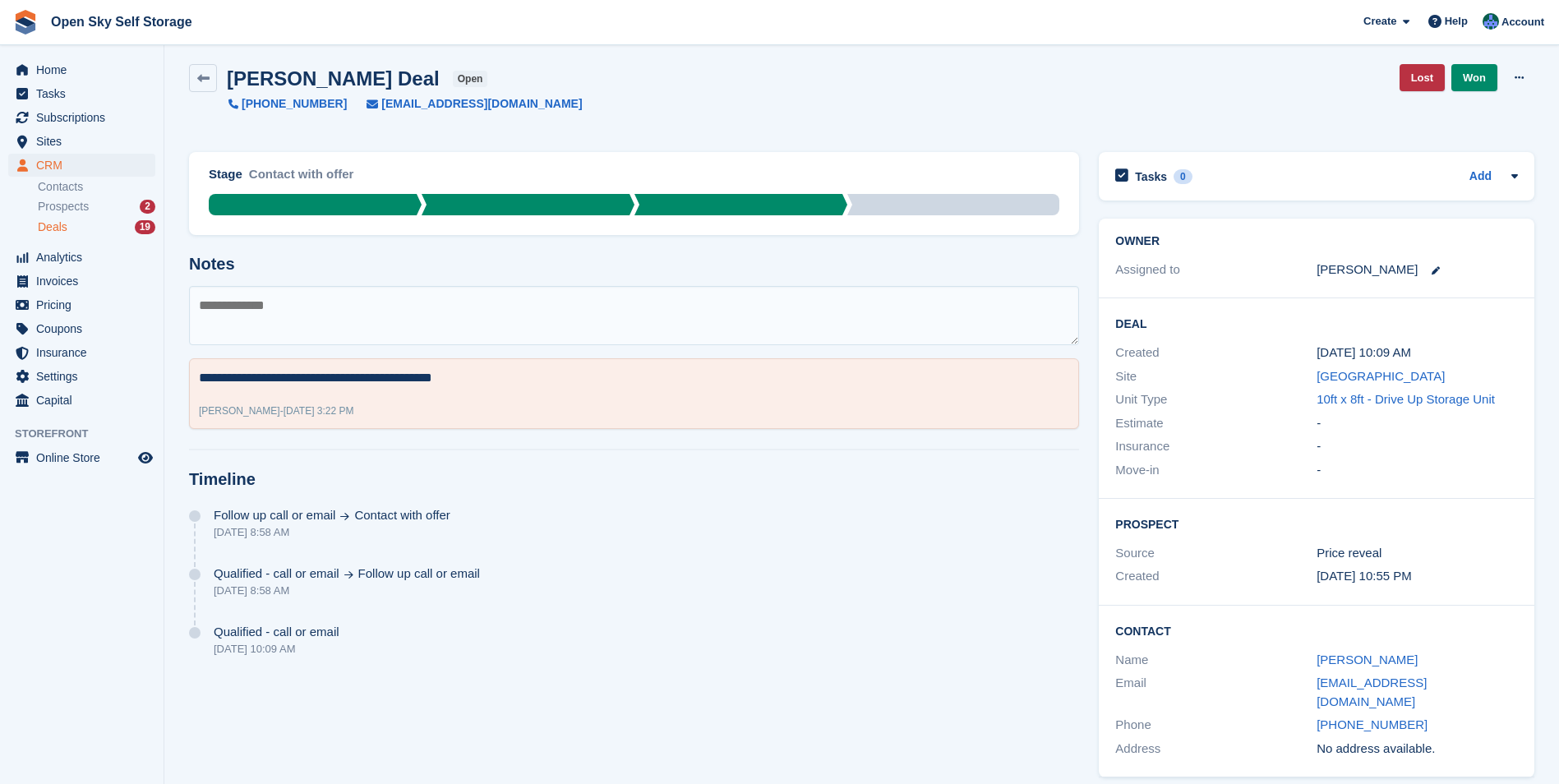
scroll to position [0, 0]
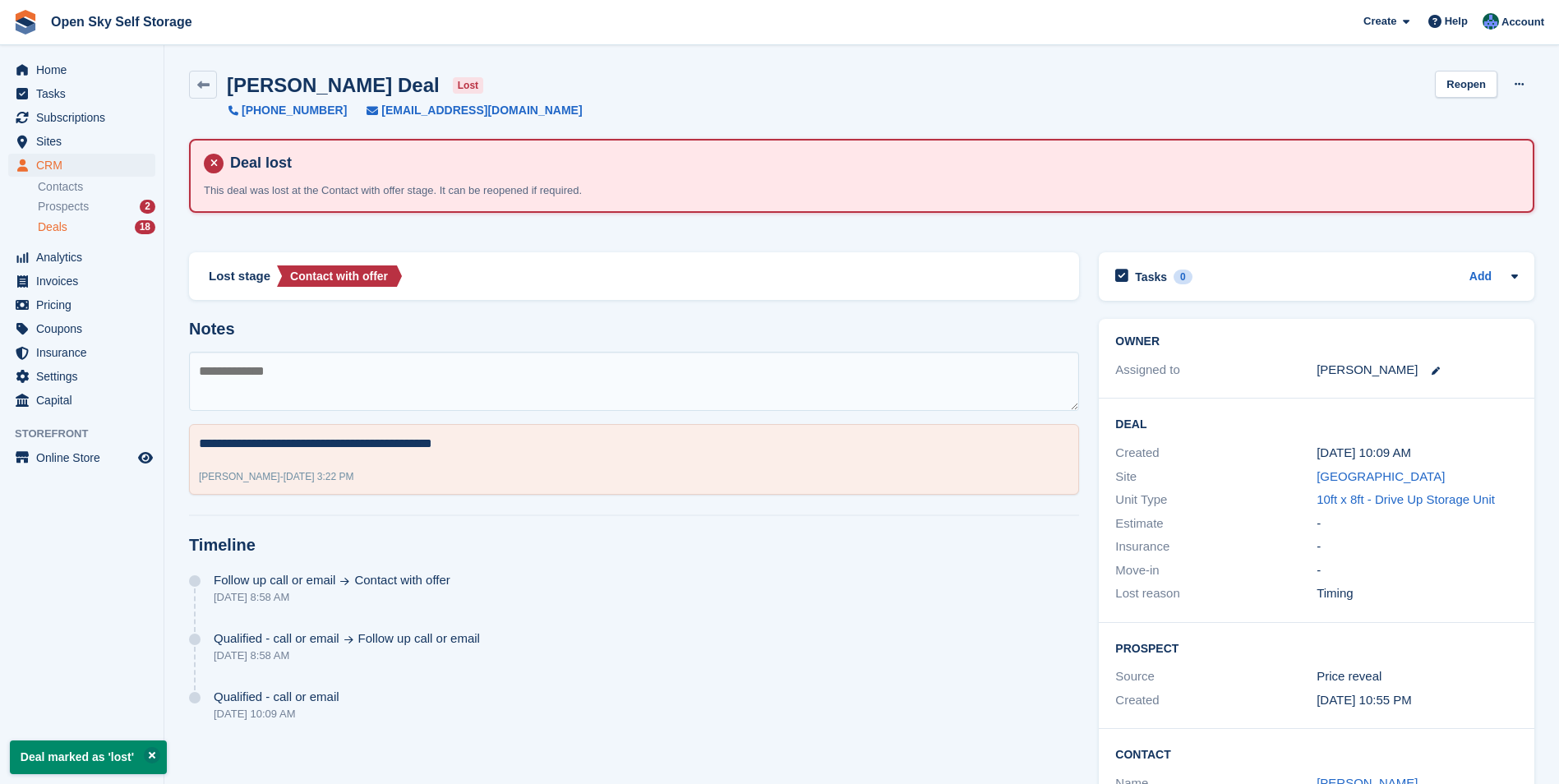
click at [87, 223] on div "Deals 18" at bounding box center [97, 227] width 117 height 15
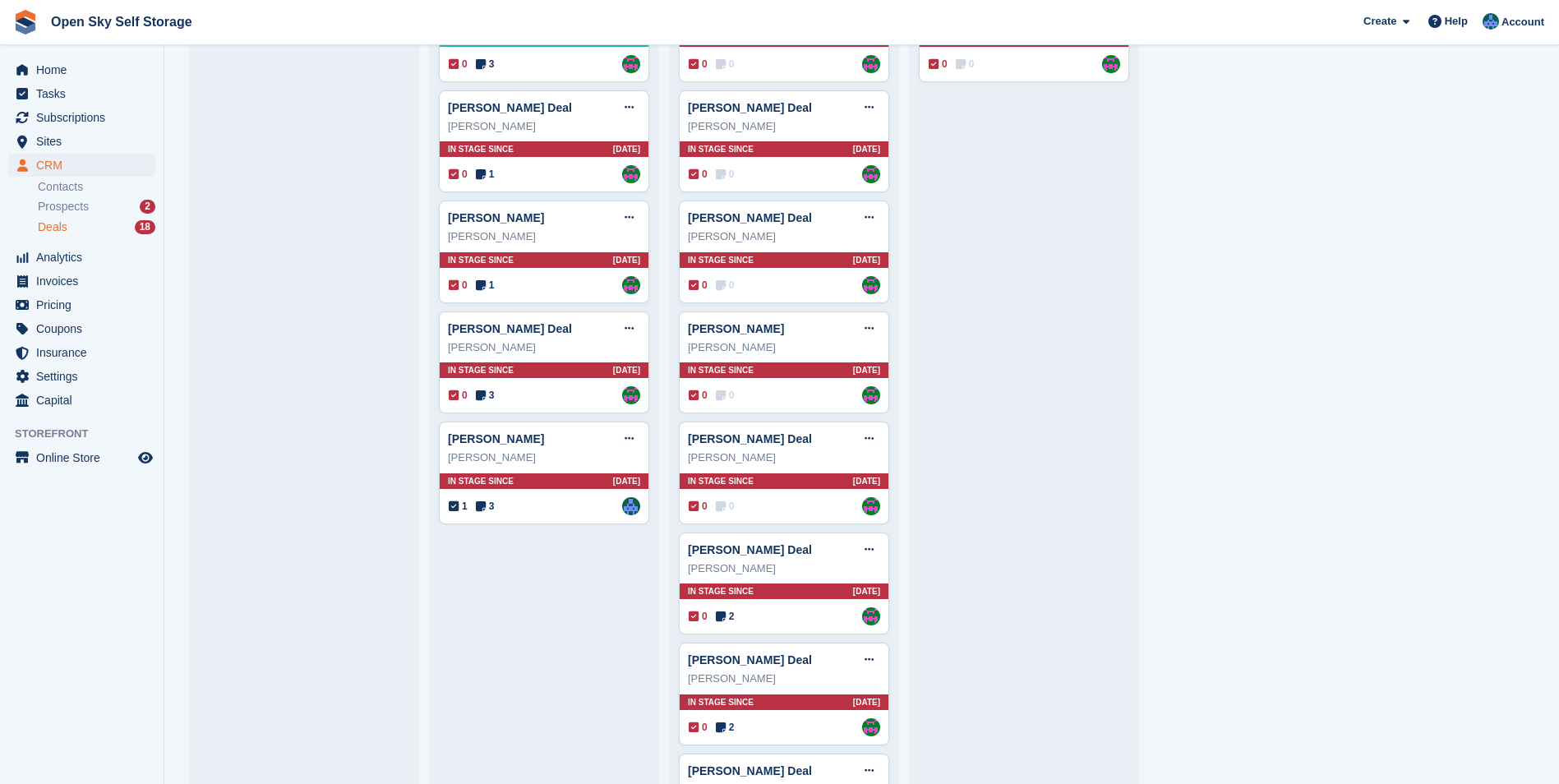
scroll to position [493, 0]
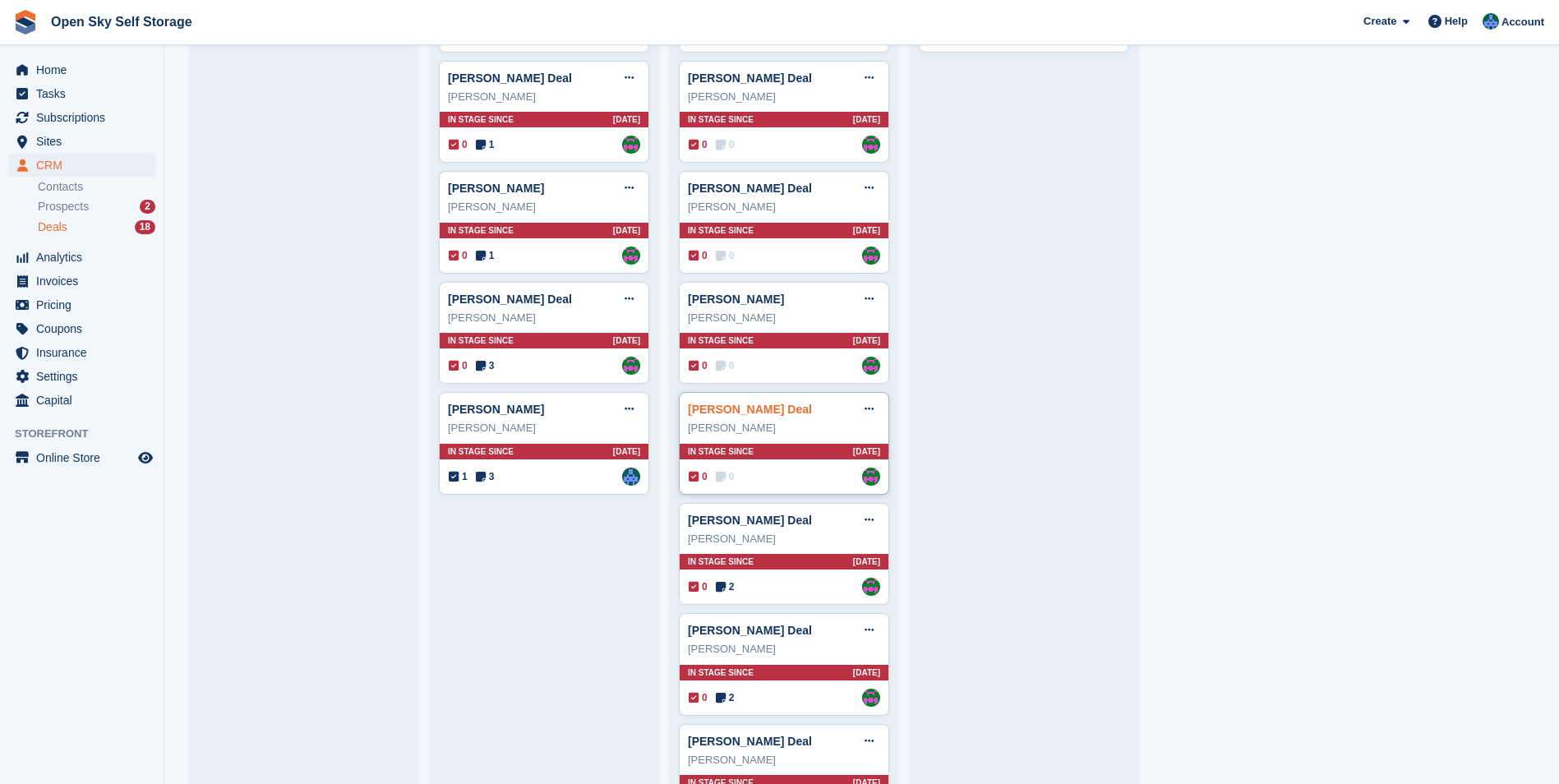
click at [721, 410] on link "[PERSON_NAME] Deal" at bounding box center [749, 408] width 124 height 13
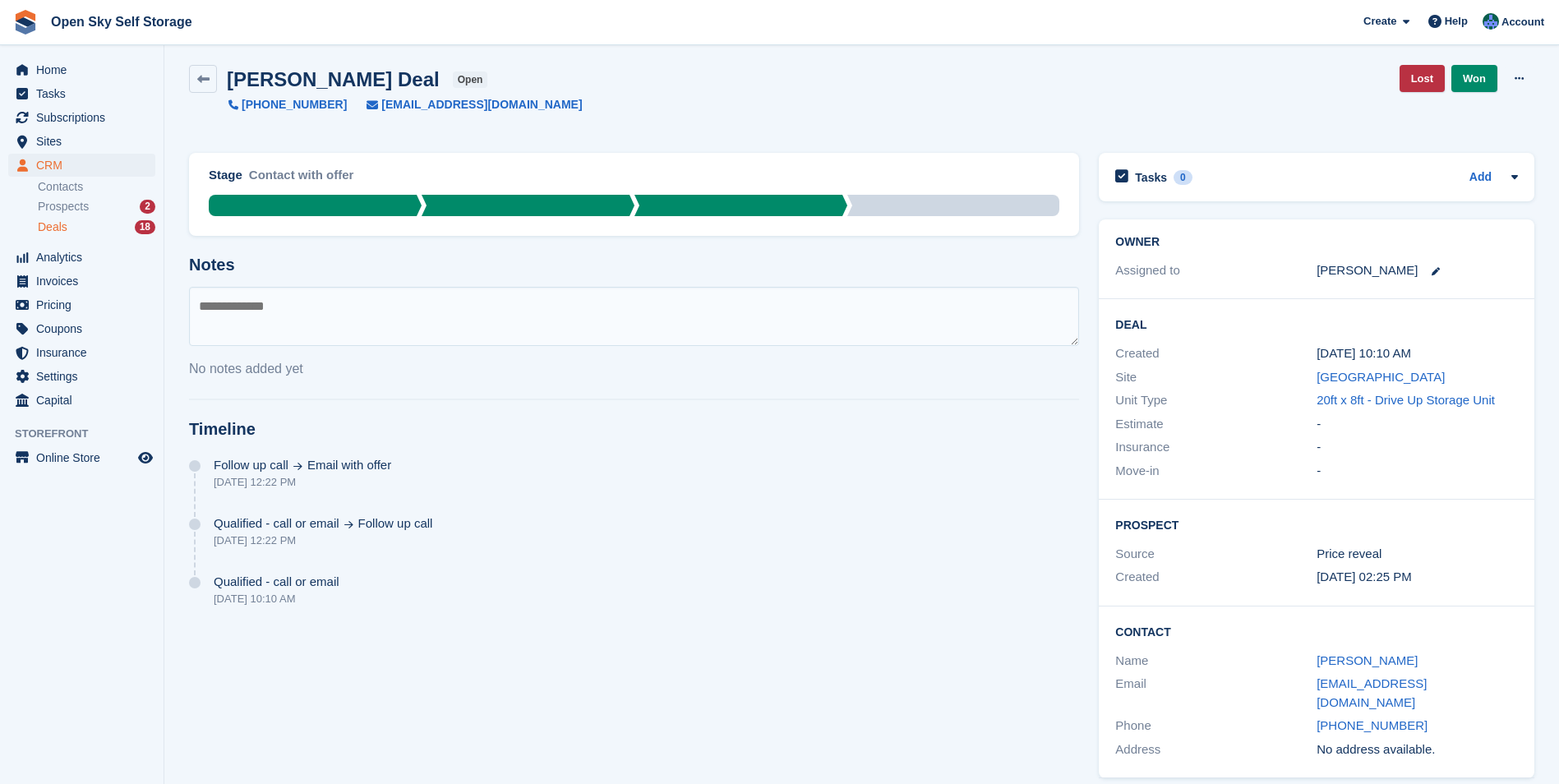
scroll to position [7, 0]
click at [212, 305] on textarea at bounding box center [634, 316] width 890 height 59
type textarea "**********"
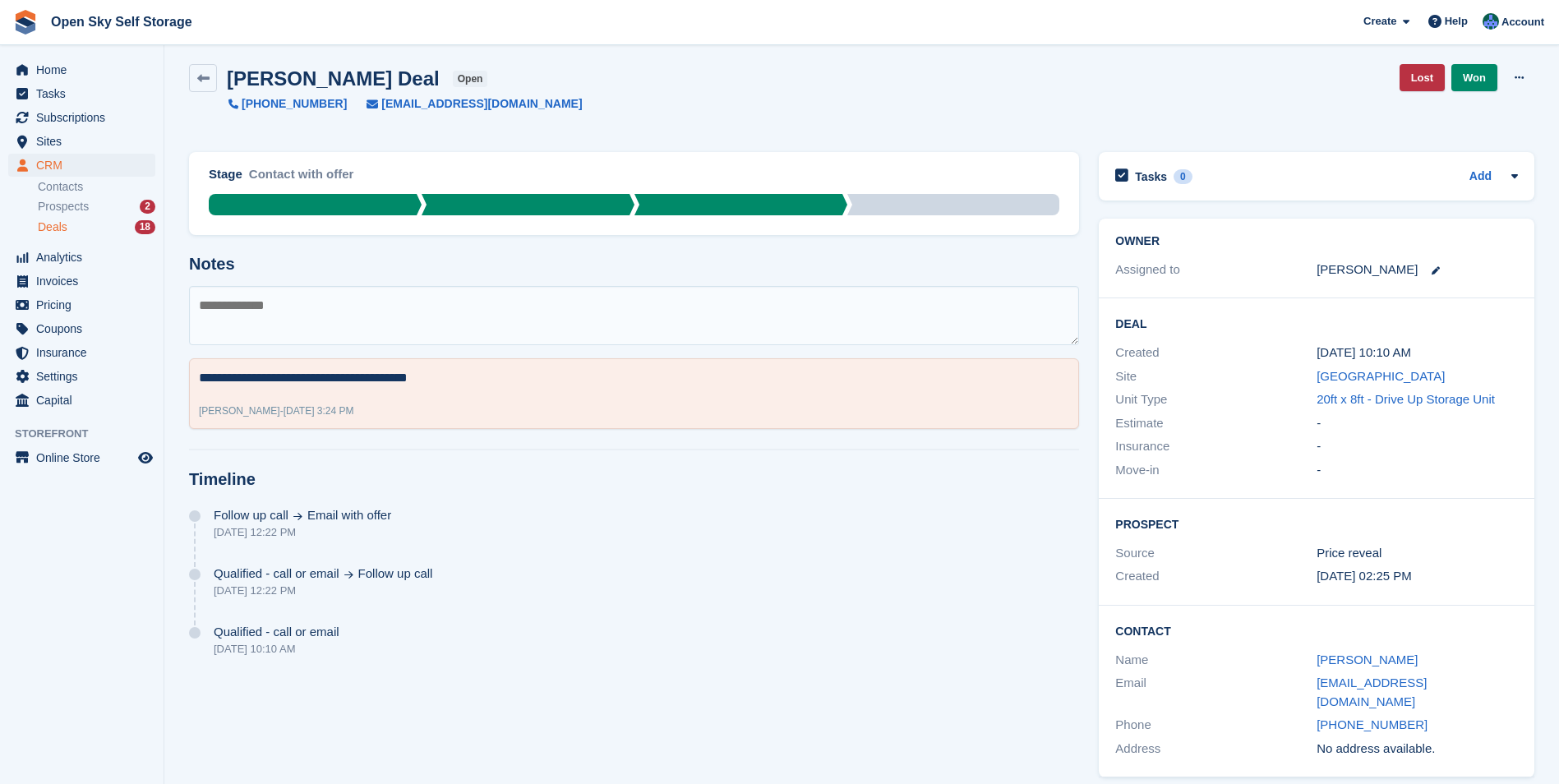
click at [81, 227] on div "Deals 18" at bounding box center [97, 227] width 117 height 15
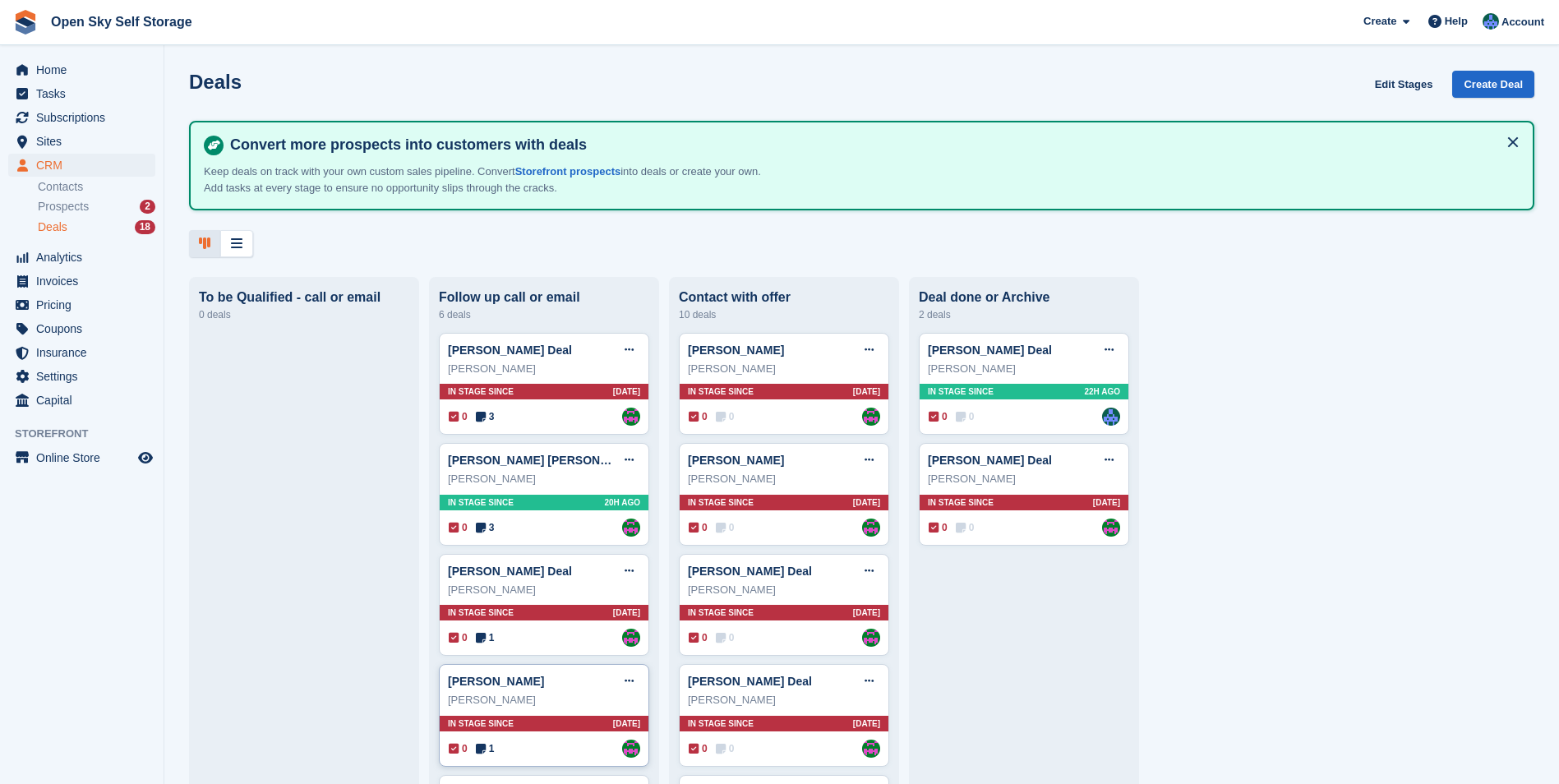
scroll to position [165, 0]
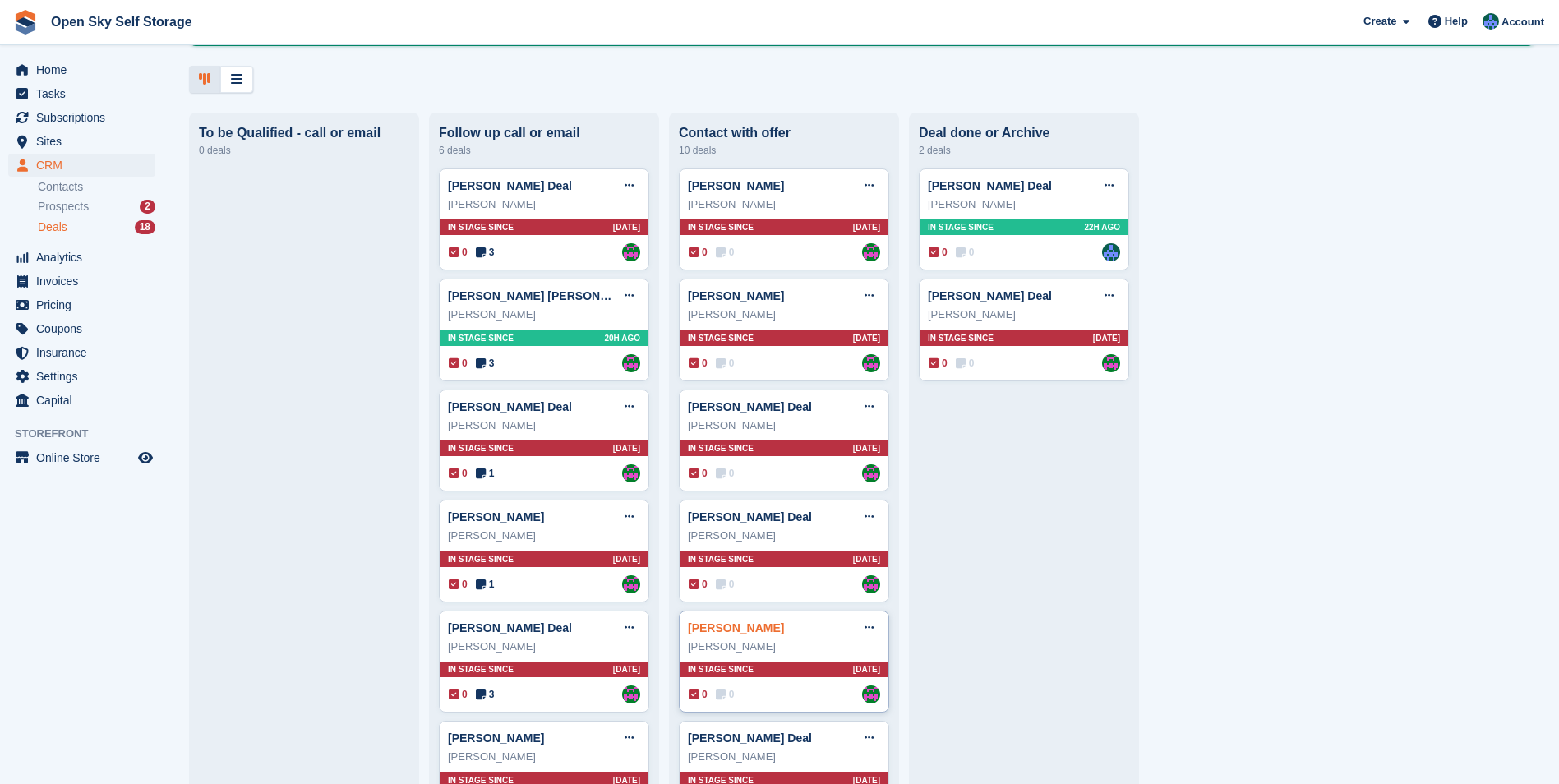
click at [716, 487] on link "[PERSON_NAME]" at bounding box center [735, 627] width 96 height 13
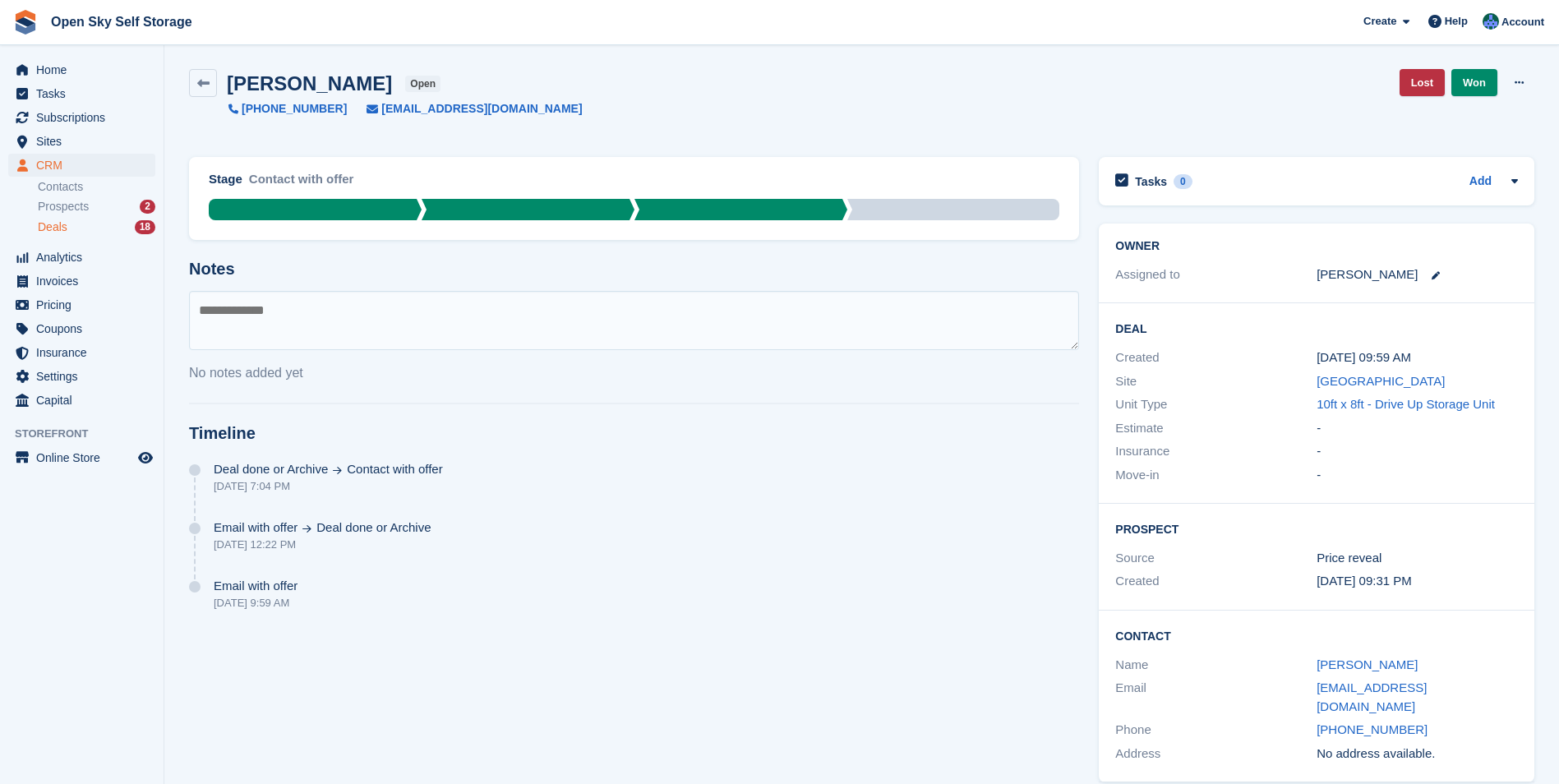
scroll to position [7, 0]
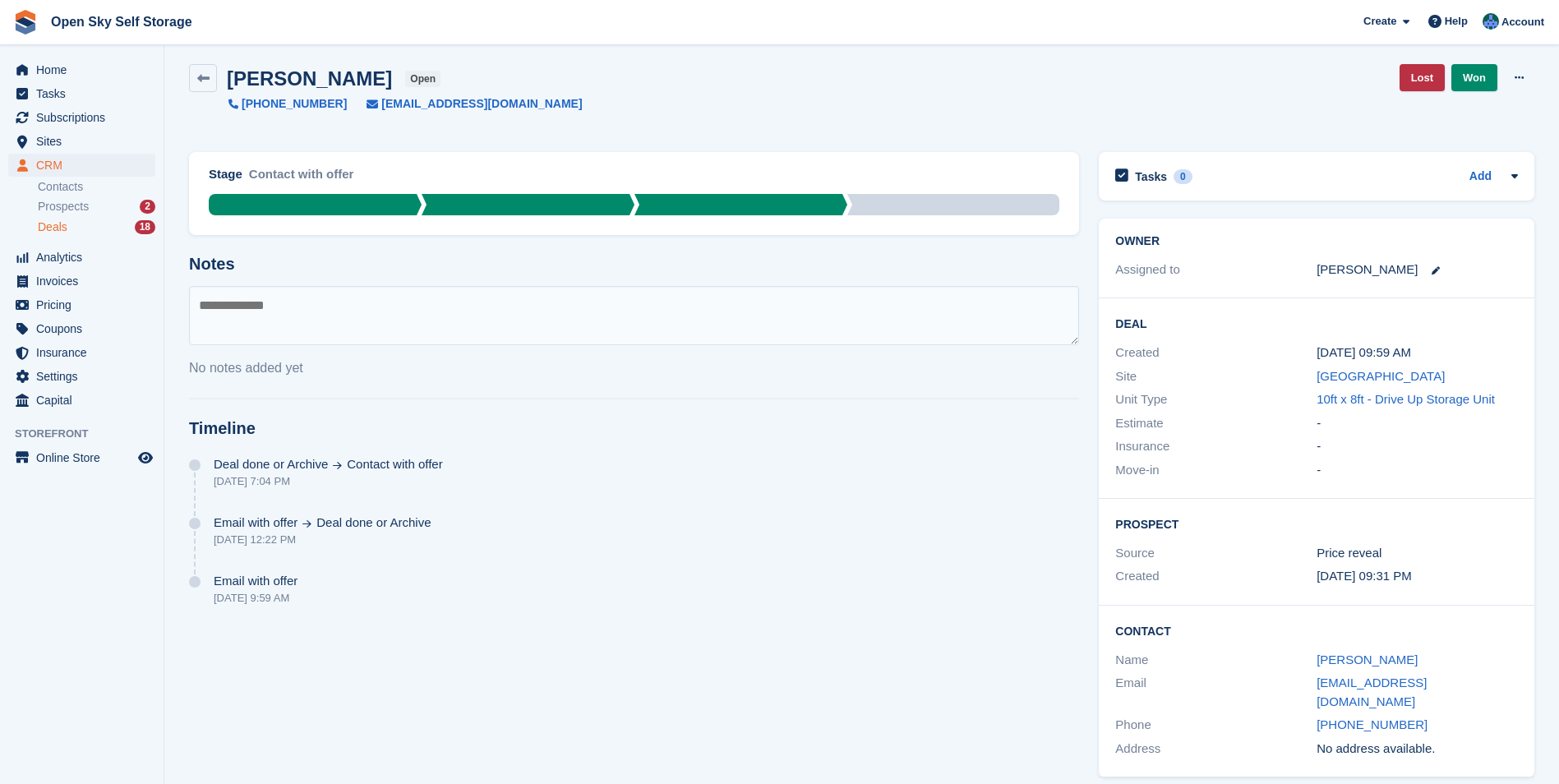
click at [244, 316] on textarea at bounding box center [634, 316] width 890 height 59
type textarea "**********"
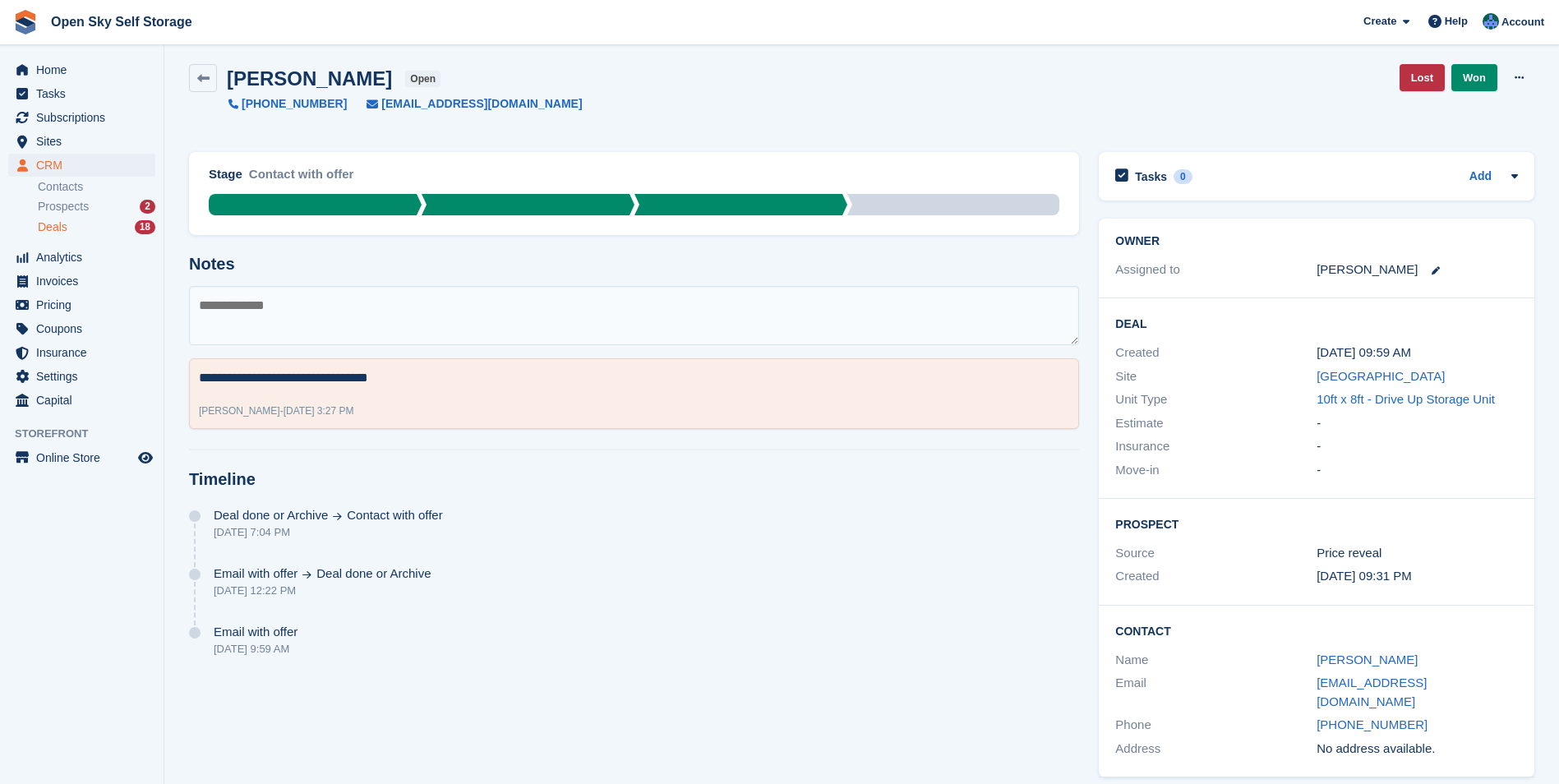
click at [90, 227] on div "Deals 18" at bounding box center [97, 227] width 117 height 15
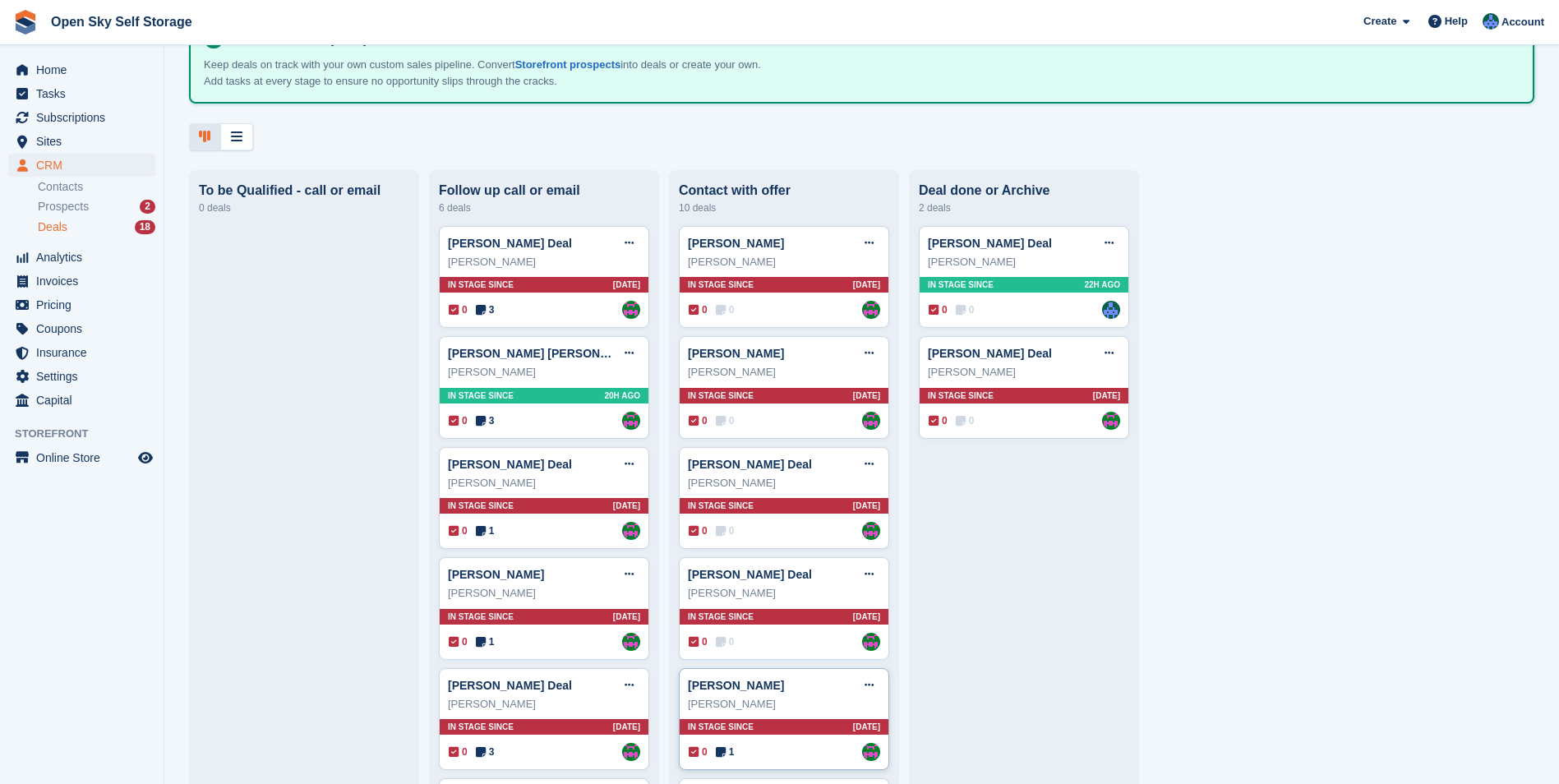
scroll to position [165, 0]
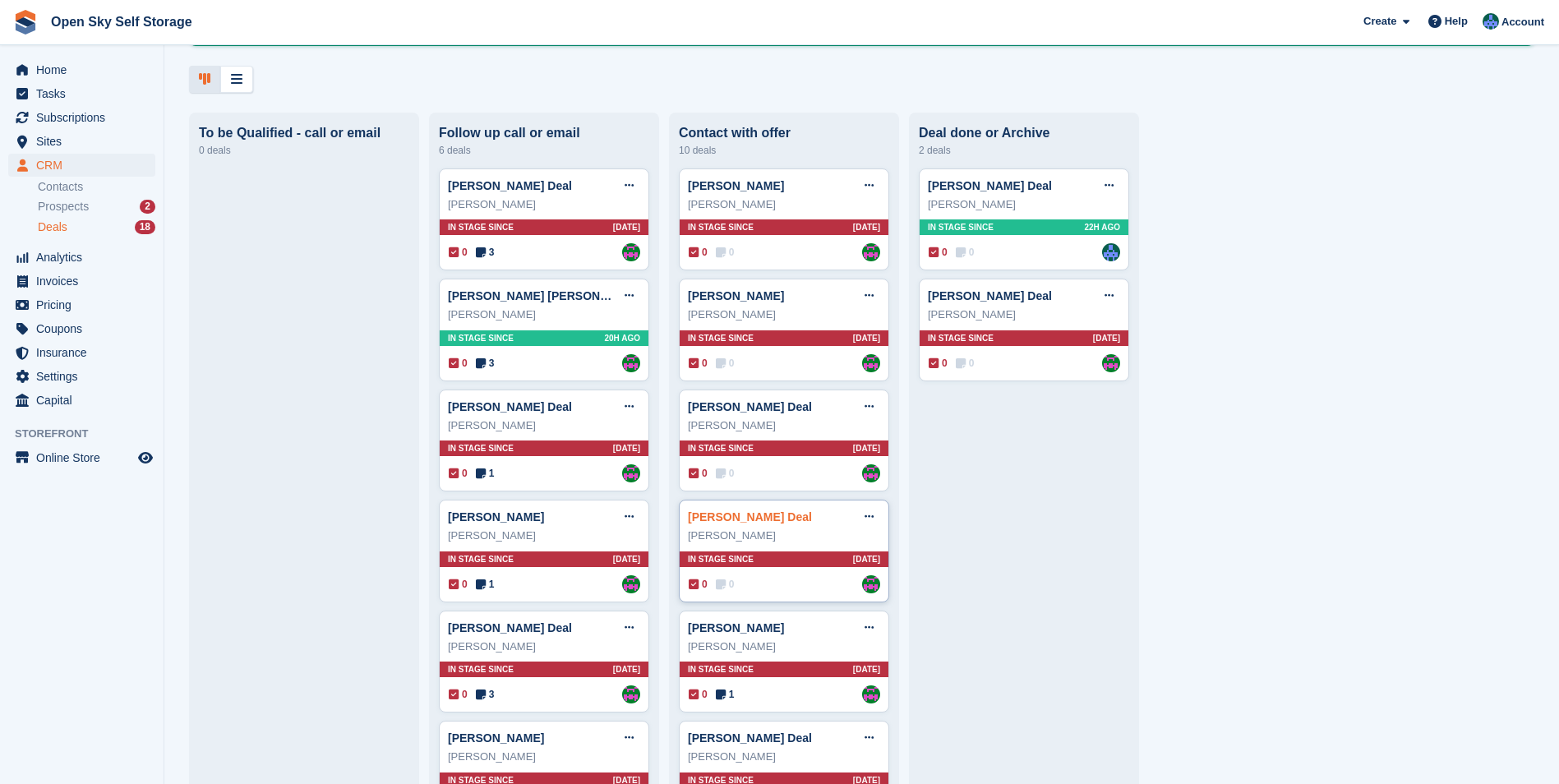
click at [779, 487] on link "[PERSON_NAME] Deal" at bounding box center [749, 516] width 124 height 13
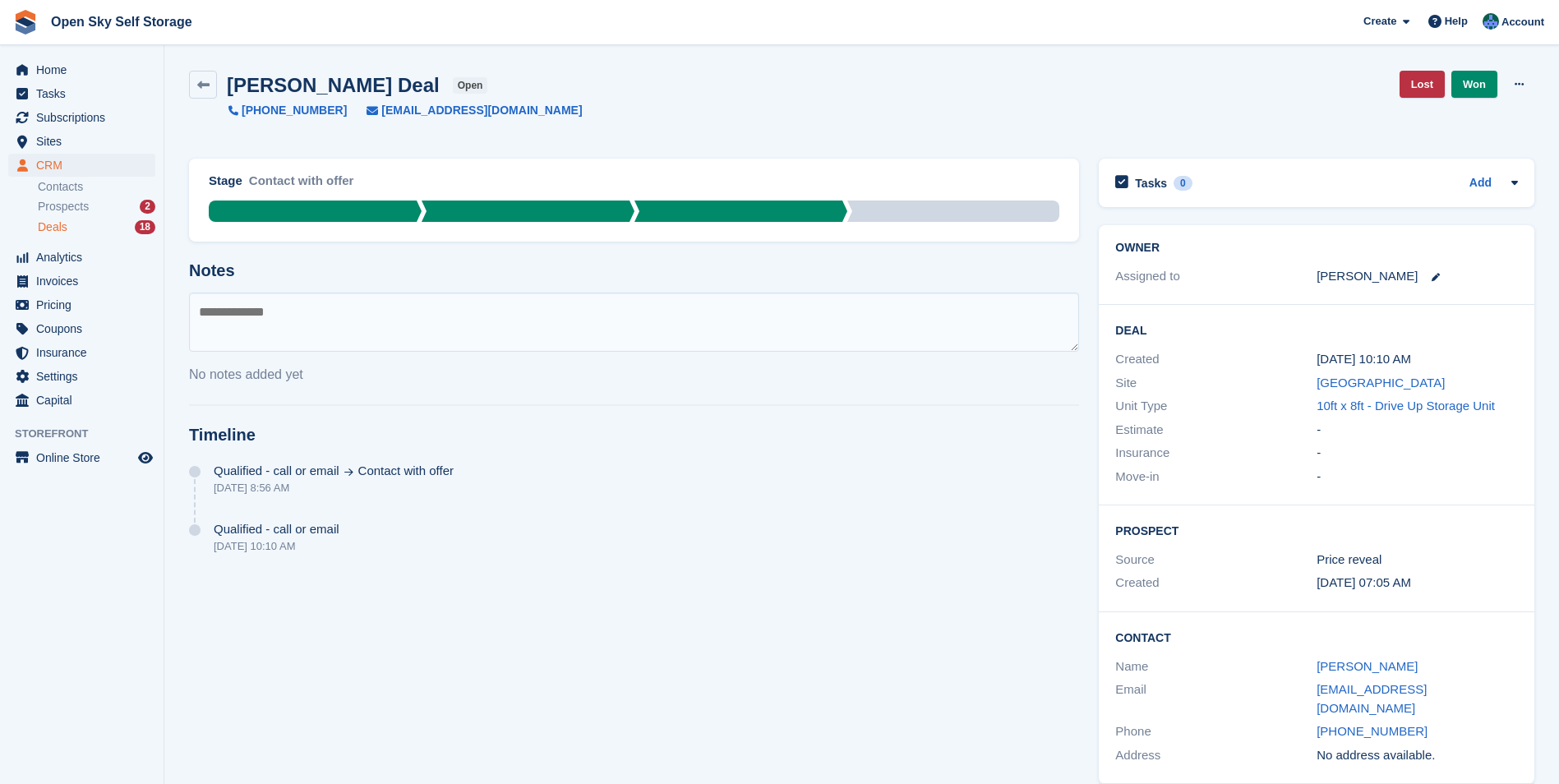
click at [288, 316] on textarea at bounding box center [634, 322] width 890 height 59
click at [299, 311] on textarea "**********" at bounding box center [634, 322] width 890 height 59
click at [351, 313] on textarea "**********" at bounding box center [634, 322] width 890 height 59
type textarea "**********"
click at [1032, 84] on link "Lost" at bounding box center [1422, 84] width 45 height 27
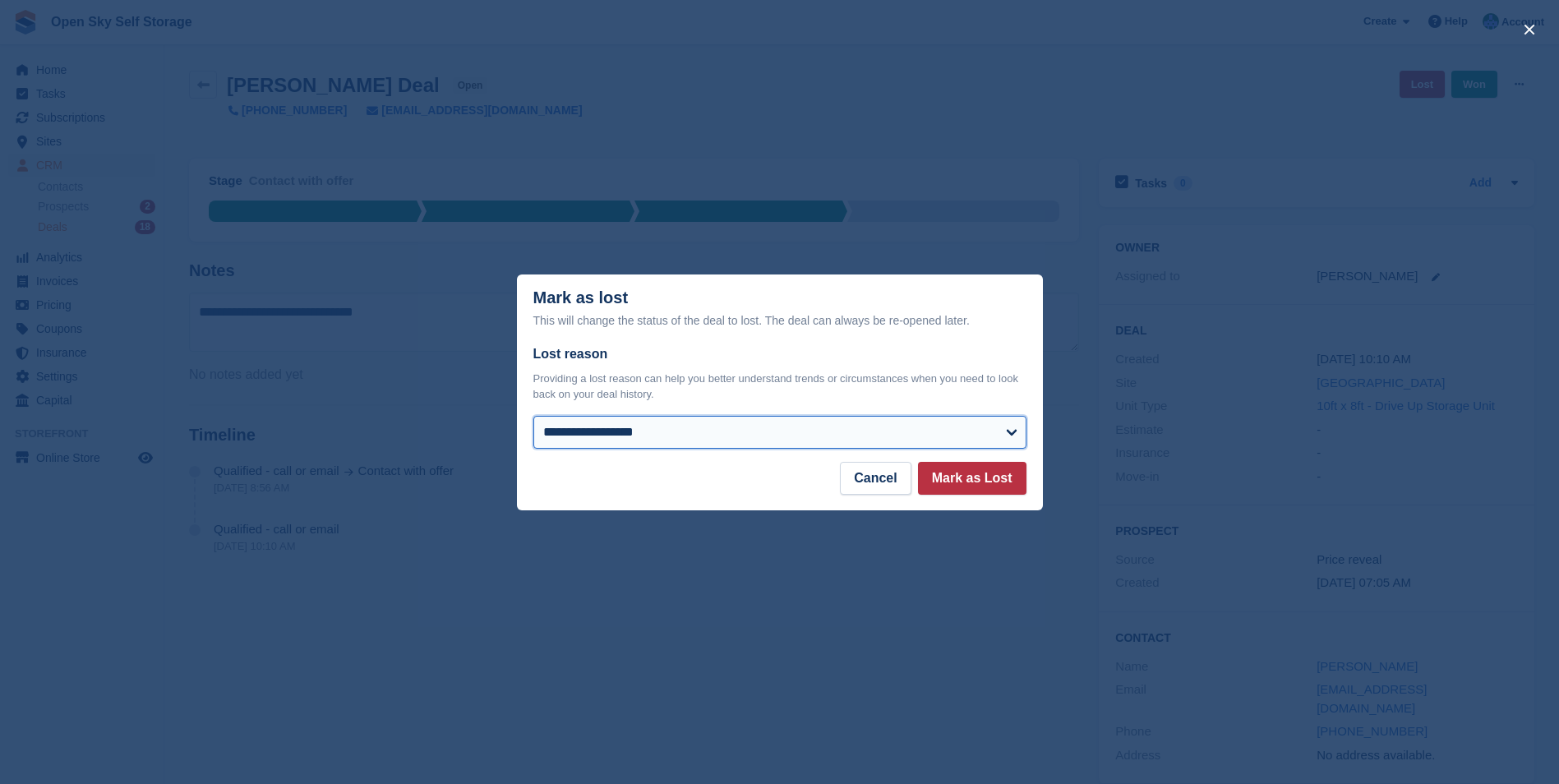
click at [731, 436] on select "**********" at bounding box center [779, 432] width 493 height 33
select select "**********"
click at [533, 417] on select "**********" at bounding box center [779, 432] width 493 height 33
click at [964, 481] on button "Mark as Lost" at bounding box center [973, 478] width 109 height 33
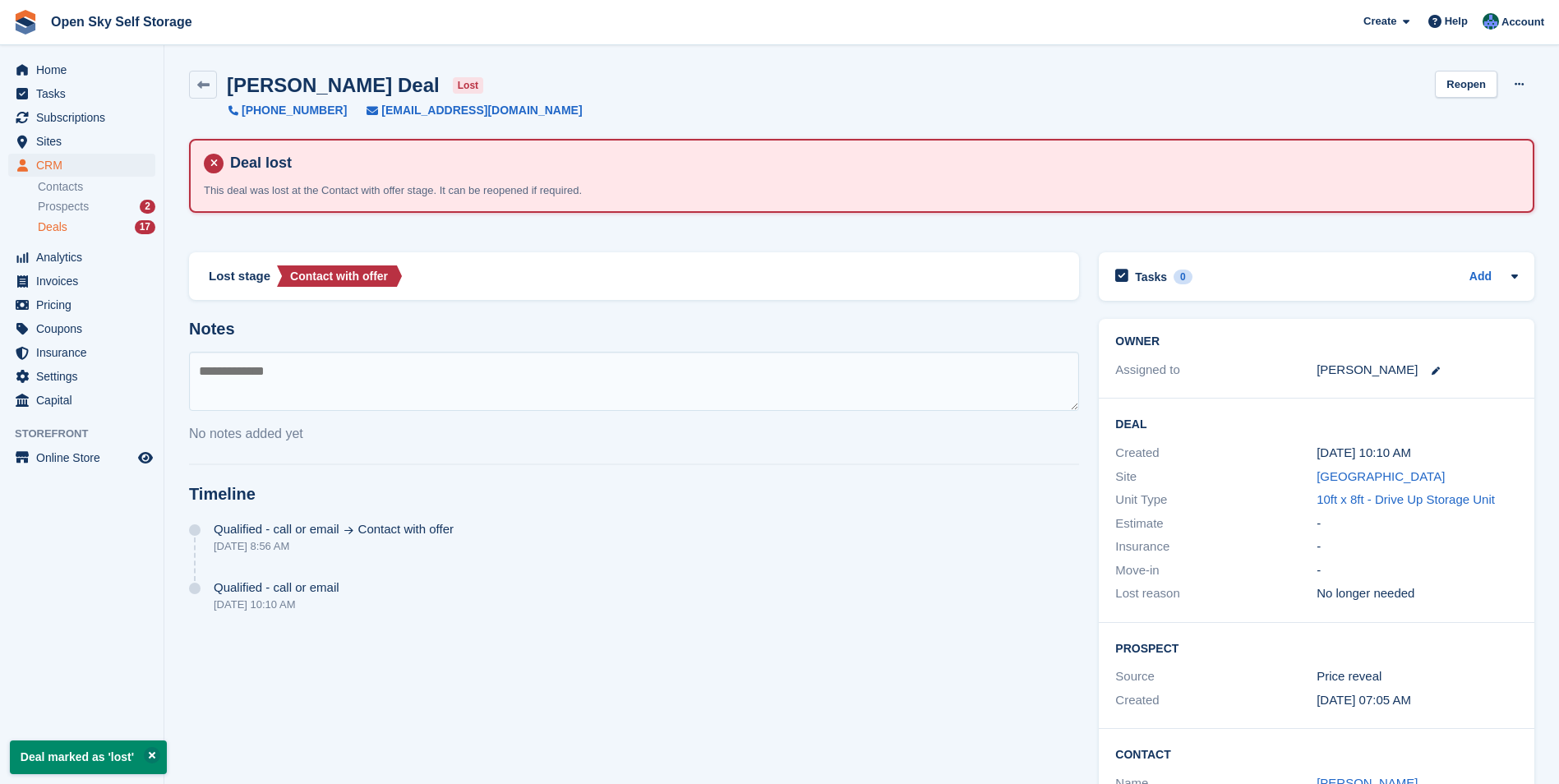
click at [81, 224] on div "Deals 17" at bounding box center [97, 227] width 117 height 15
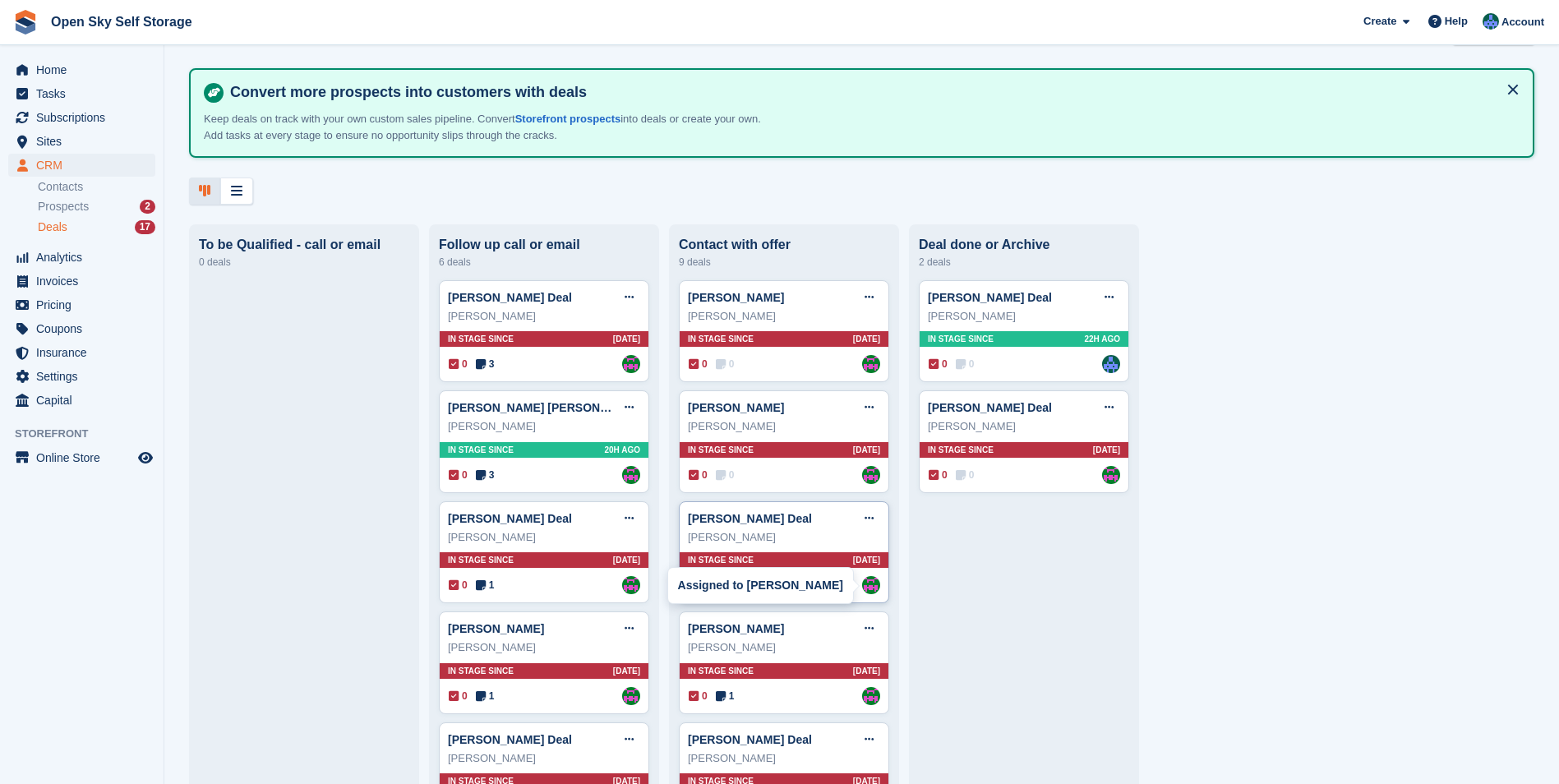
scroll to position [82, 0]
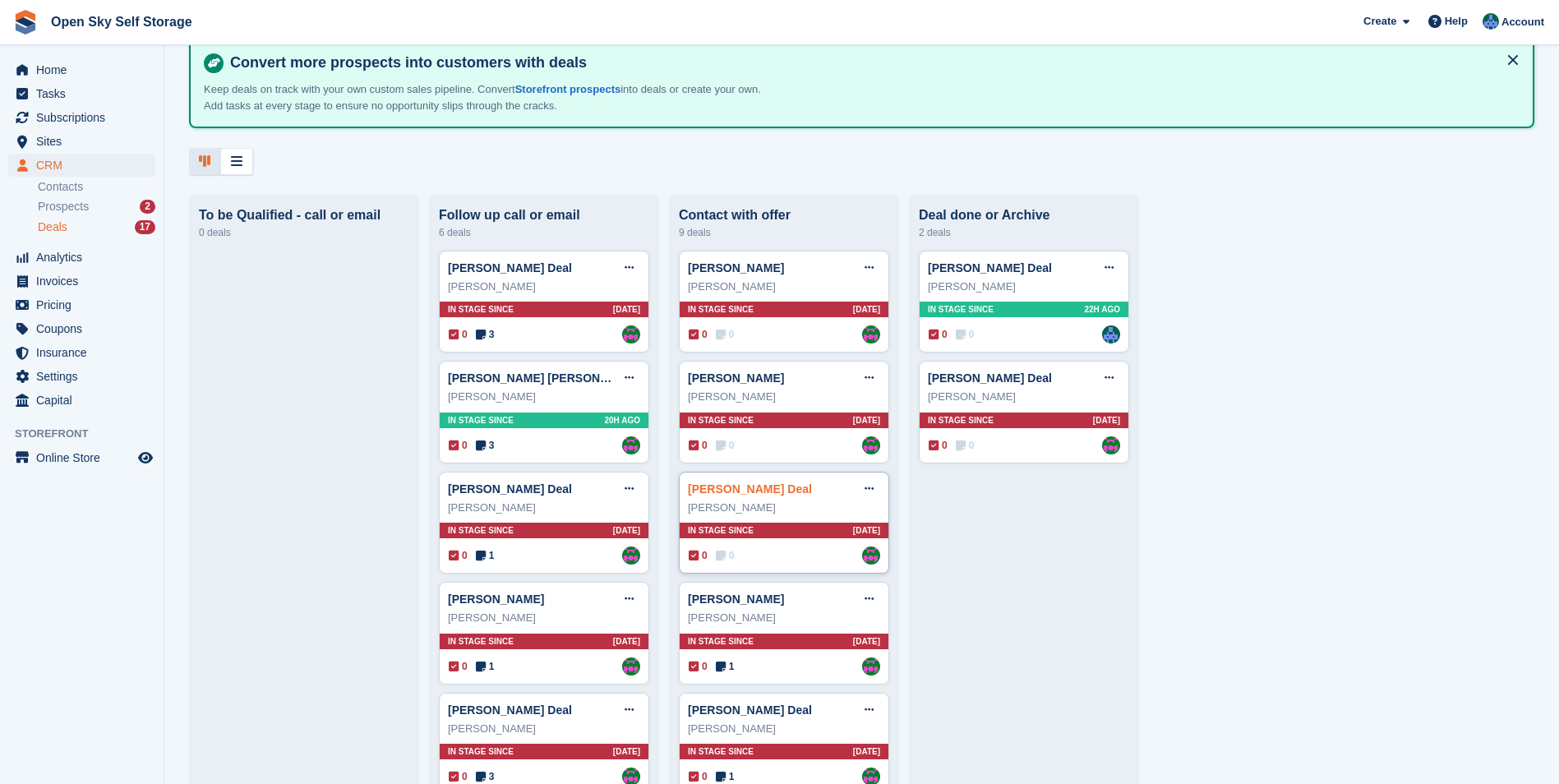
click at [751, 487] on link "[PERSON_NAME] Deal" at bounding box center [749, 488] width 124 height 13
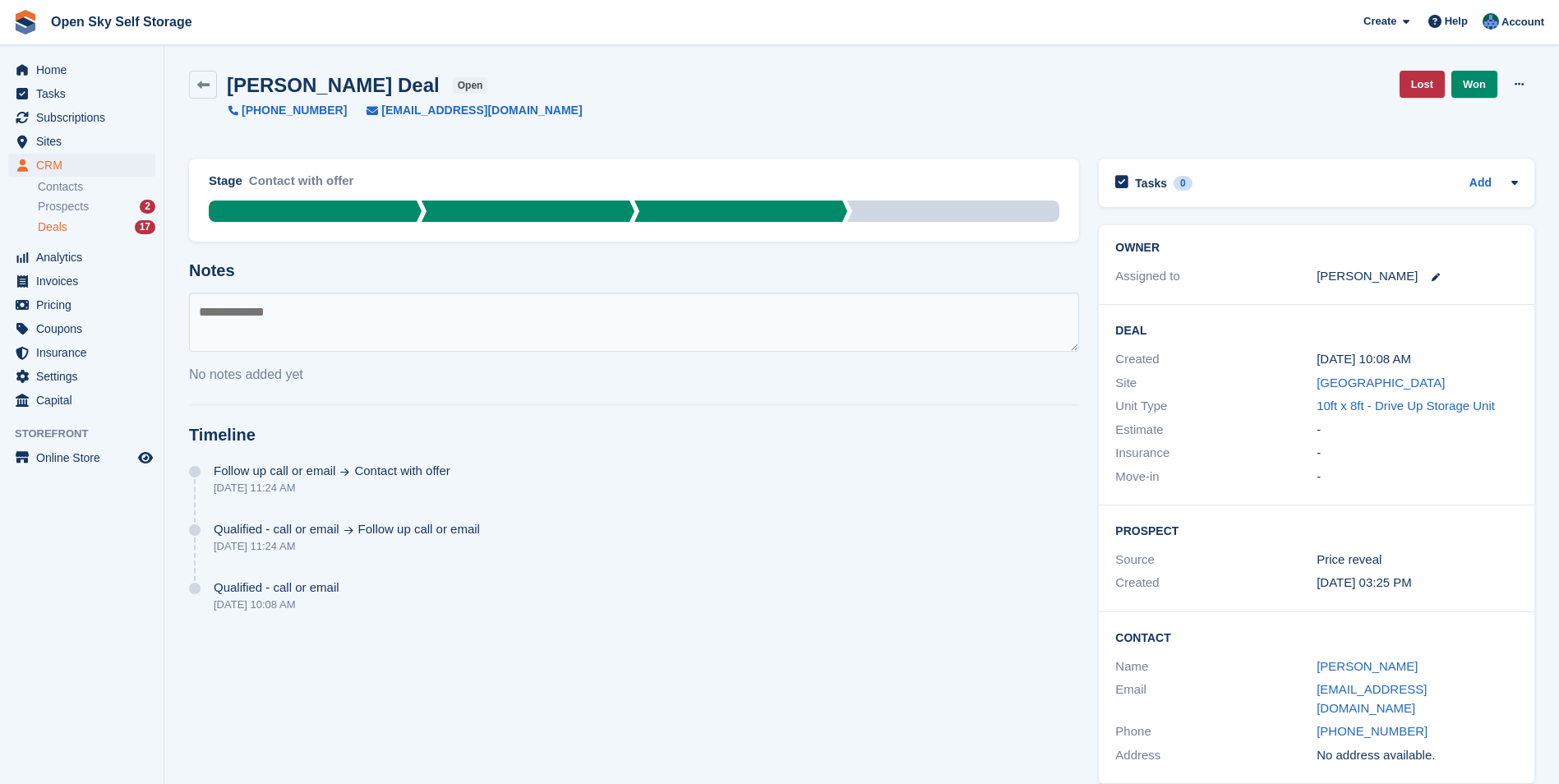
click at [67, 227] on div "Deals 17" at bounding box center [97, 227] width 117 height 15
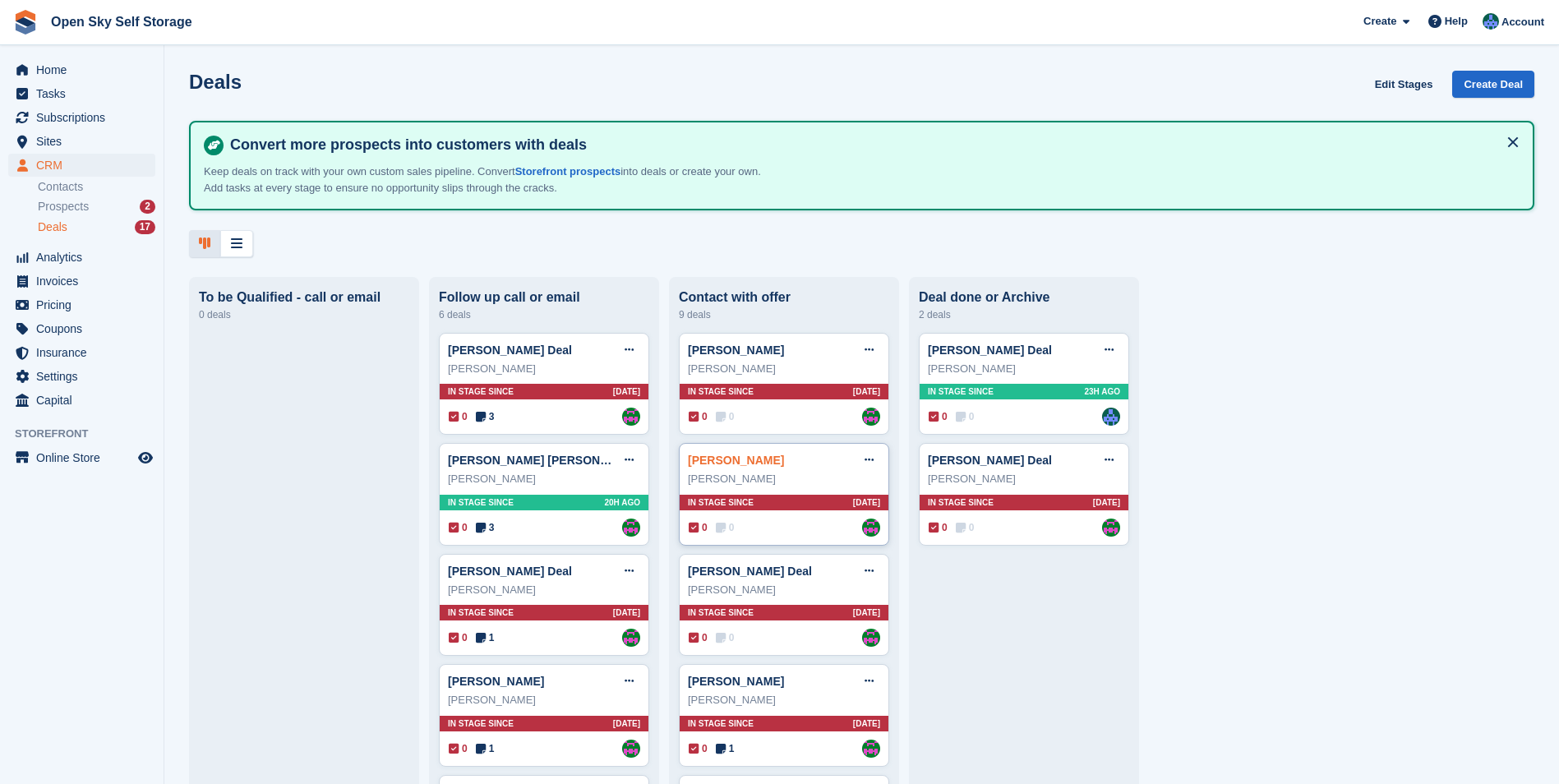
click at [726, 462] on link "[PERSON_NAME]" at bounding box center [735, 460] width 96 height 13
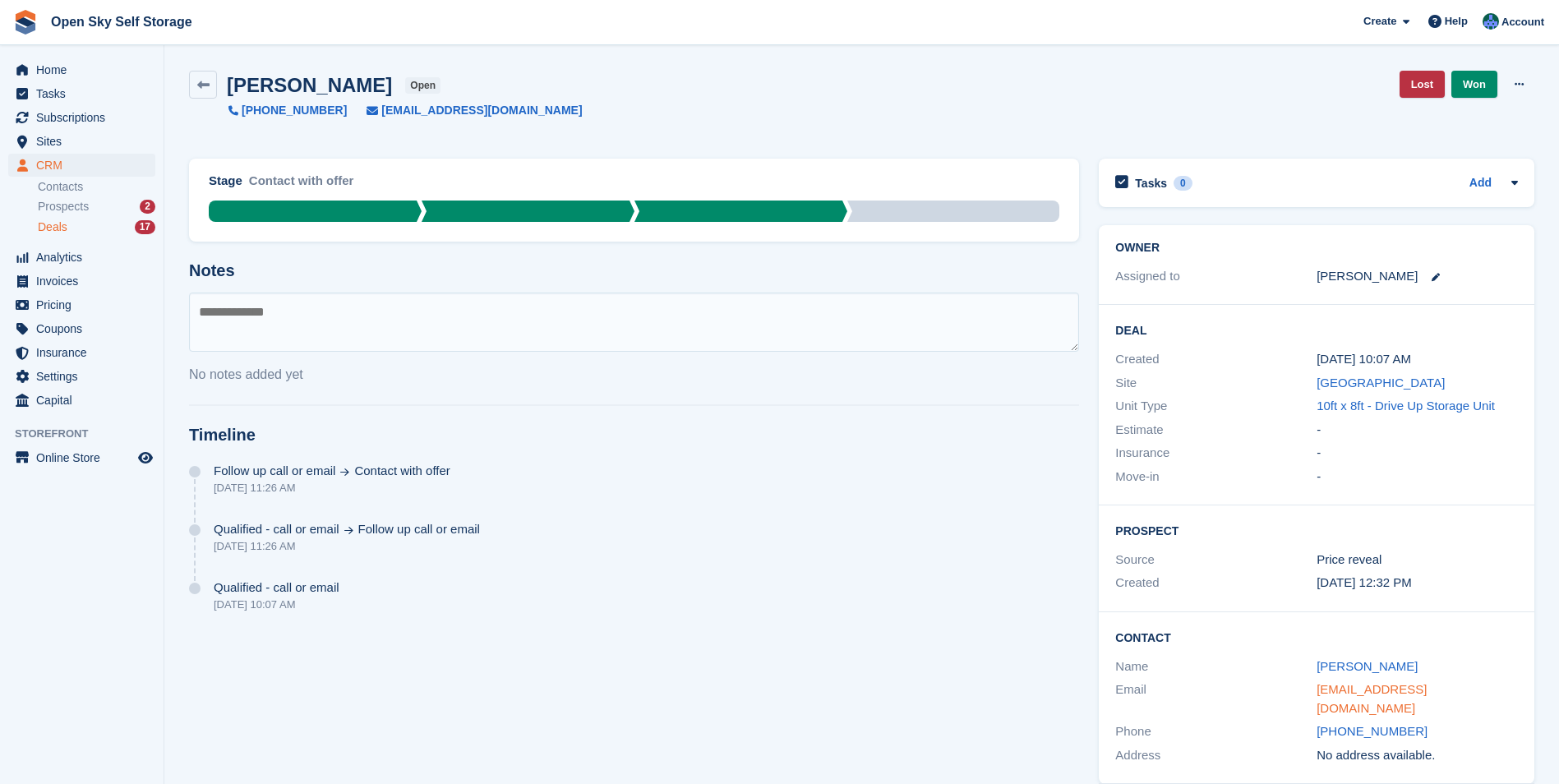
click at [1032, 487] on link "[EMAIL_ADDRESS][DOMAIN_NAME]" at bounding box center [1371, 698] width 110 height 33
click at [215, 315] on textarea at bounding box center [634, 322] width 890 height 59
type textarea "**********"
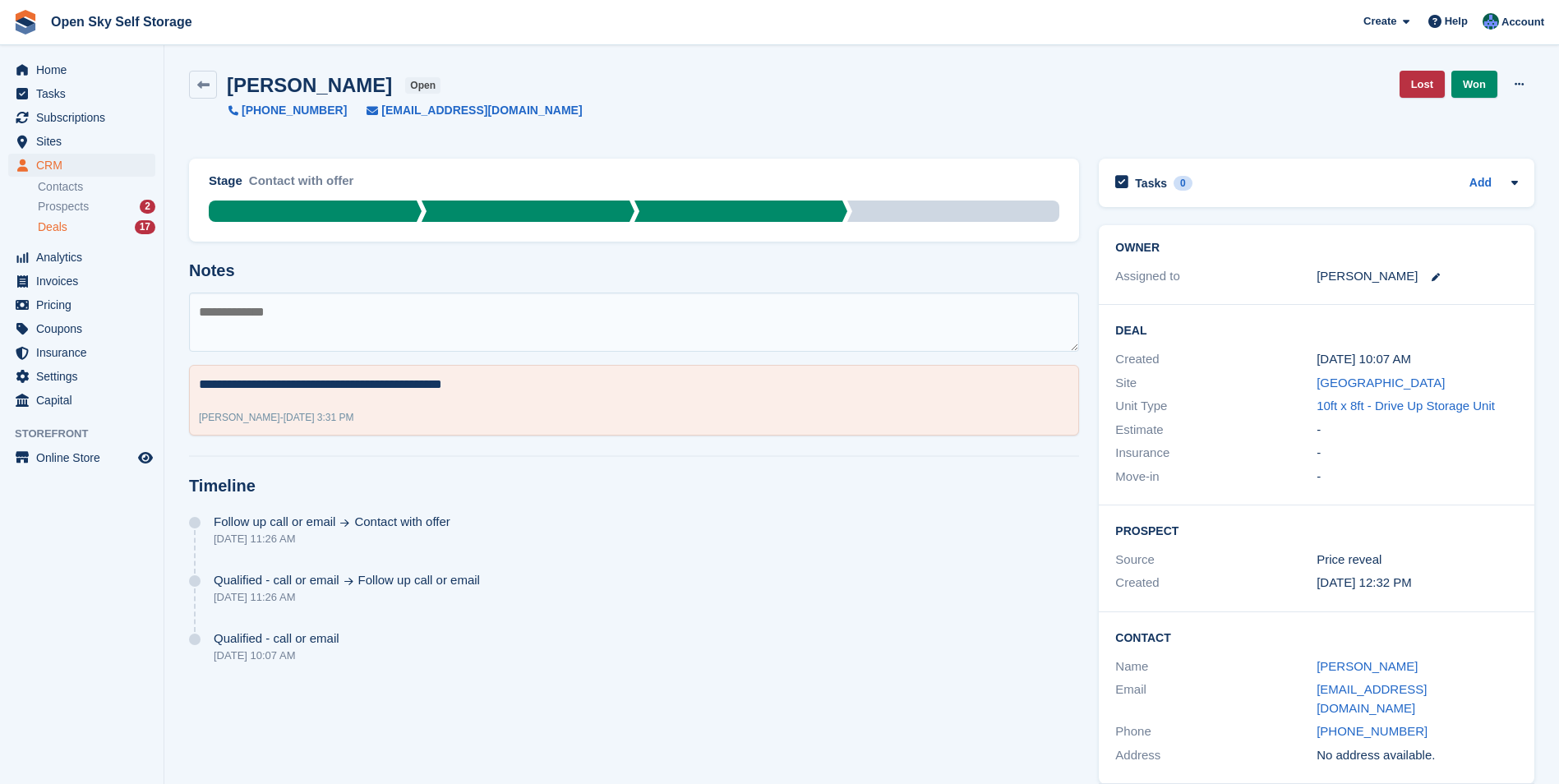
click at [57, 238] on div "CRM CRM CRM Contacts Prospects 2 Deals 17 Contacts Prospects 2 Deals 17" at bounding box center [81, 199] width 164 height 92
click at [83, 231] on div "Deals 17" at bounding box center [97, 227] width 117 height 15
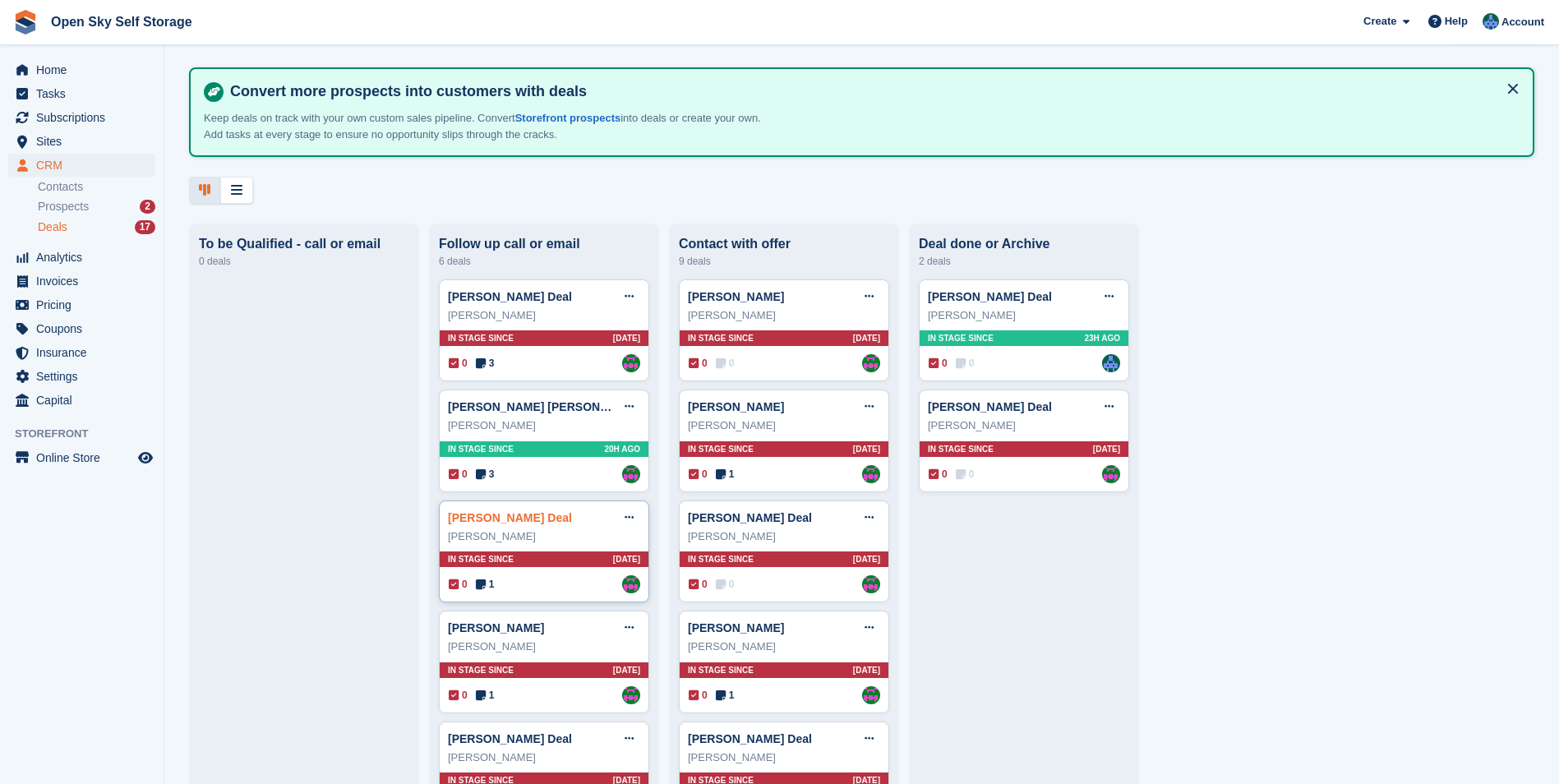
scroll to position [82, 0]
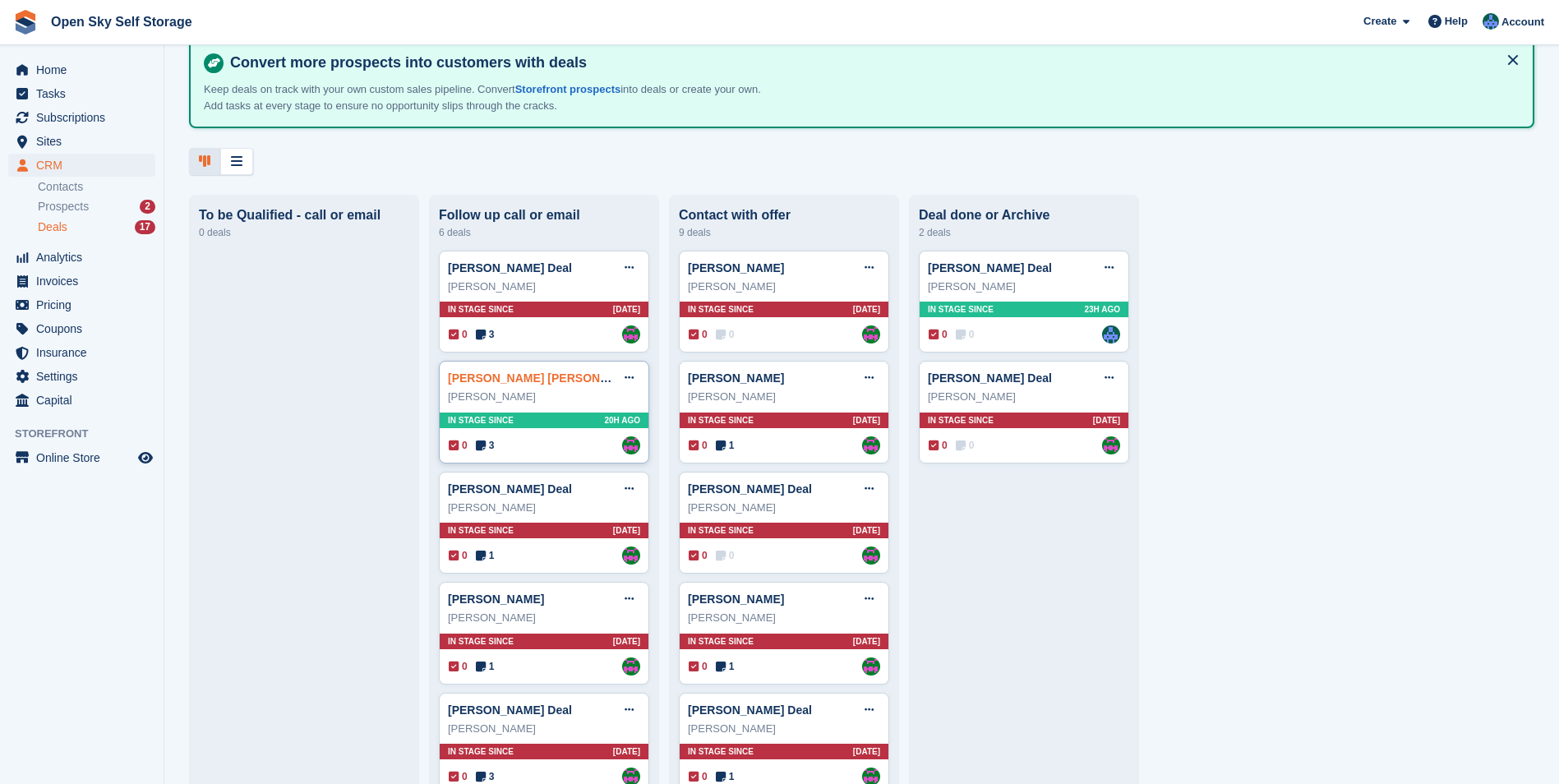
click at [478, 384] on link "[PERSON_NAME] [PERSON_NAME]" at bounding box center [546, 378] width 196 height 13
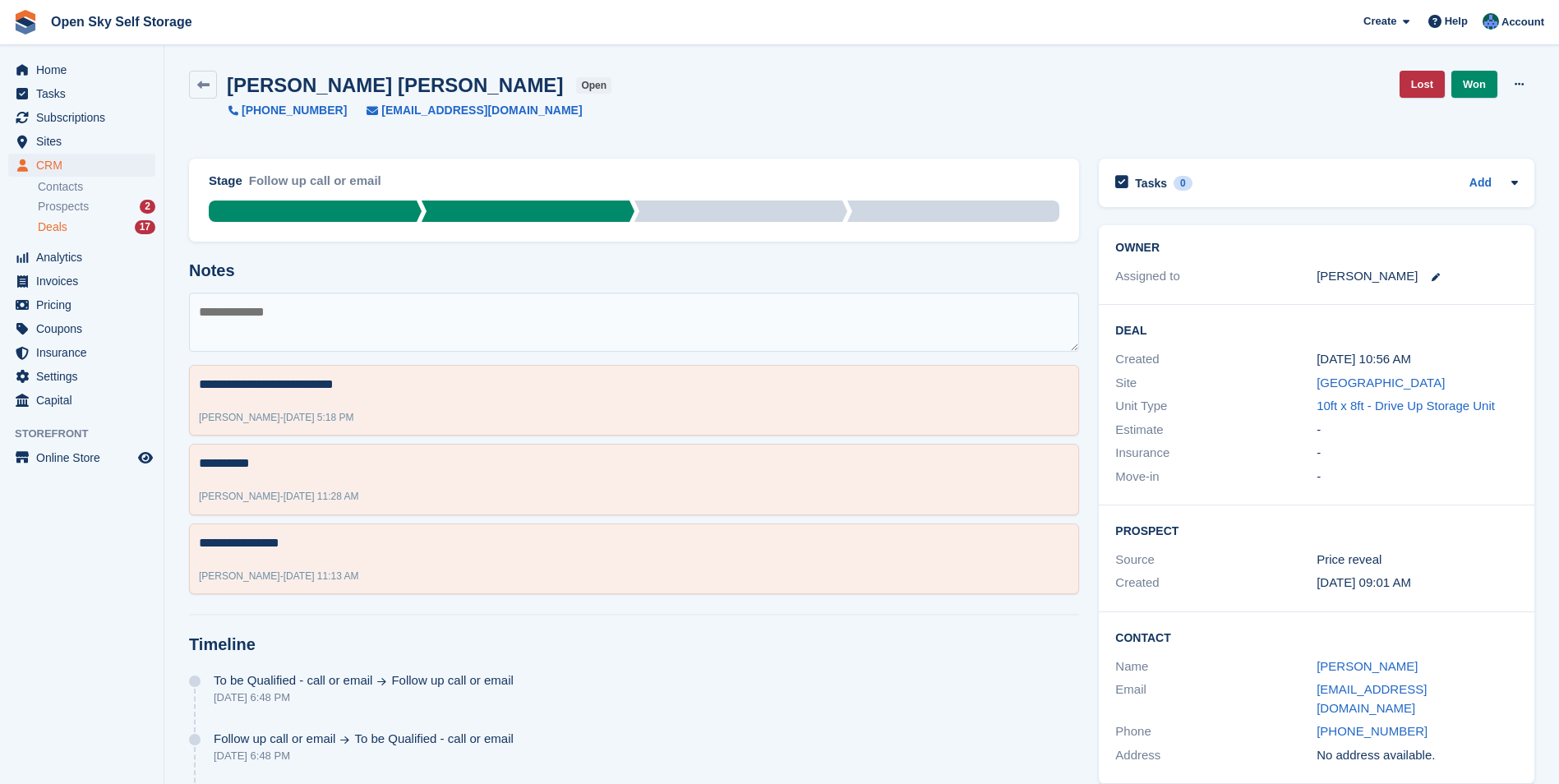
click at [59, 227] on span "Deals" at bounding box center [53, 227] width 30 height 15
